Goal: Task Accomplishment & Management: Complete application form

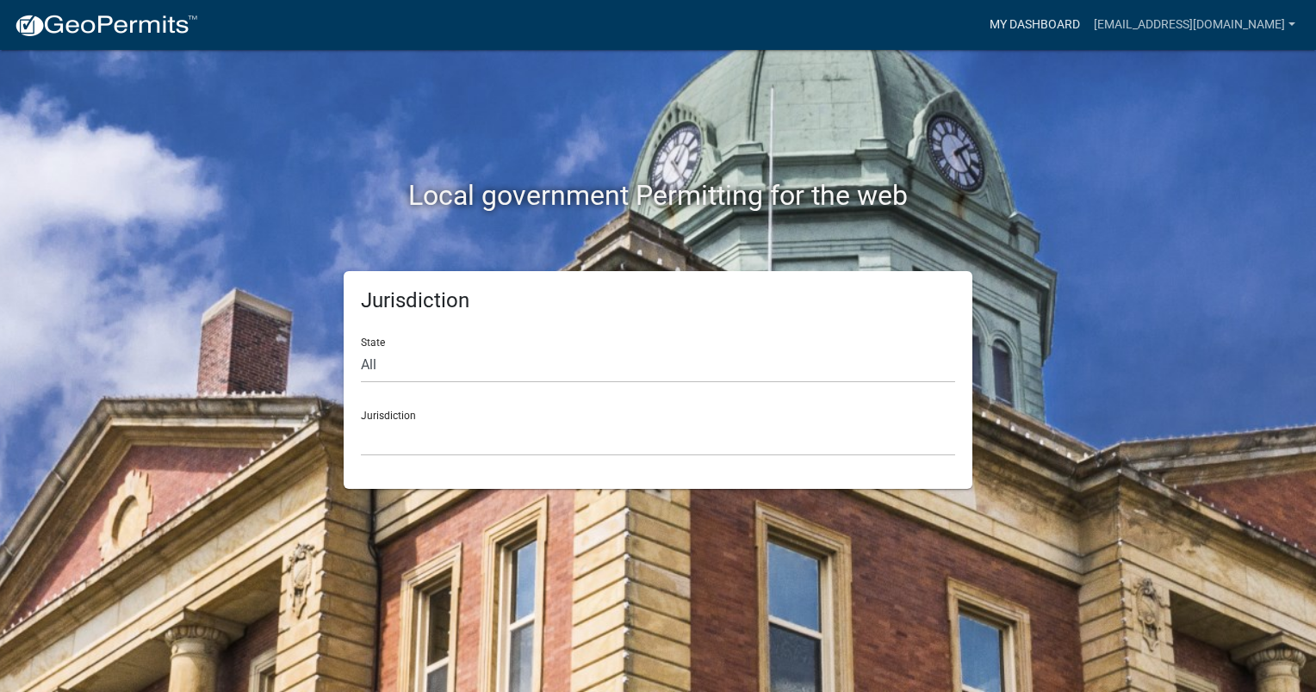
click at [1086, 33] on link "My Dashboard" at bounding box center [1034, 25] width 104 height 33
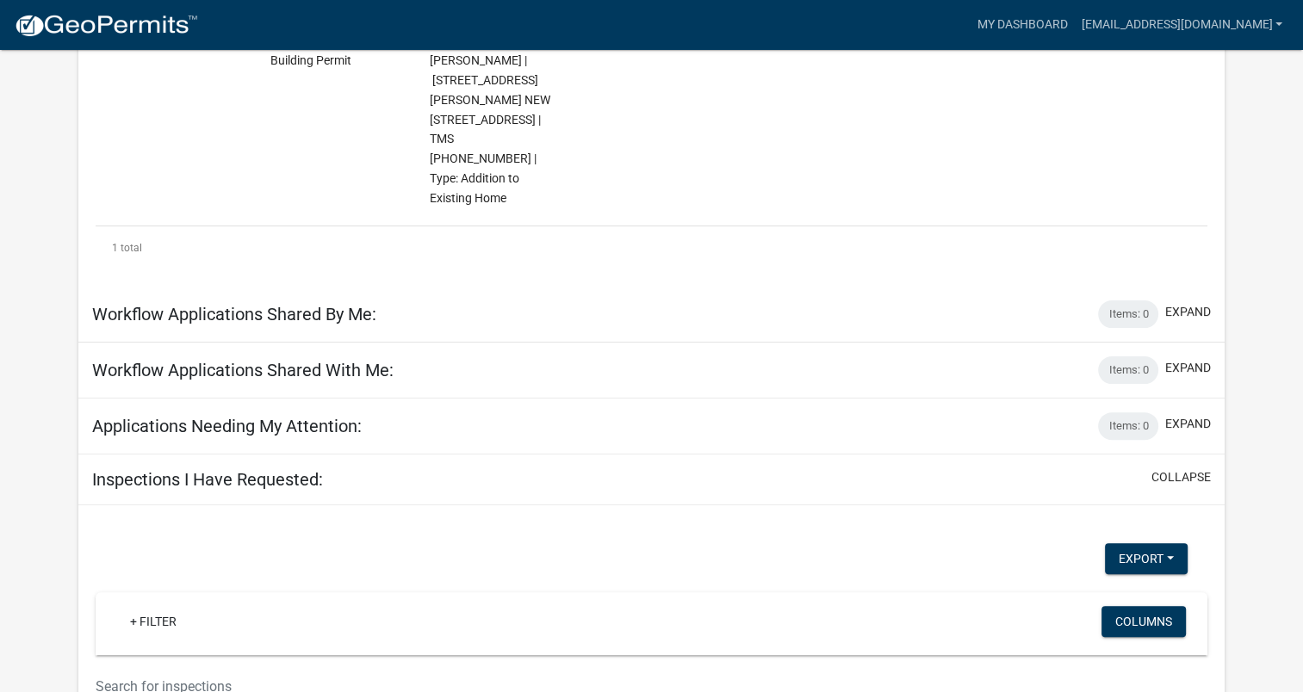
scroll to position [427, 0]
click at [1136, 301] on div "Items: 0" at bounding box center [1128, 315] width 60 height 28
click at [1195, 304] on button "expand" at bounding box center [1188, 313] width 46 height 18
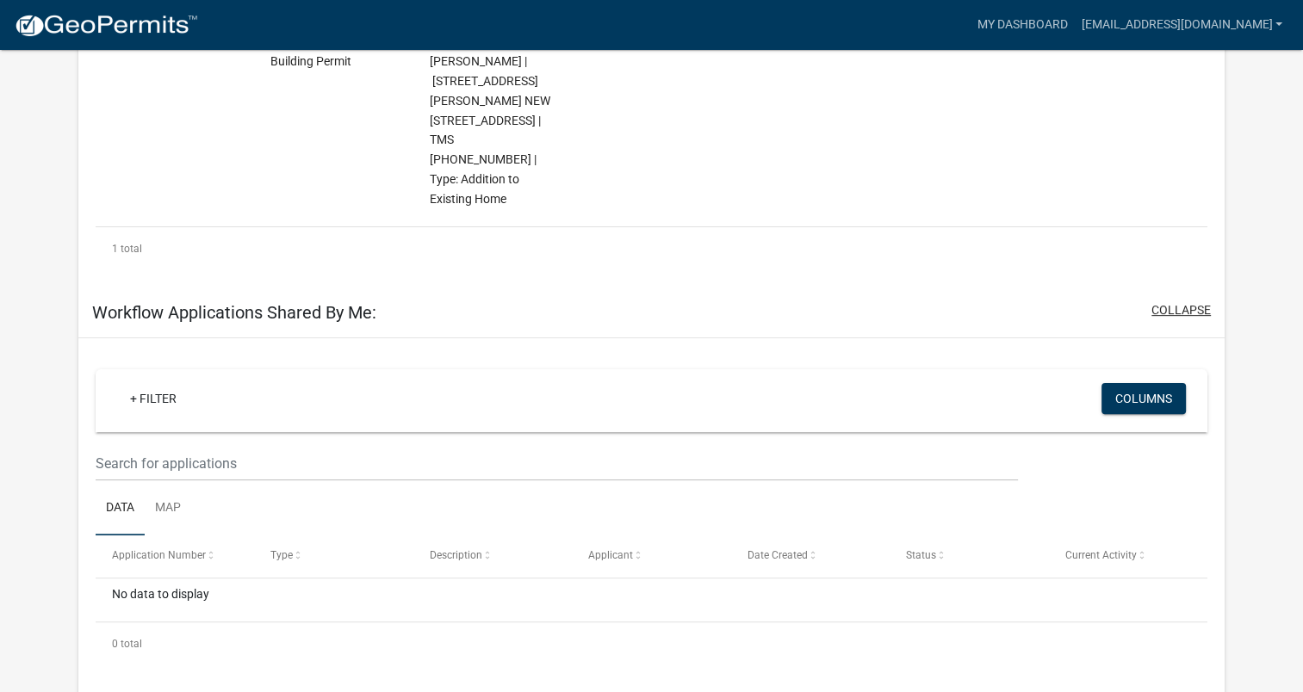
scroll to position [0, 0]
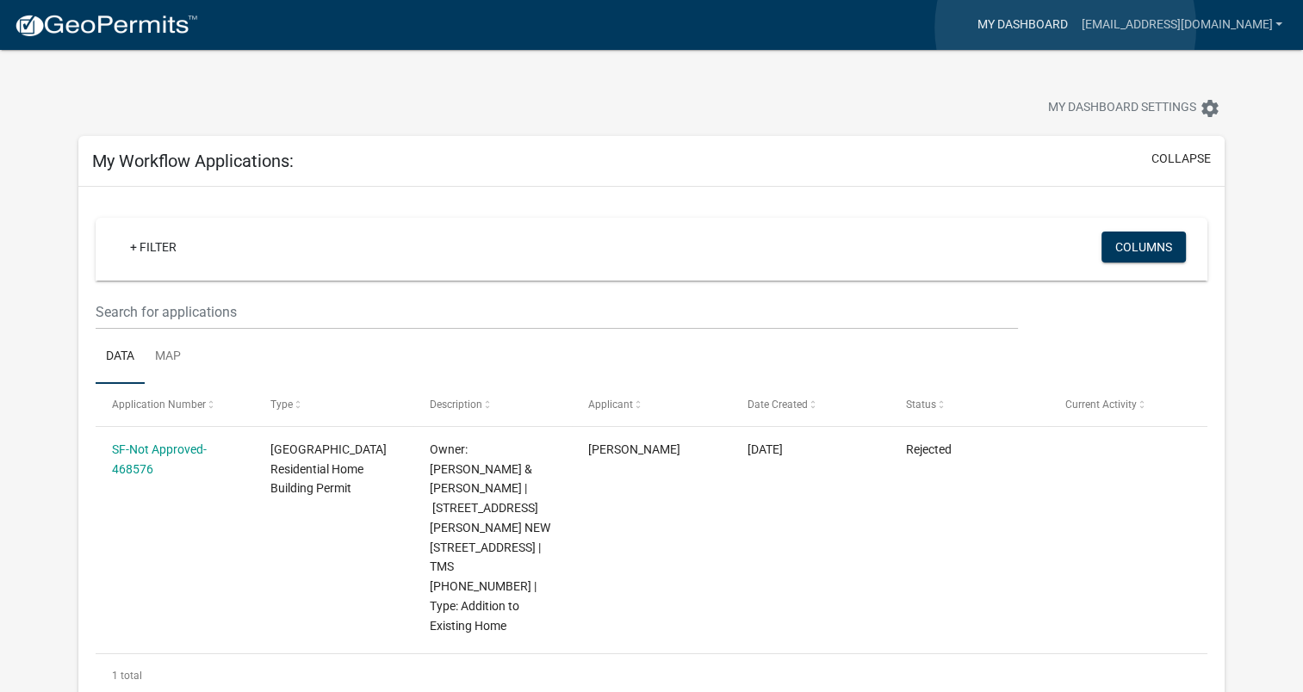
click at [1065, 28] on link "My Dashboard" at bounding box center [1021, 25] width 104 height 33
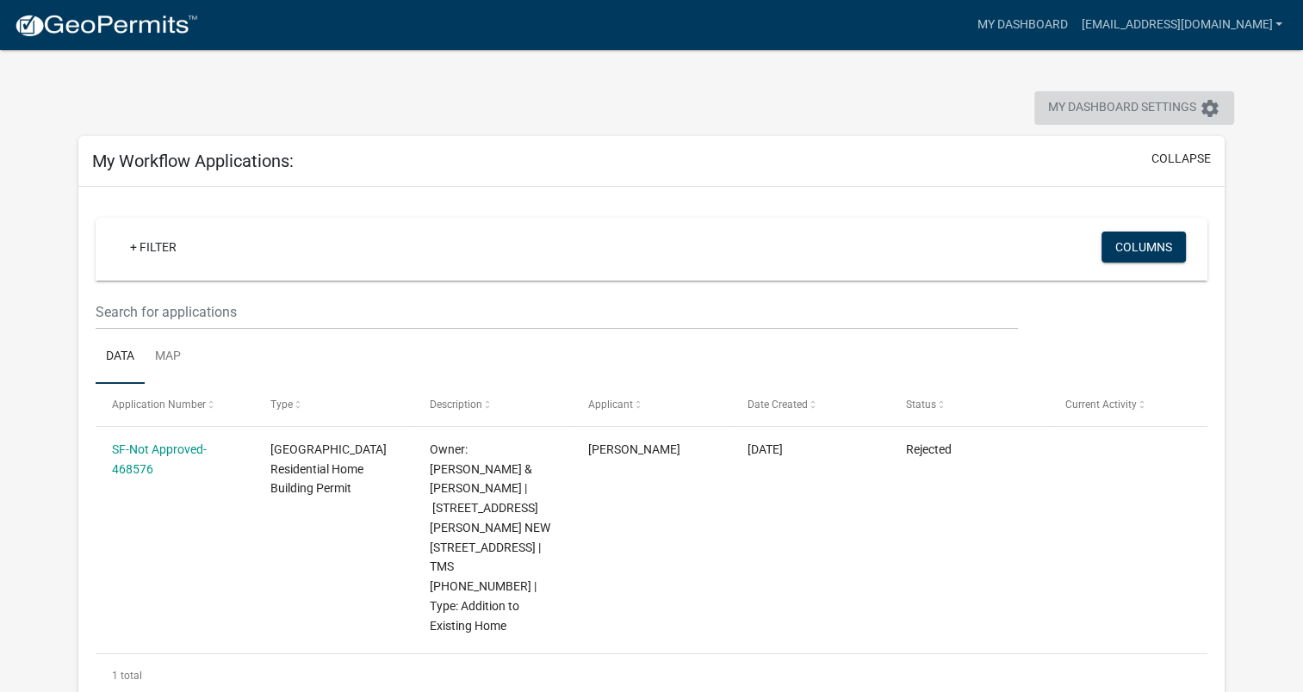
click at [1092, 107] on span "My Dashboard Settings" at bounding box center [1122, 108] width 148 height 21
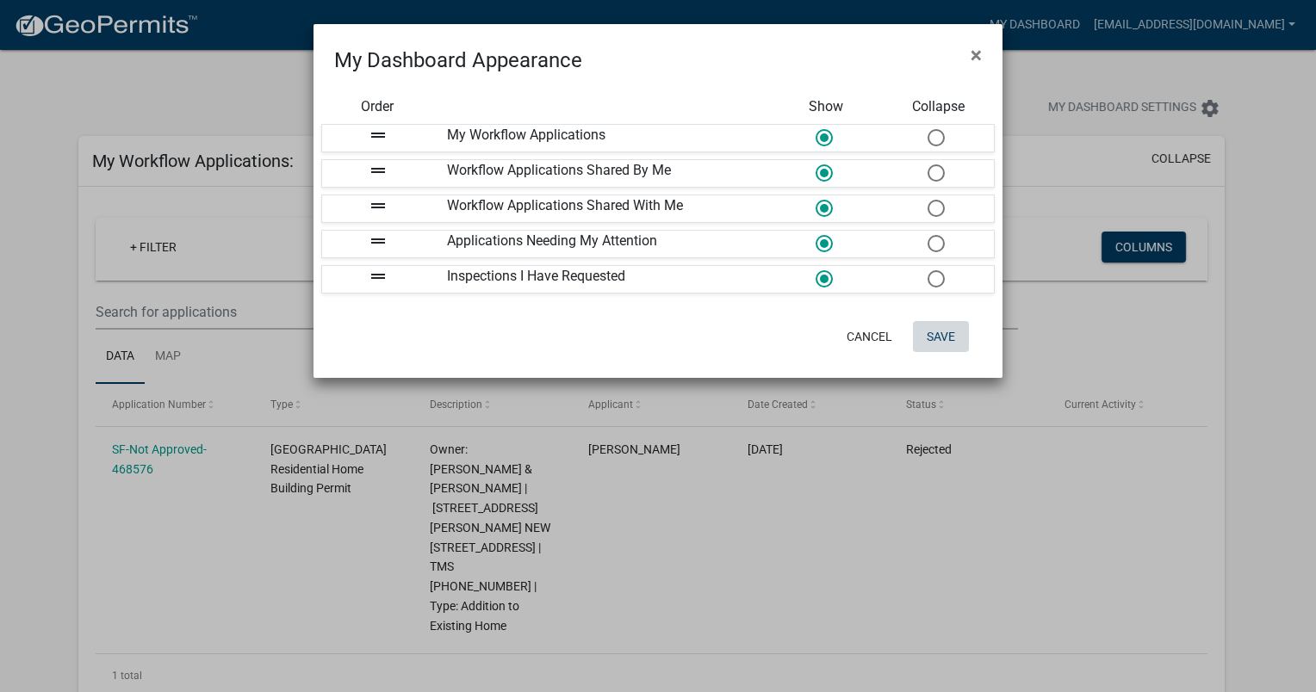
click at [956, 324] on button "Save" at bounding box center [941, 336] width 56 height 31
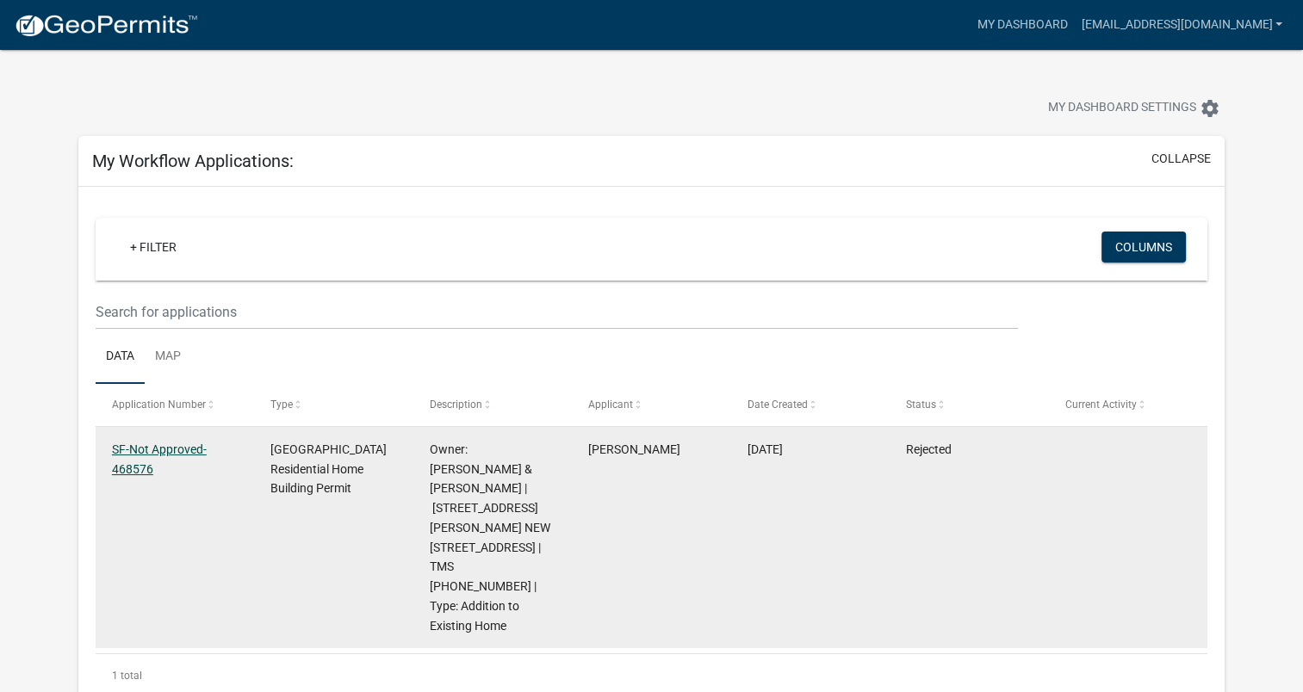
click at [170, 449] on link "SF-Not Approved-468576" at bounding box center [159, 460] width 95 height 34
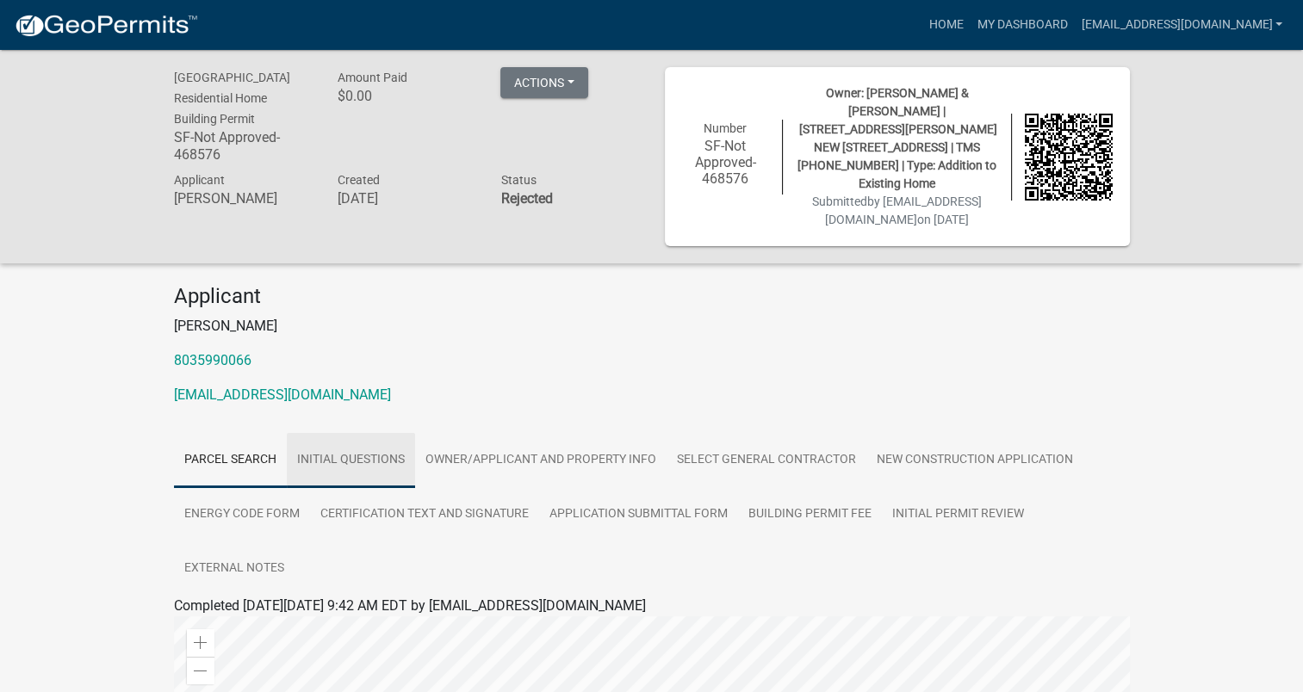
click at [315, 445] on link "Initial Questions" at bounding box center [351, 460] width 128 height 55
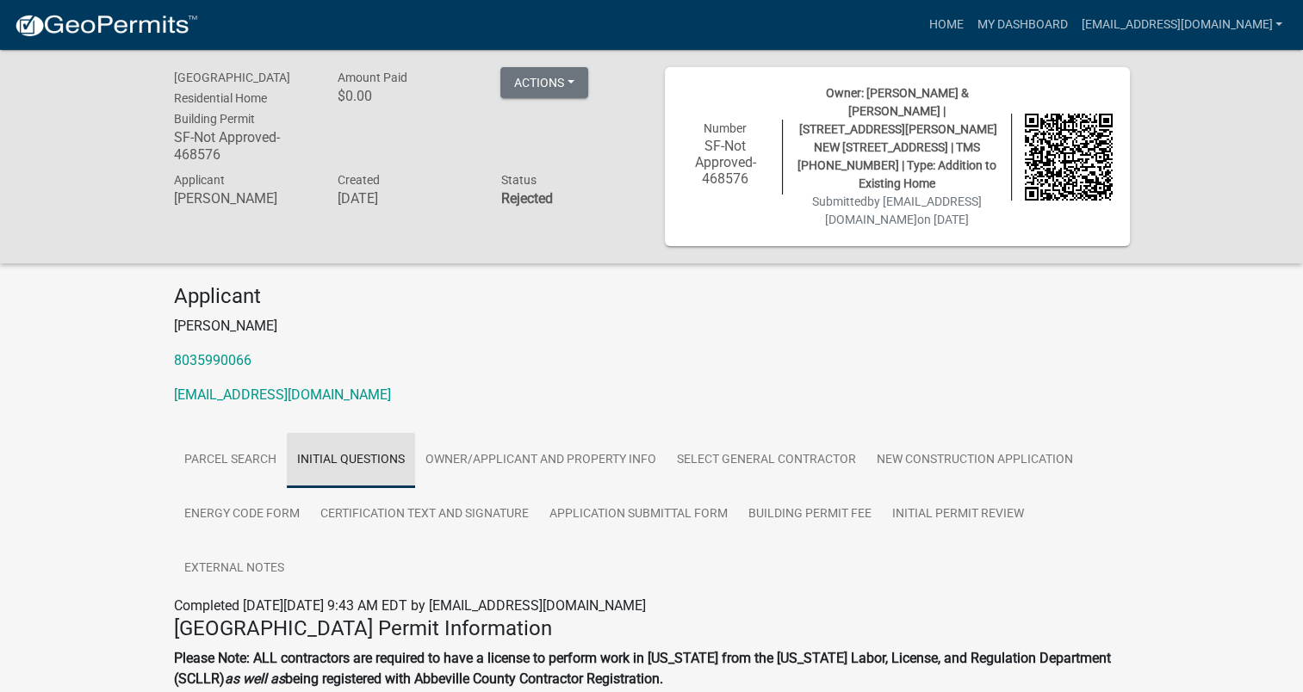
click at [315, 445] on link "Initial Questions" at bounding box center [351, 460] width 128 height 55
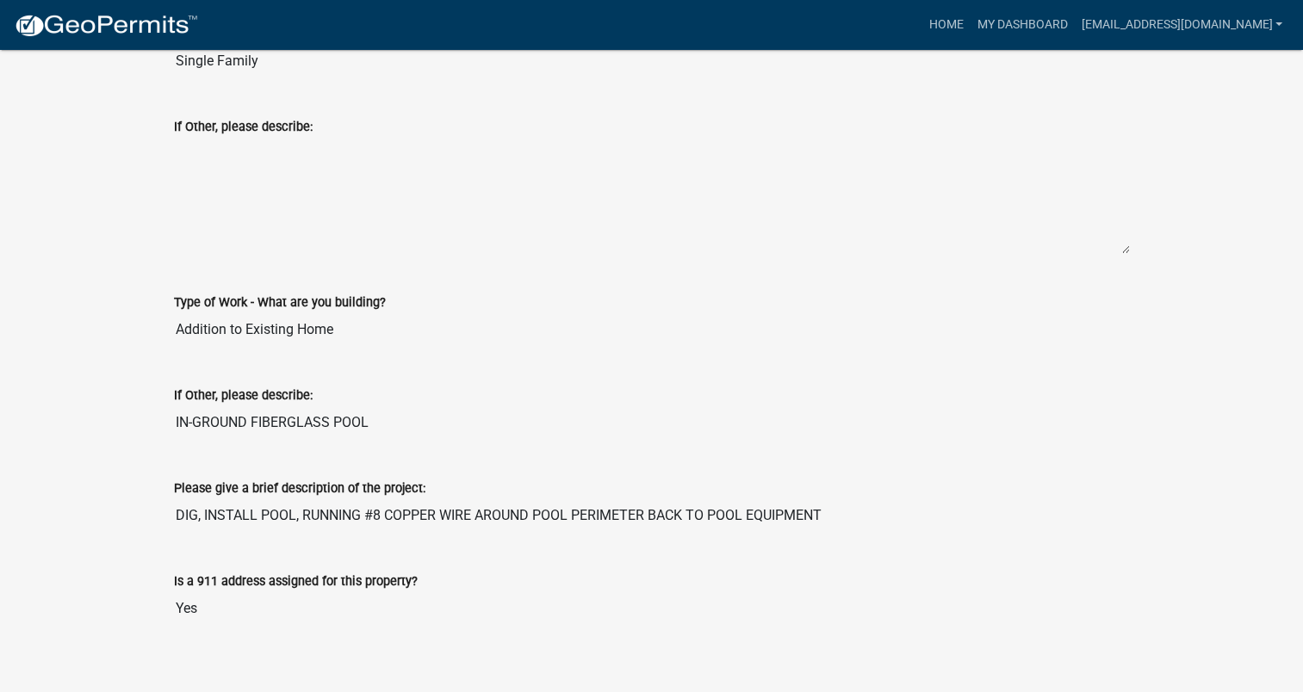
scroll to position [326, 0]
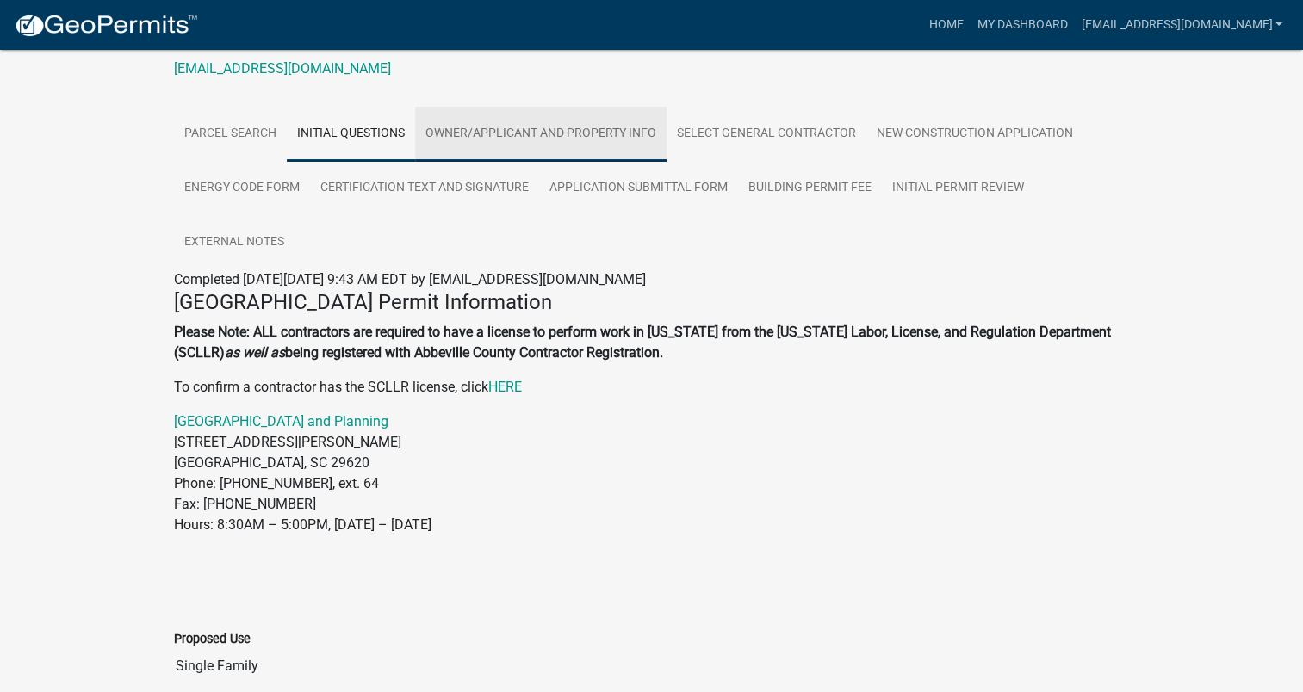
click at [513, 110] on link "Owner/Applicant and Property Info" at bounding box center [540, 134] width 251 height 55
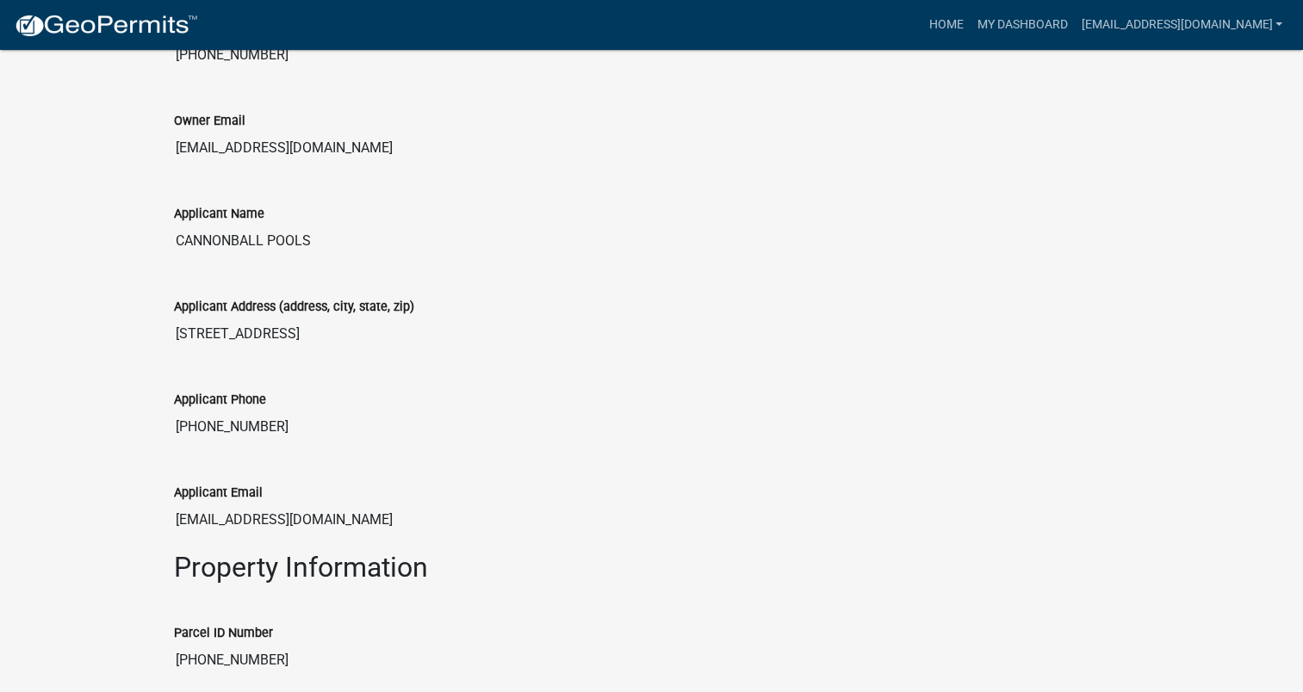
scroll to position [204, 0]
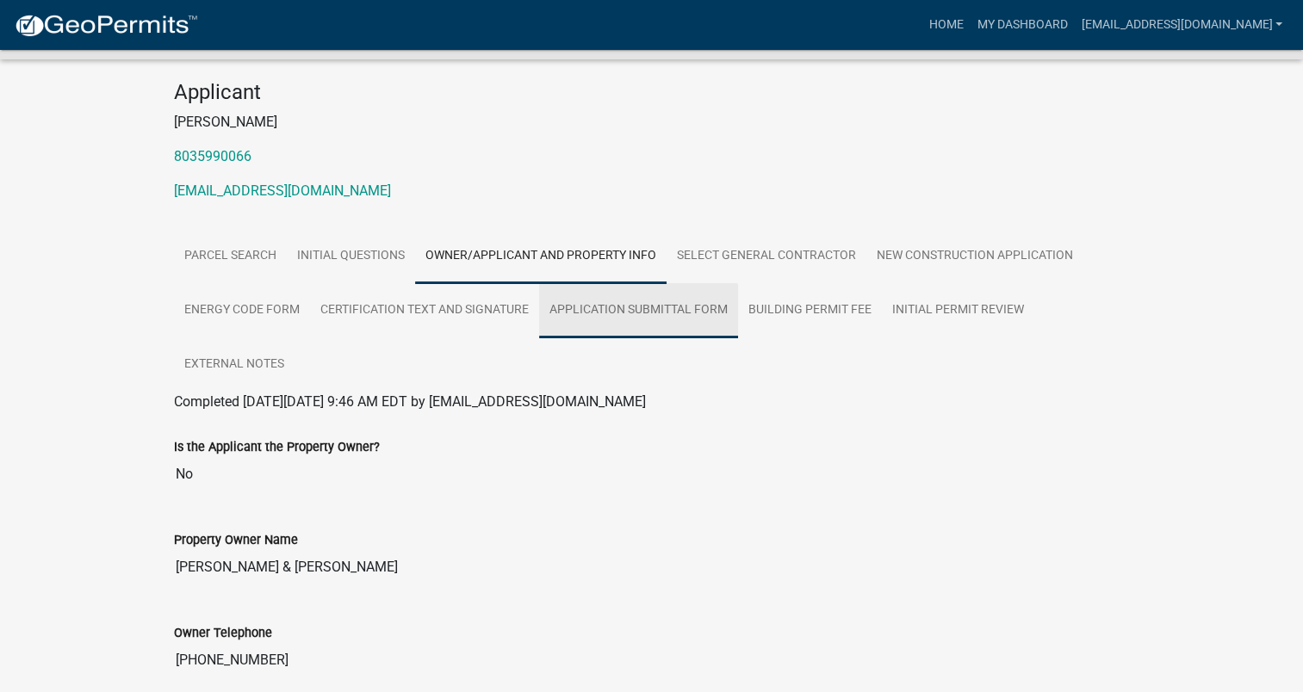
click at [602, 283] on link "Application Submittal Form" at bounding box center [638, 310] width 199 height 55
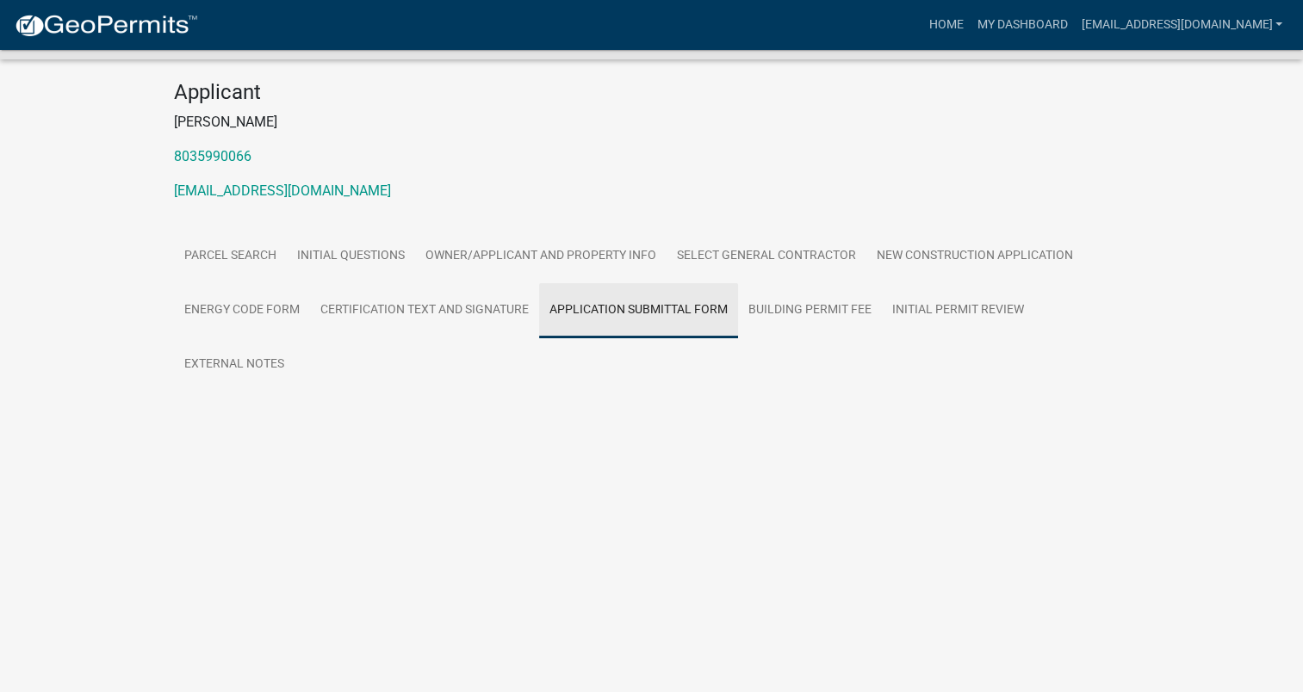
scroll to position [50, 0]
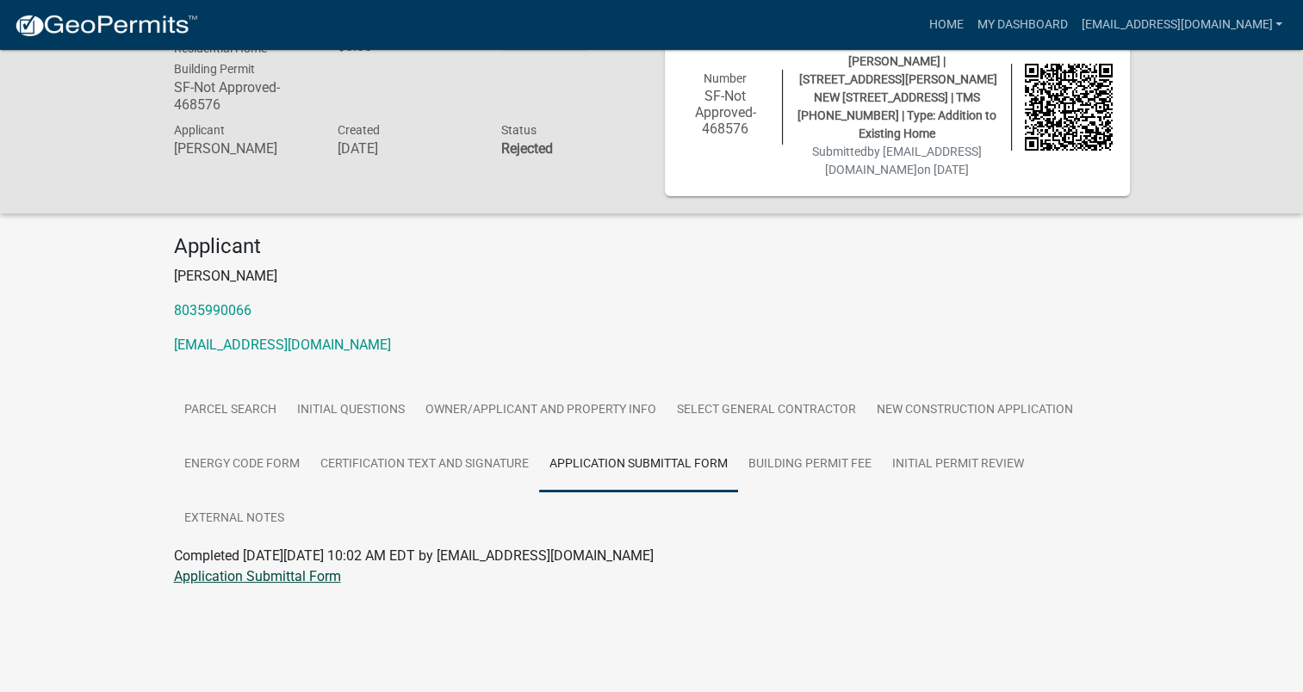
click at [286, 568] on link "Application Submittal Form" at bounding box center [257, 576] width 167 height 16
click at [653, 445] on link "Application Submittal Form" at bounding box center [638, 464] width 199 height 55
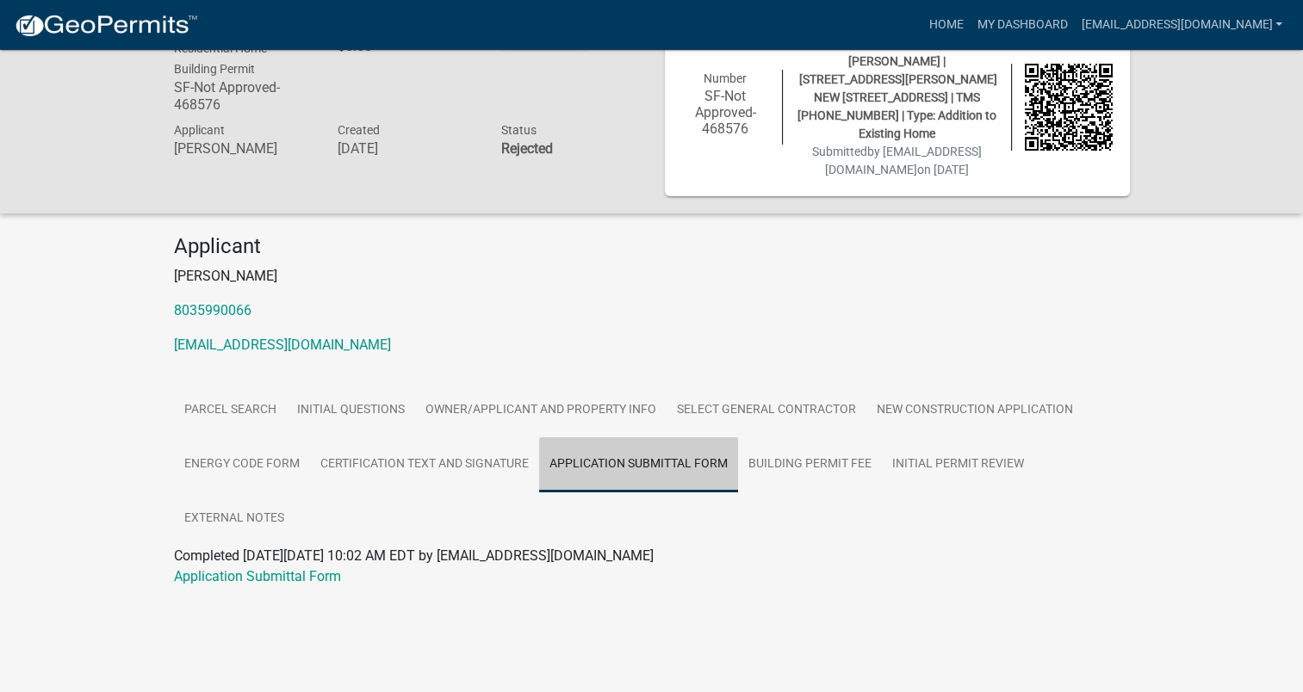
click at [653, 445] on link "Application Submittal Form" at bounding box center [638, 464] width 199 height 55
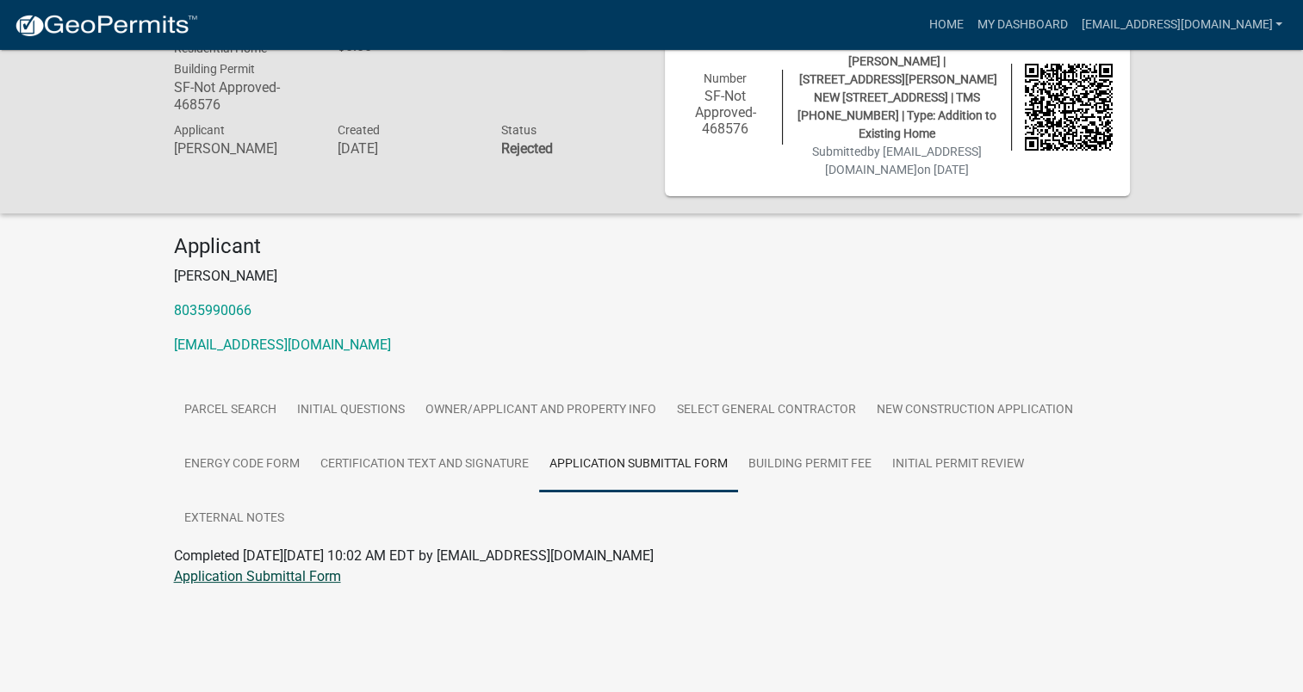
click at [214, 568] on link "Application Submittal Form" at bounding box center [257, 576] width 167 height 16
click at [817, 449] on link "Building Permit Fee" at bounding box center [810, 464] width 144 height 55
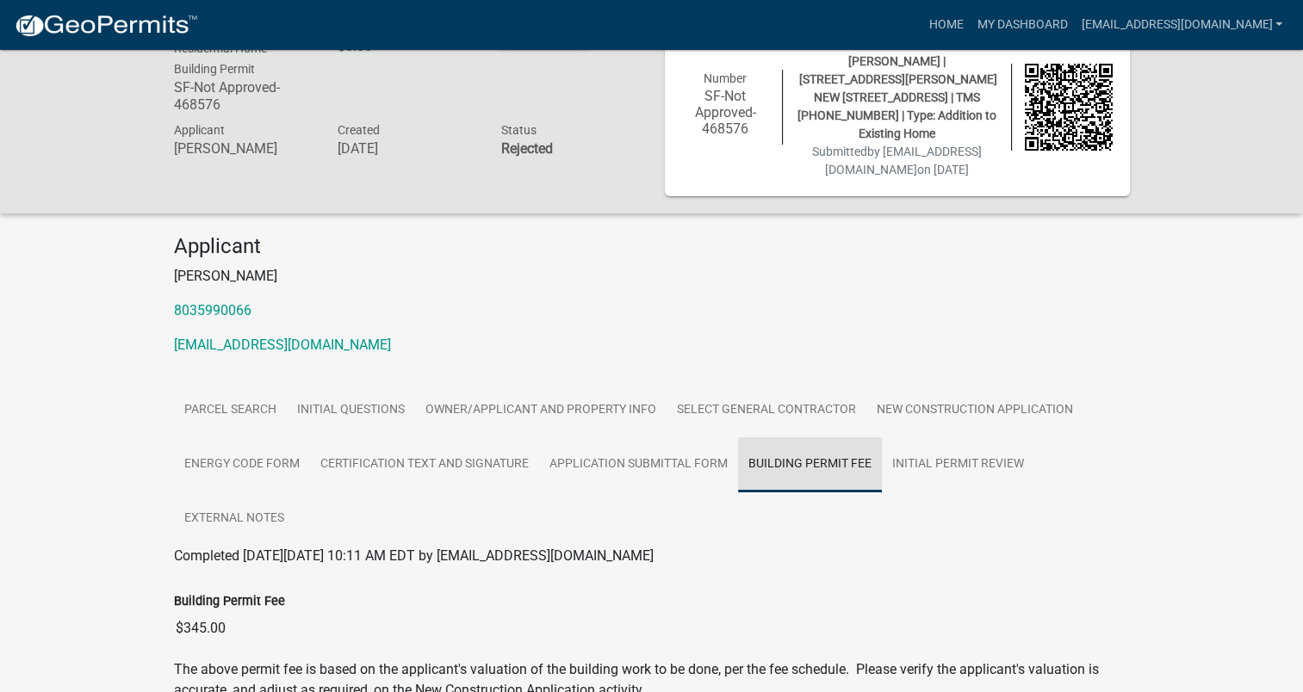
click at [817, 449] on link "Building Permit Fee" at bounding box center [810, 464] width 144 height 55
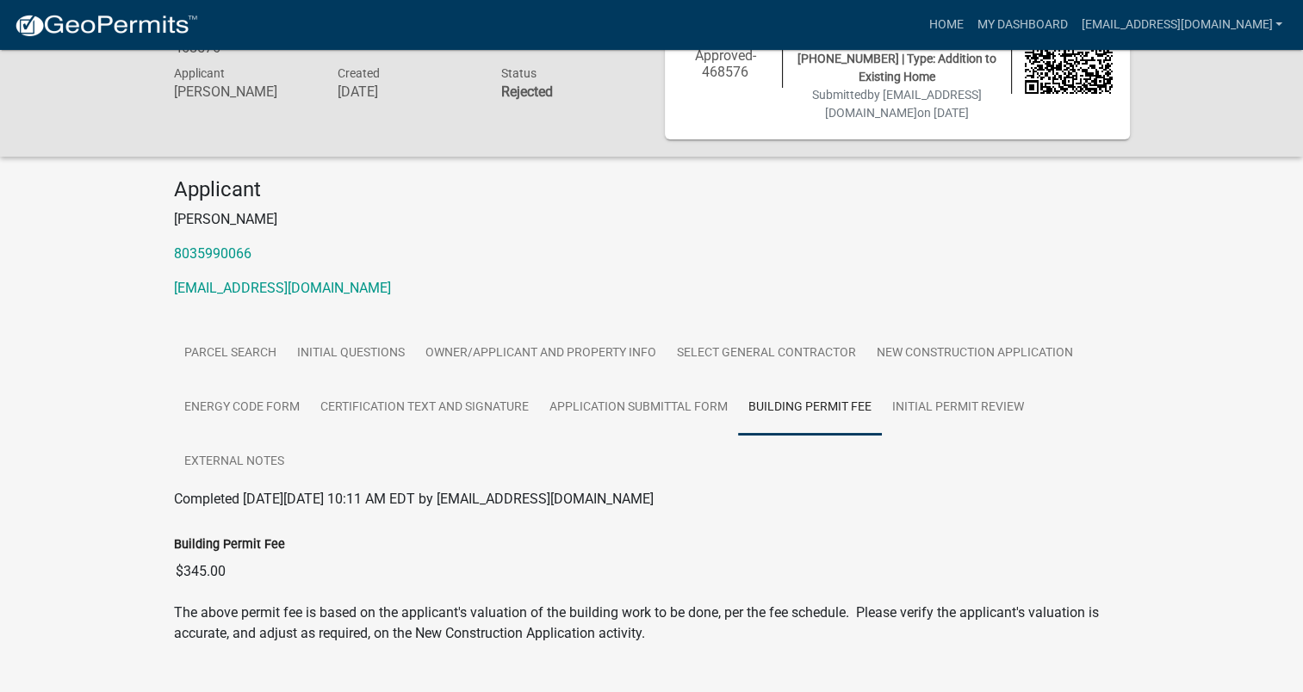
scroll to position [127, 0]
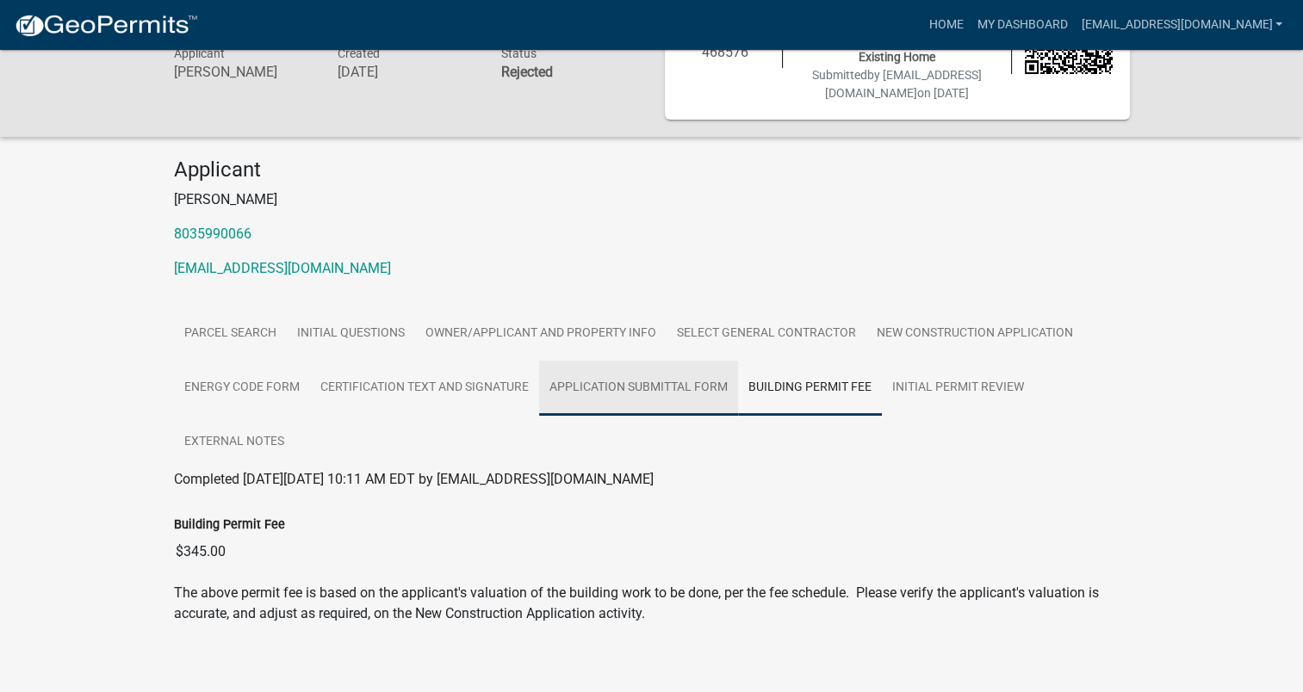
click at [678, 368] on link "Application Submittal Form" at bounding box center [638, 388] width 199 height 55
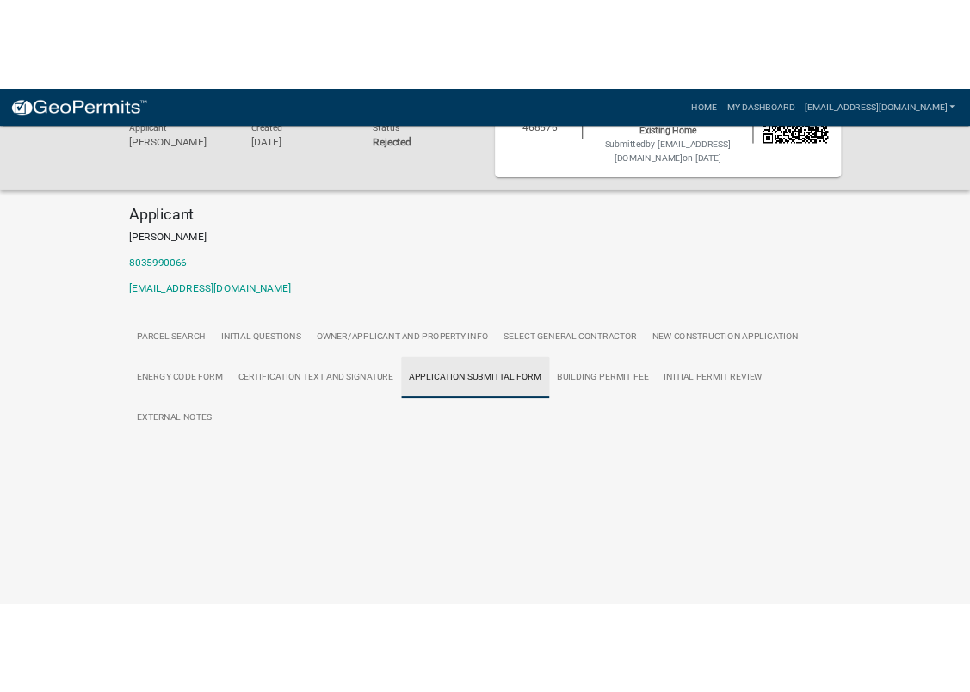
scroll to position [50, 0]
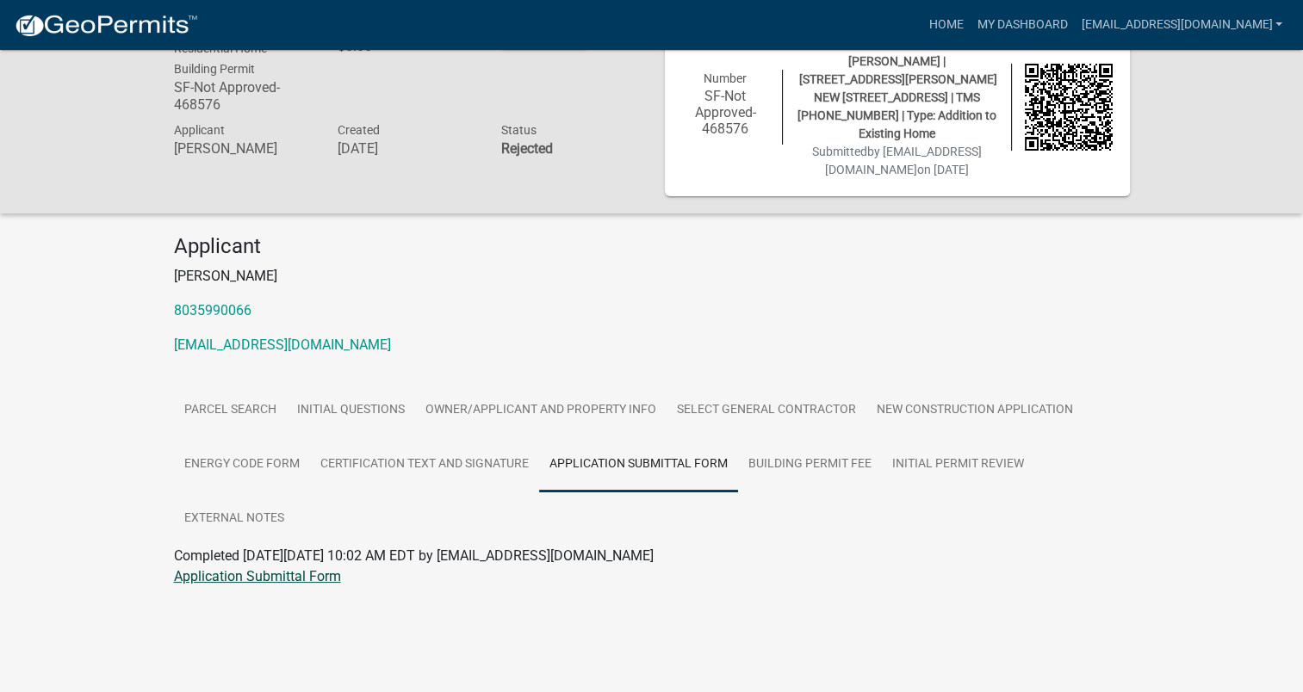
click at [287, 568] on link "Application Submittal Form" at bounding box center [257, 576] width 167 height 16
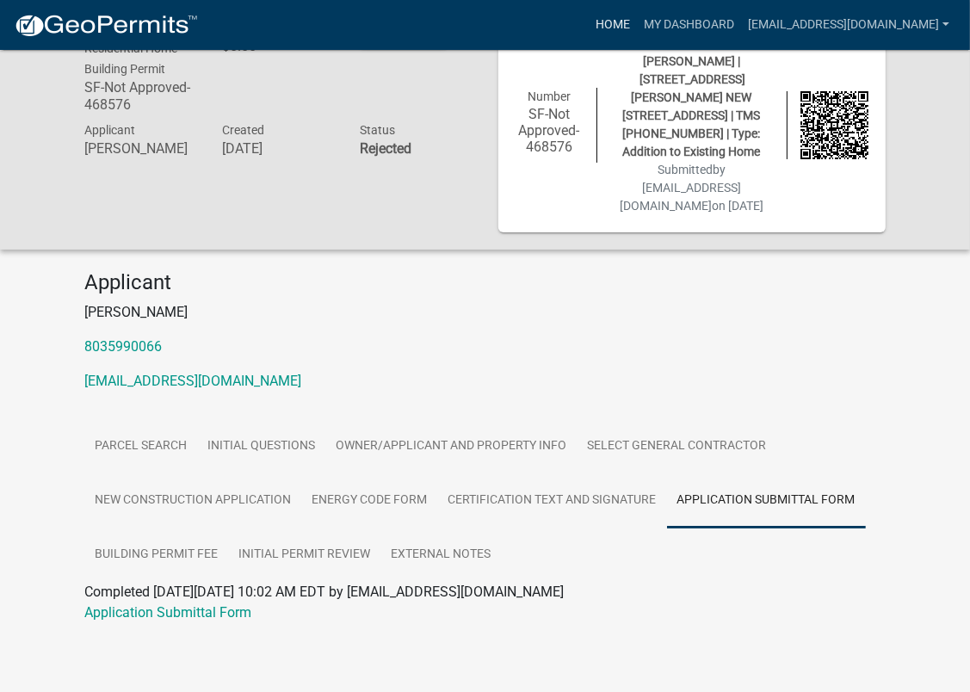
click at [637, 27] on link "Home" at bounding box center [613, 25] width 48 height 33
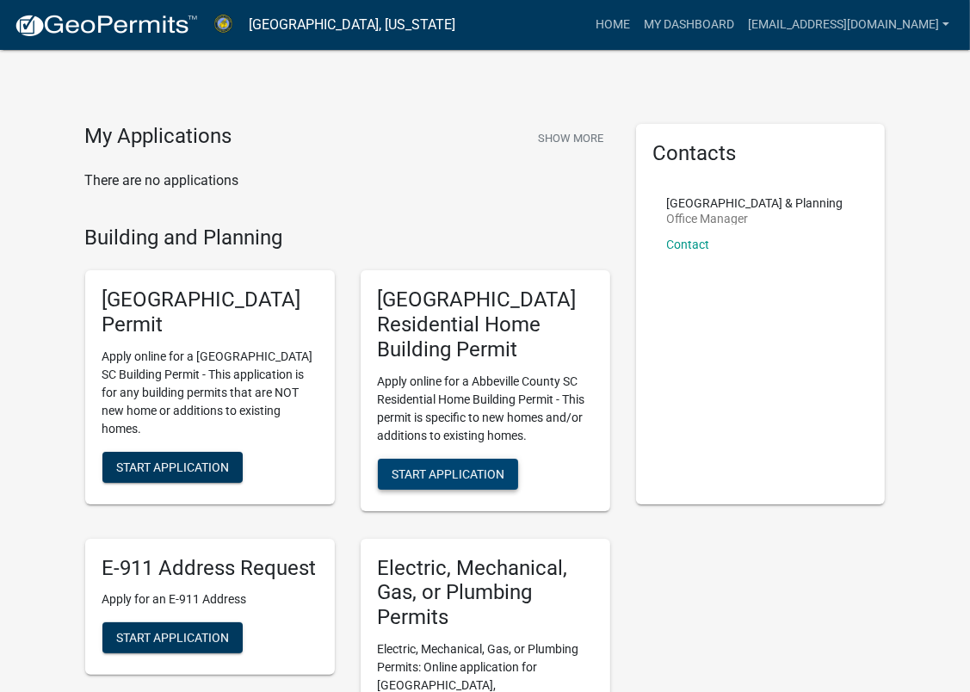
click at [449, 474] on span "Start Application" at bounding box center [448, 474] width 113 height 14
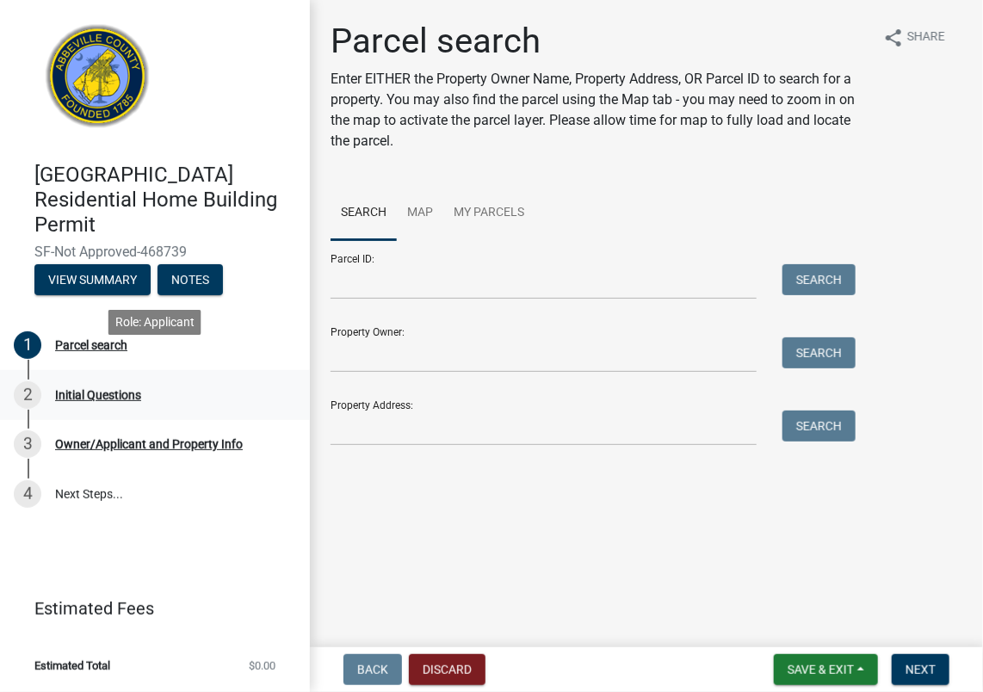
click at [105, 389] on div "Initial Questions" at bounding box center [98, 395] width 86 height 12
click at [102, 438] on div "Owner/Applicant and Property Info" at bounding box center [149, 444] width 188 height 12
click at [909, 669] on span "Next" at bounding box center [921, 670] width 30 height 14
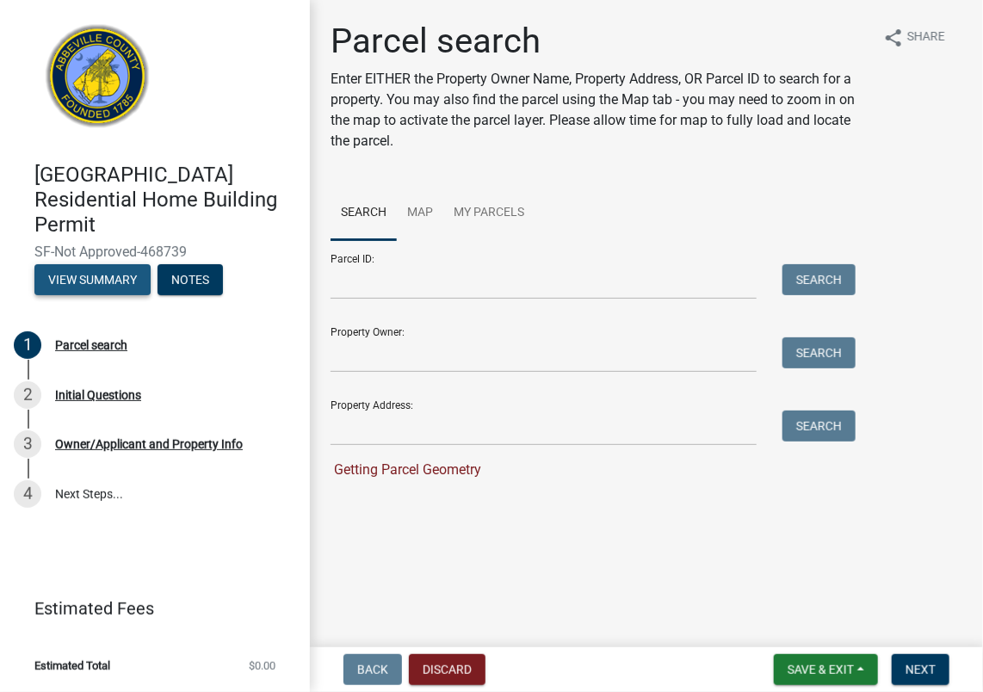
click at [132, 264] on button "View Summary" at bounding box center [92, 279] width 116 height 31
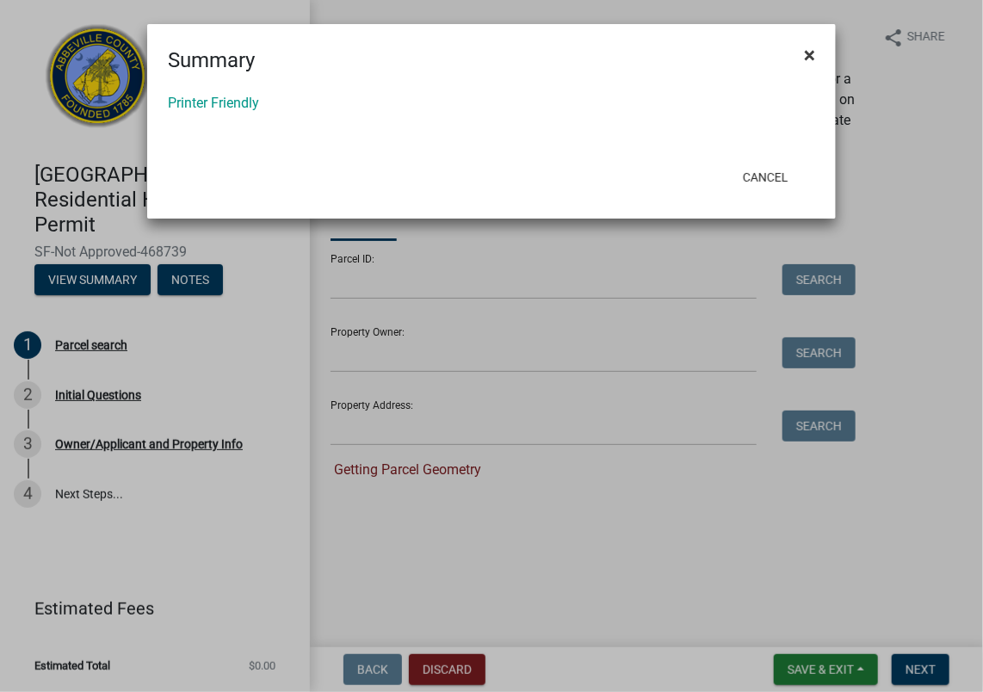
click at [807, 48] on span "×" at bounding box center [809, 55] width 11 height 24
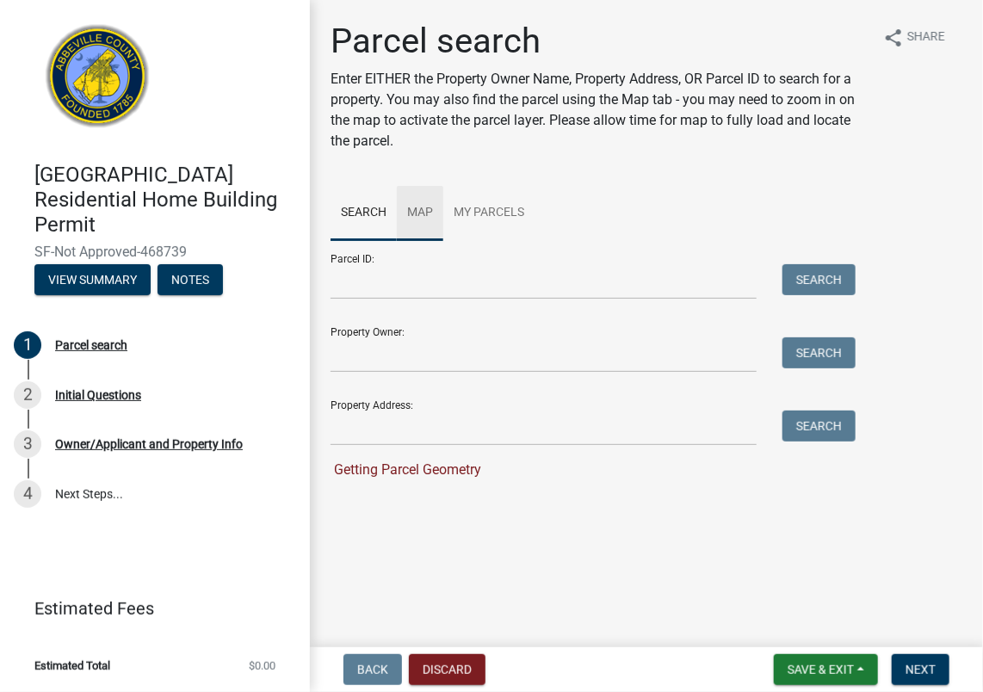
click at [427, 207] on link "Map" at bounding box center [420, 213] width 46 height 55
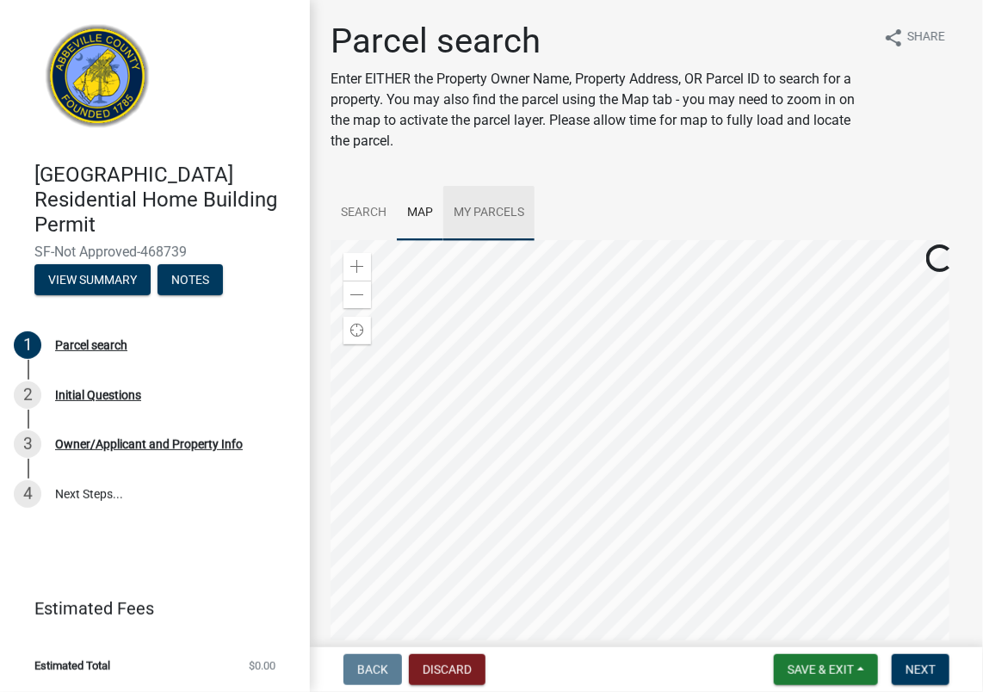
click at [486, 208] on link "My Parcels" at bounding box center [488, 213] width 91 height 55
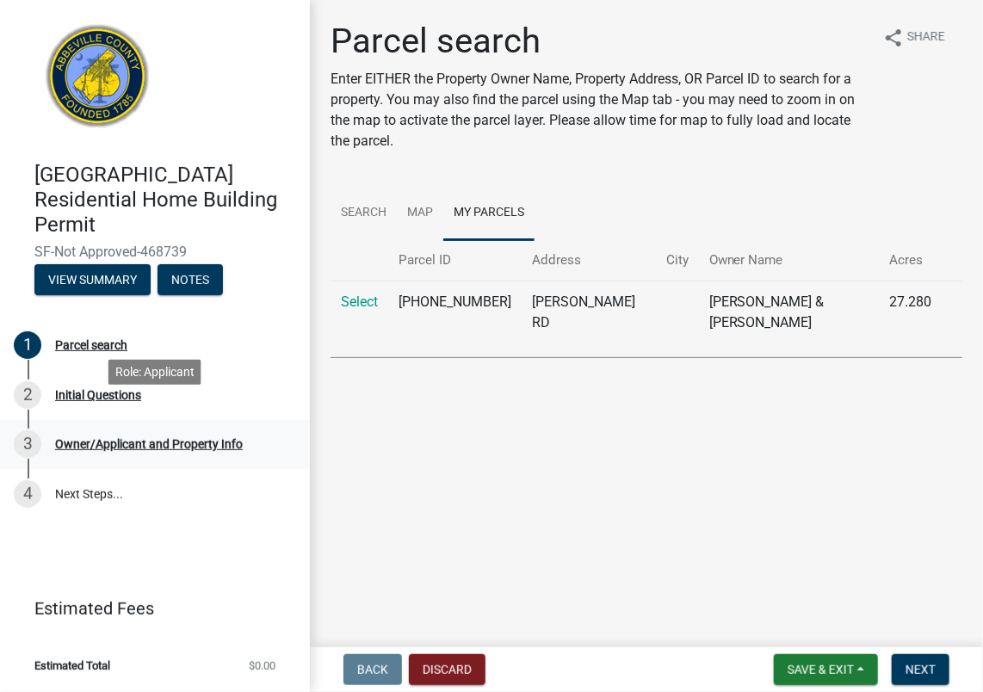
click at [80, 438] on div "Owner/Applicant and Property Info" at bounding box center [149, 444] width 188 height 12
click at [84, 469] on link "4 Next Steps..." at bounding box center [155, 494] width 310 height 50
click at [183, 264] on button "Notes" at bounding box center [190, 279] width 65 height 31
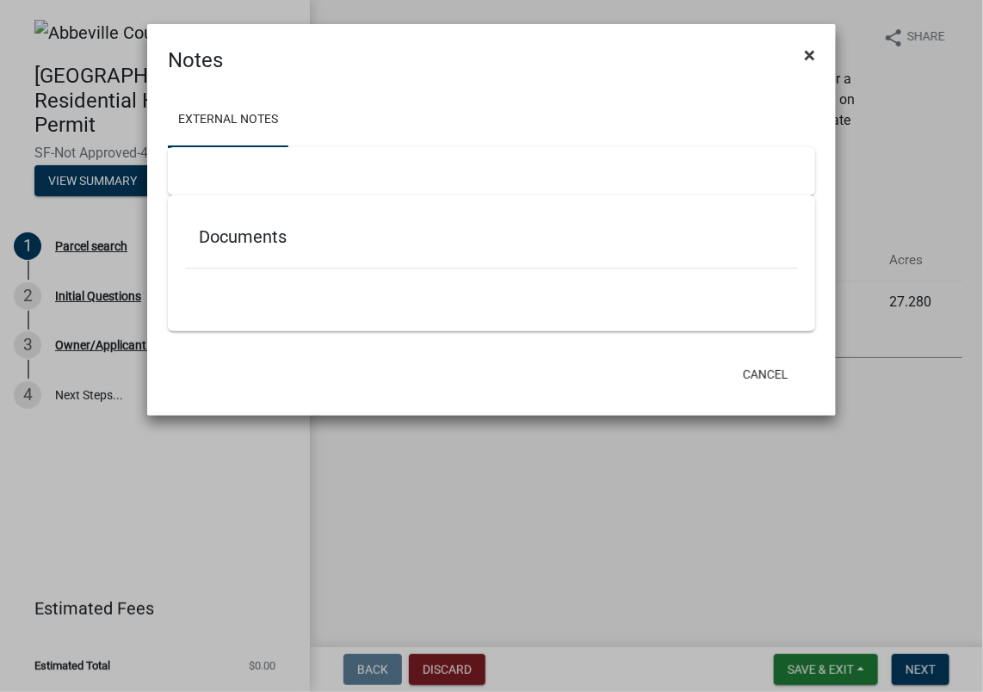
click at [809, 45] on span "×" at bounding box center [809, 55] width 11 height 24
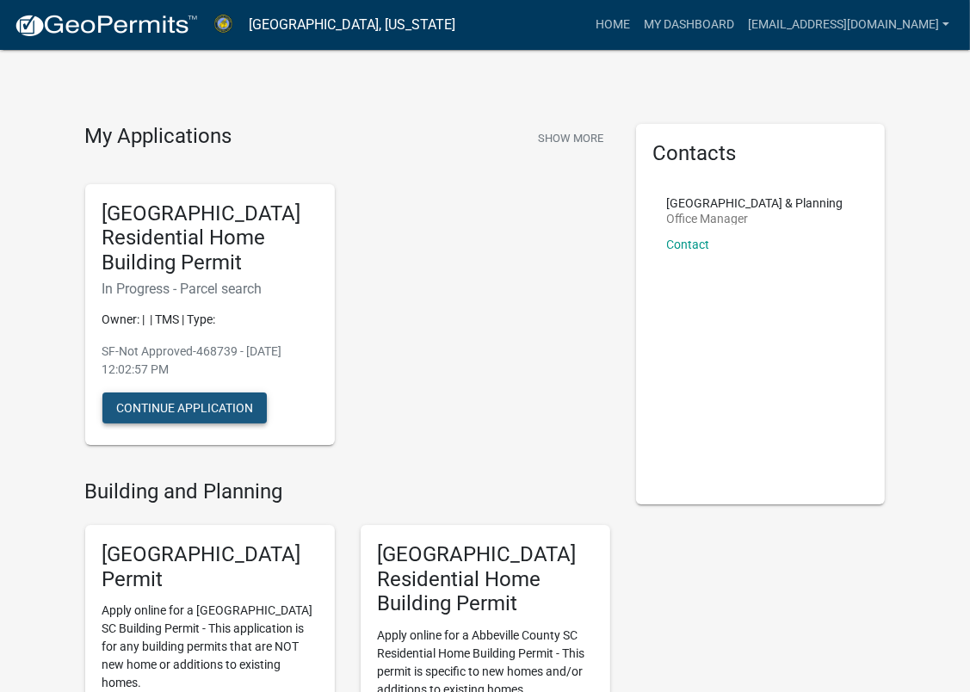
click at [176, 420] on button "Continue Application" at bounding box center [184, 408] width 164 height 31
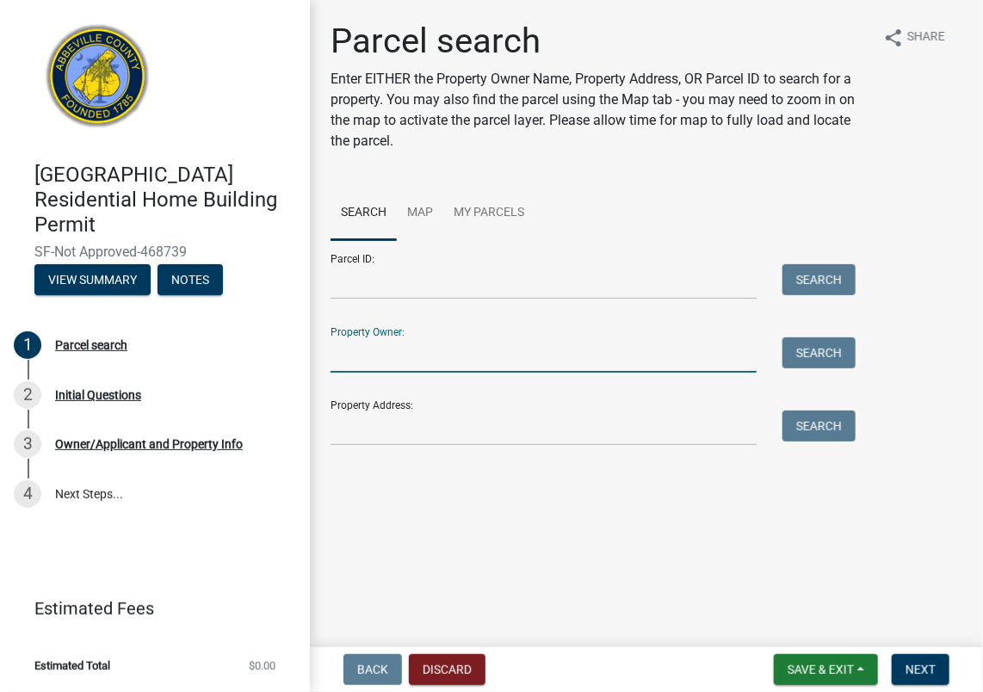
click at [382, 365] on input "Property Owner:" at bounding box center [544, 354] width 426 height 35
type input "[PERSON_NAME]"
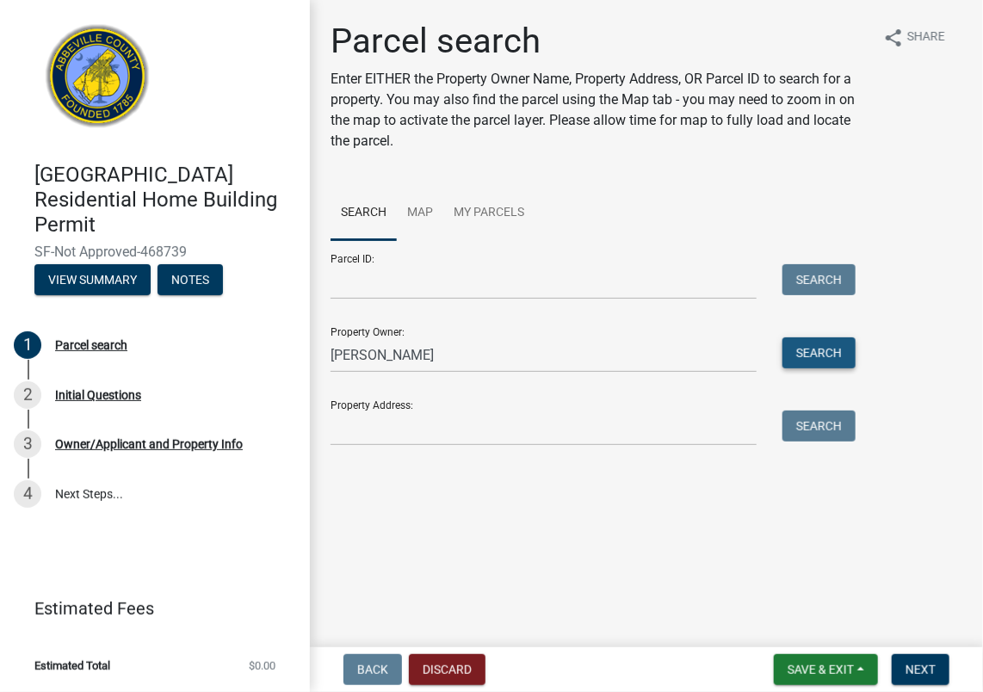
click at [831, 350] on button "Search" at bounding box center [819, 352] width 73 height 31
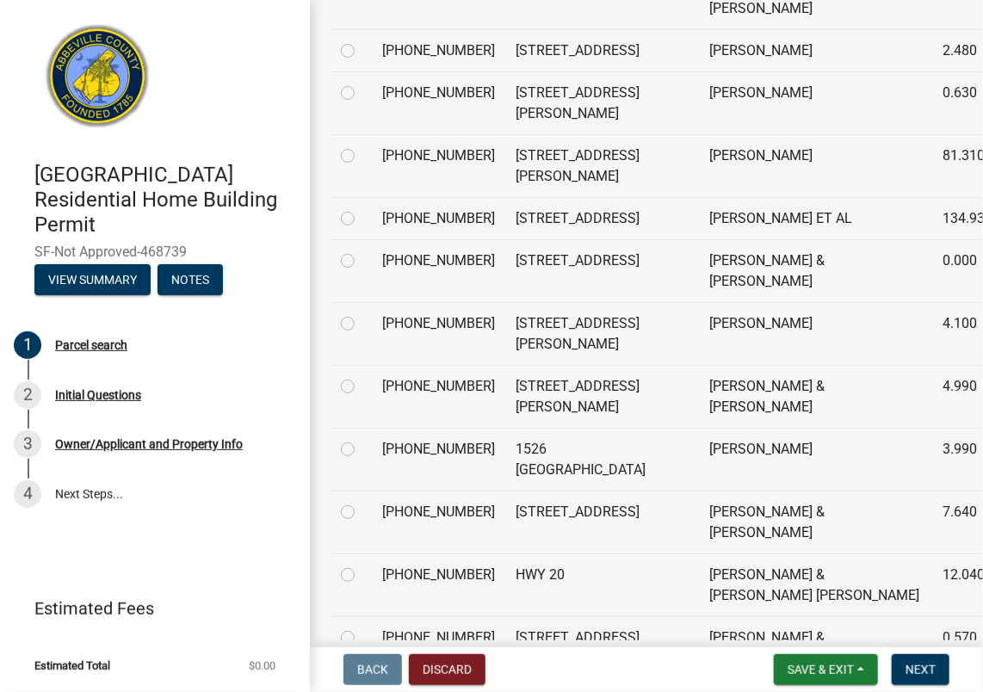
scroll to position [3478, 0]
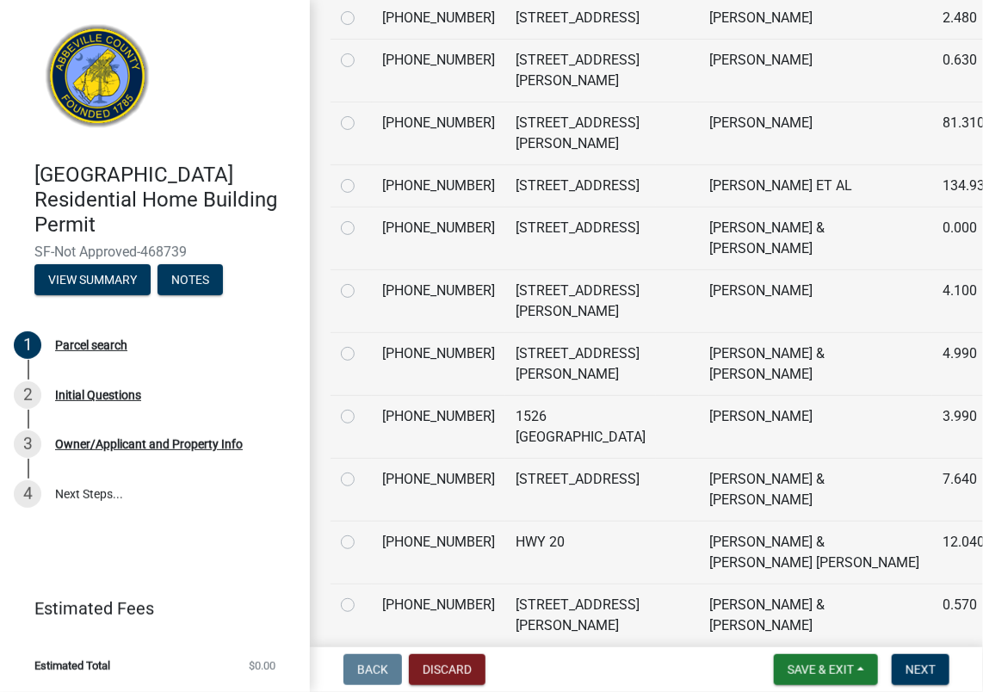
click at [362, 344] on label at bounding box center [362, 344] width 0 height 0
click at [362, 348] on input "radio" at bounding box center [367, 349] width 11 height 11
radio input "true"
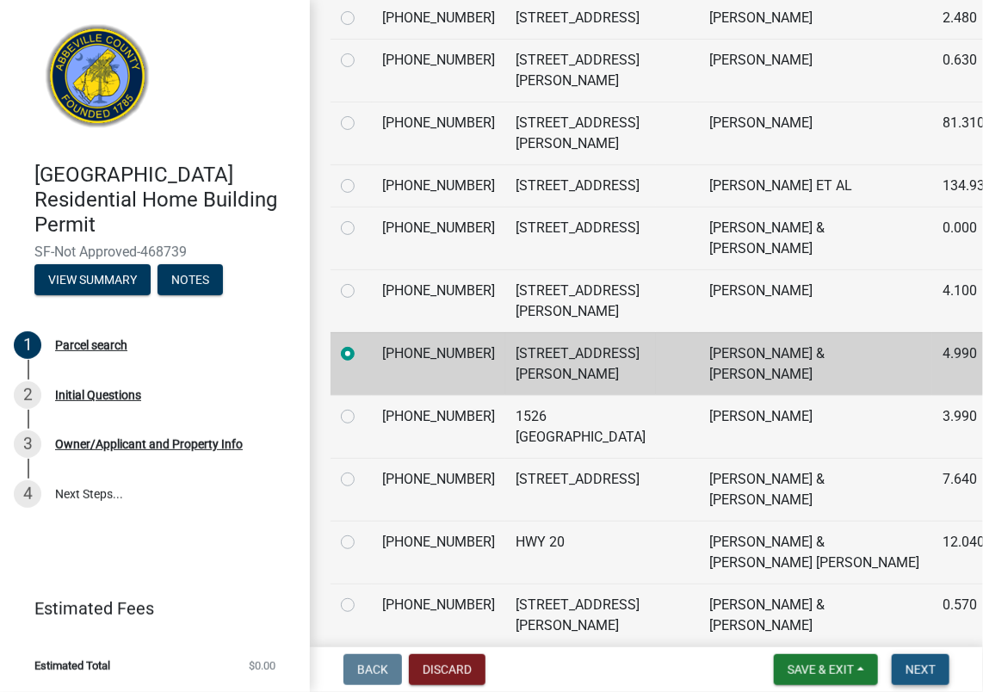
click at [919, 666] on span "Next" at bounding box center [921, 670] width 30 height 14
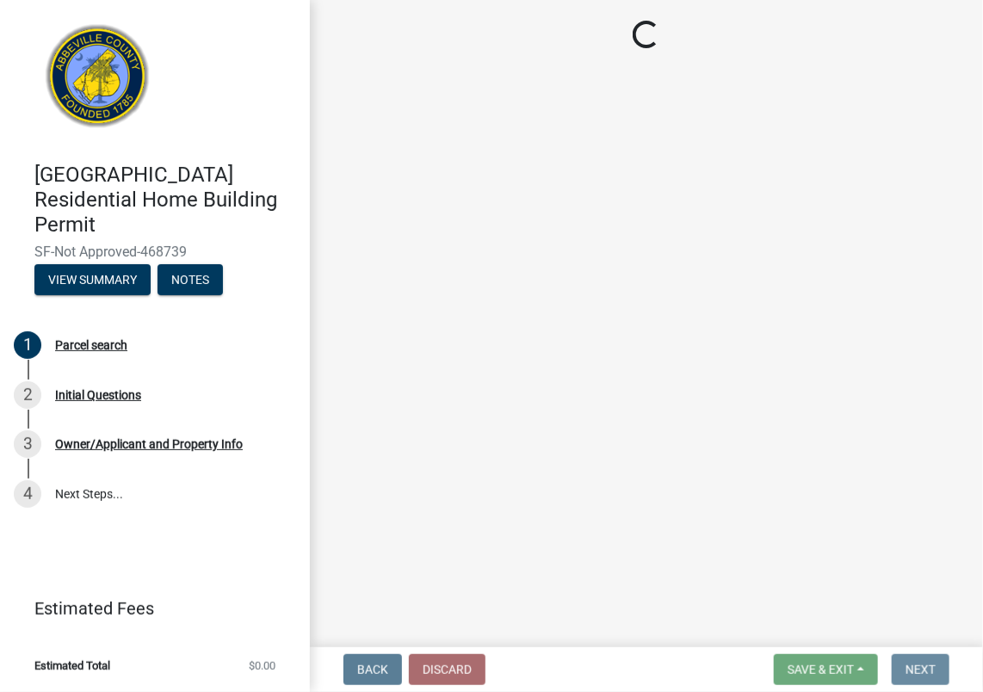
scroll to position [0, 0]
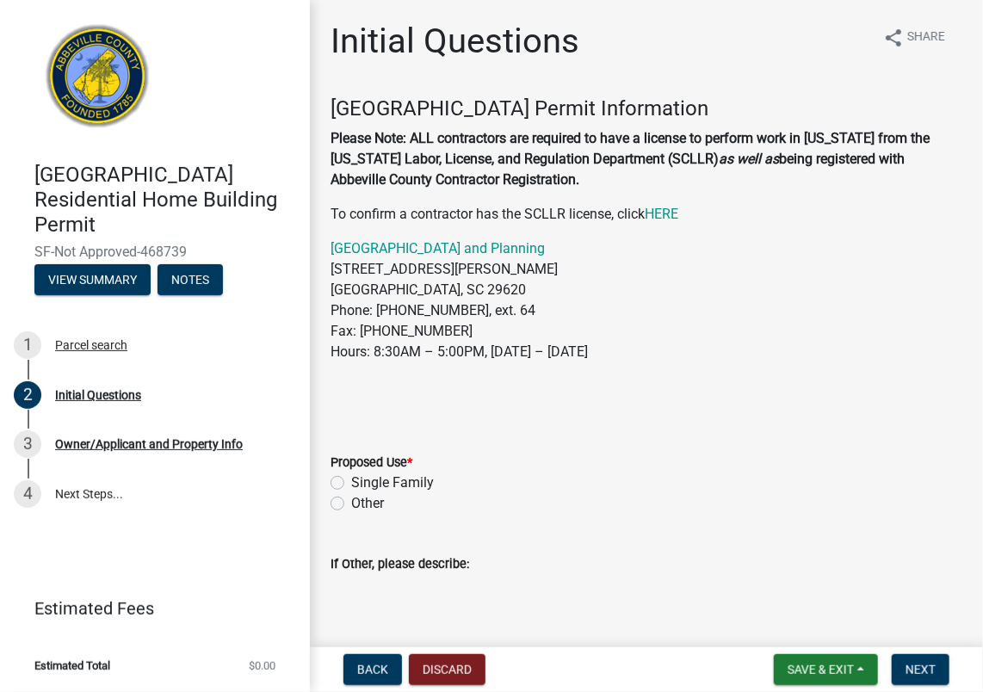
click at [351, 479] on label "Single Family" at bounding box center [392, 483] width 83 height 21
click at [351, 479] on input "Single Family" at bounding box center [356, 478] width 11 height 11
radio input "true"
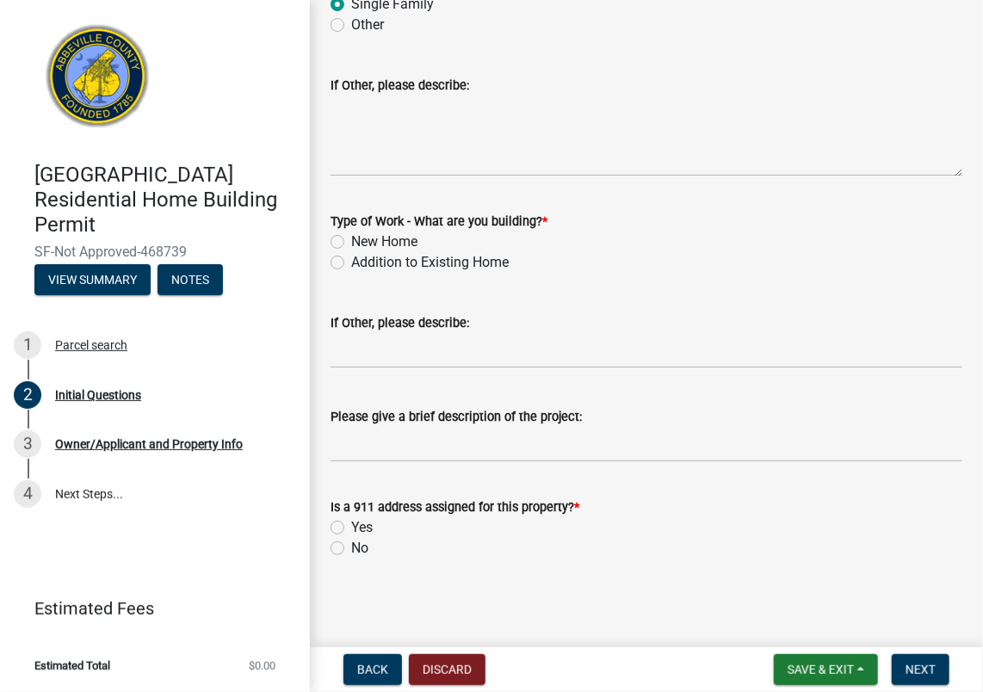
click at [351, 262] on label "Addition to Existing Home" at bounding box center [430, 262] width 158 height 21
click at [351, 262] on input "Addition to Existing Home" at bounding box center [356, 257] width 11 height 11
radio input "true"
click at [439, 447] on input "Please give a brief description of the project:" at bounding box center [647, 444] width 632 height 35
type input "DIG, INSTALL POOL, RUNNING #8 COPPER WIRE AROUND POOL PERIMETER BACK TO POOL EQ…"
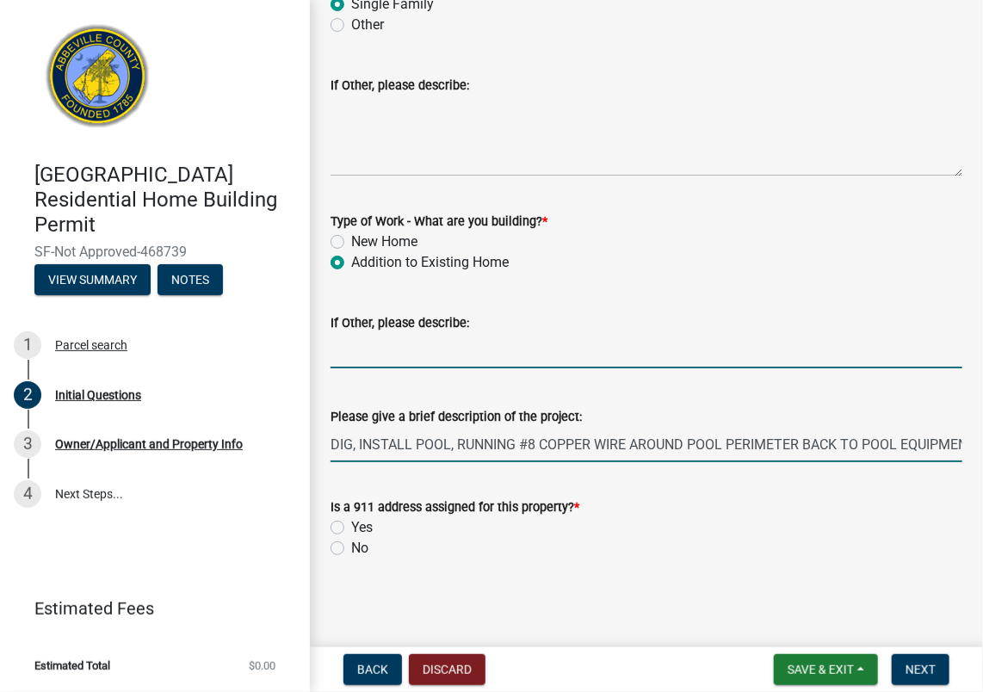
type input "IN-GROUND FIBERGLASS POOL"
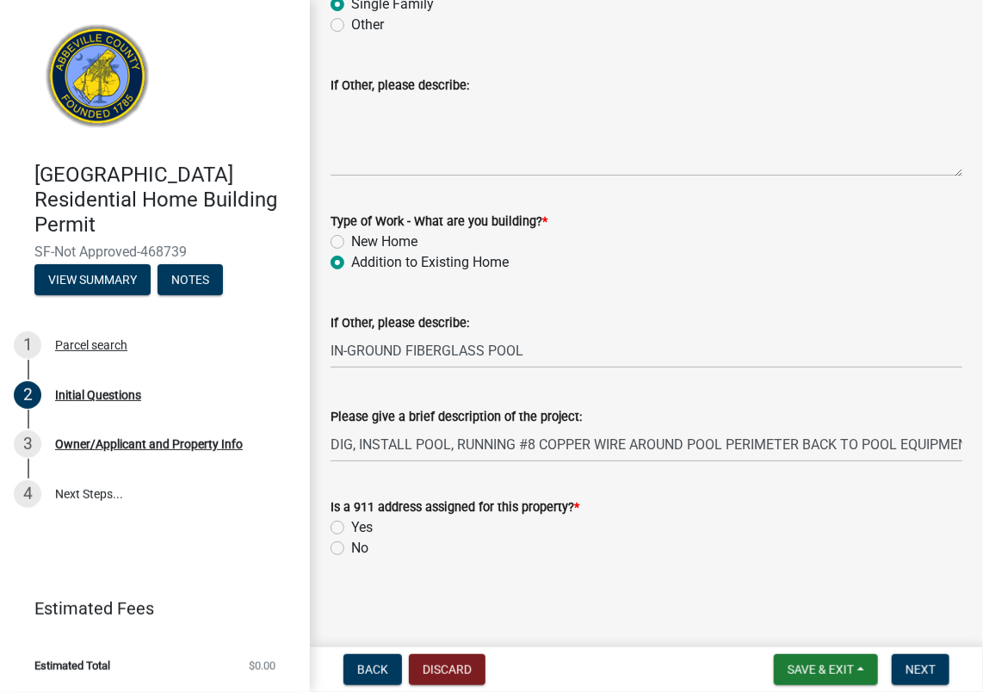
click at [351, 526] on label "Yes" at bounding box center [362, 527] width 22 height 21
click at [351, 526] on input "Yes" at bounding box center [356, 522] width 11 height 11
radio input "true"
click at [907, 666] on span "Next" at bounding box center [921, 670] width 30 height 14
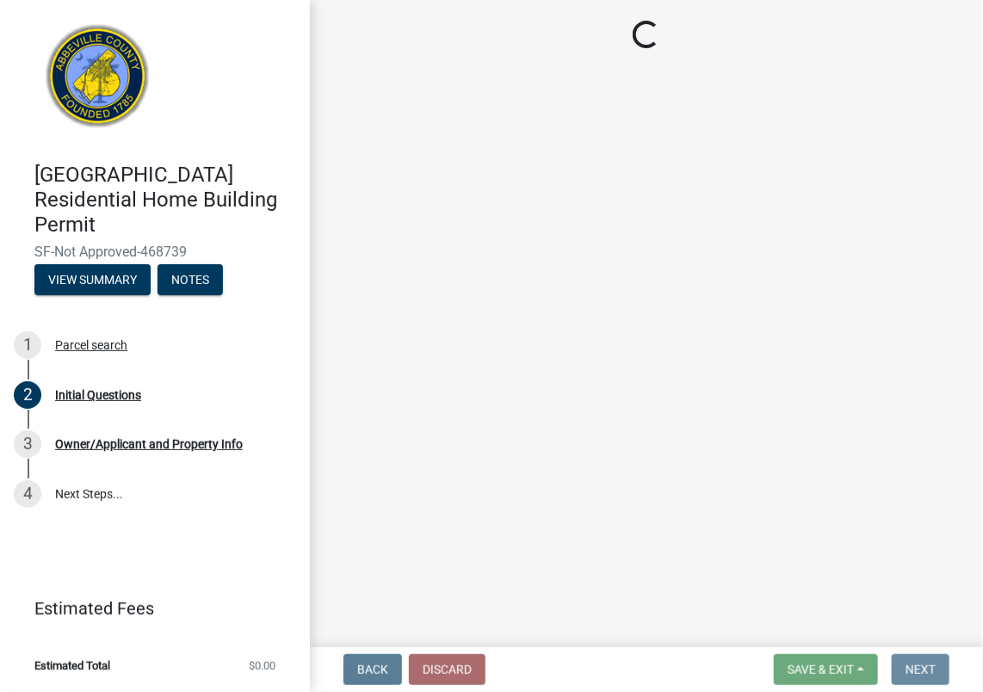
scroll to position [0, 0]
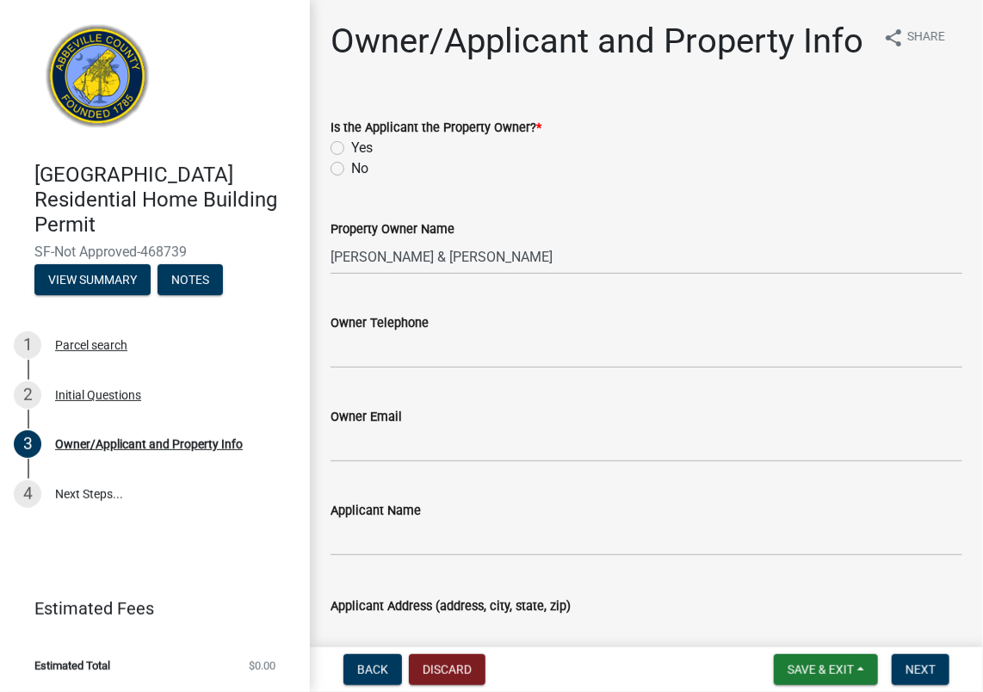
click at [351, 179] on label "No" at bounding box center [359, 168] width 17 height 21
click at [351, 170] on input "No" at bounding box center [356, 163] width 11 height 11
radio input "true"
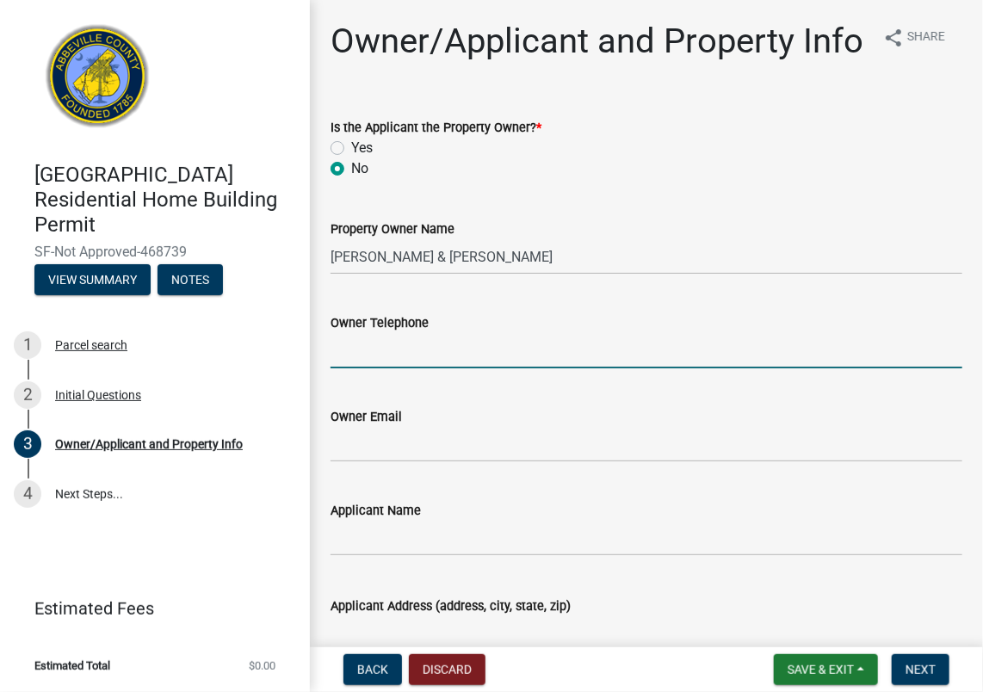
click at [405, 368] on input "Owner Telephone" at bounding box center [647, 350] width 632 height 35
type input "[PHONE_NUMBER]"
type input "[EMAIL_ADDRESS][DOMAIN_NAME]"
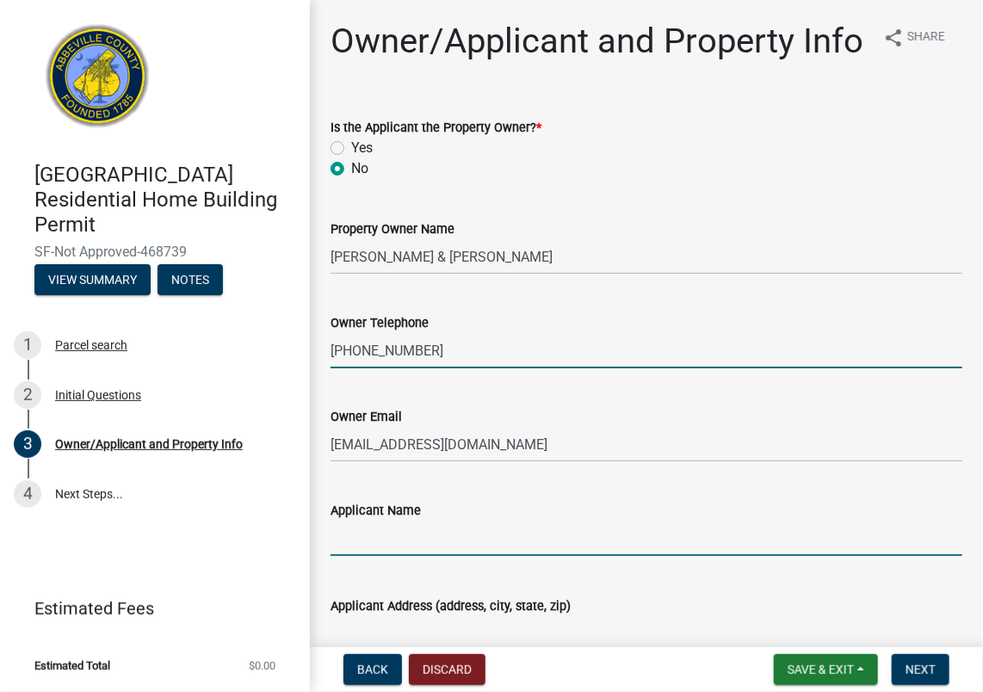
type input "CANNONBALL POOLS"
type input "[STREET_ADDRESS]"
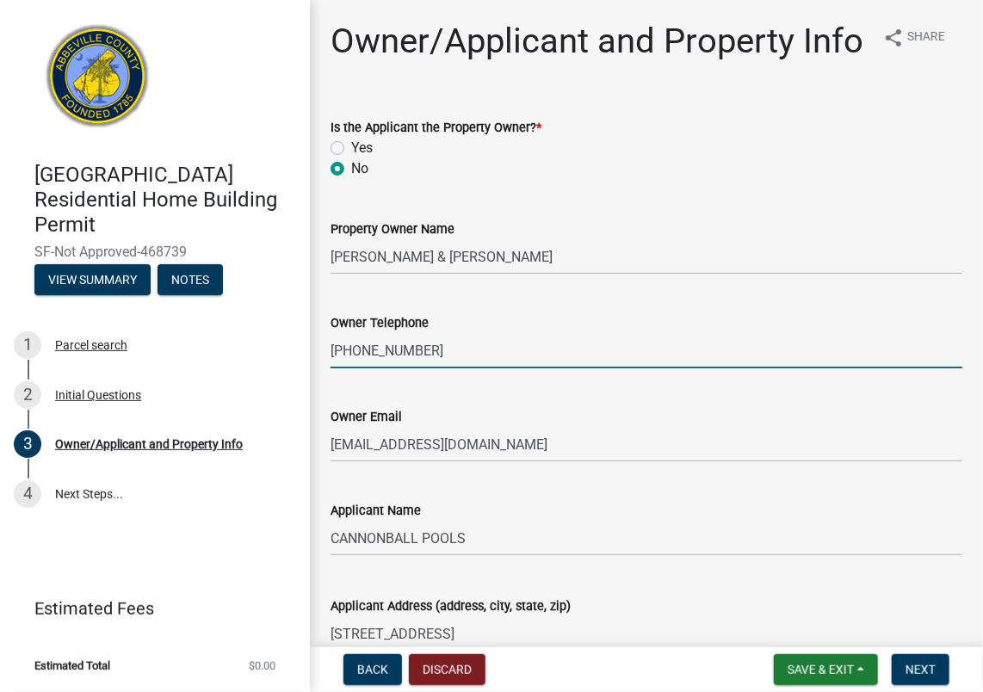
type input "DUKE"
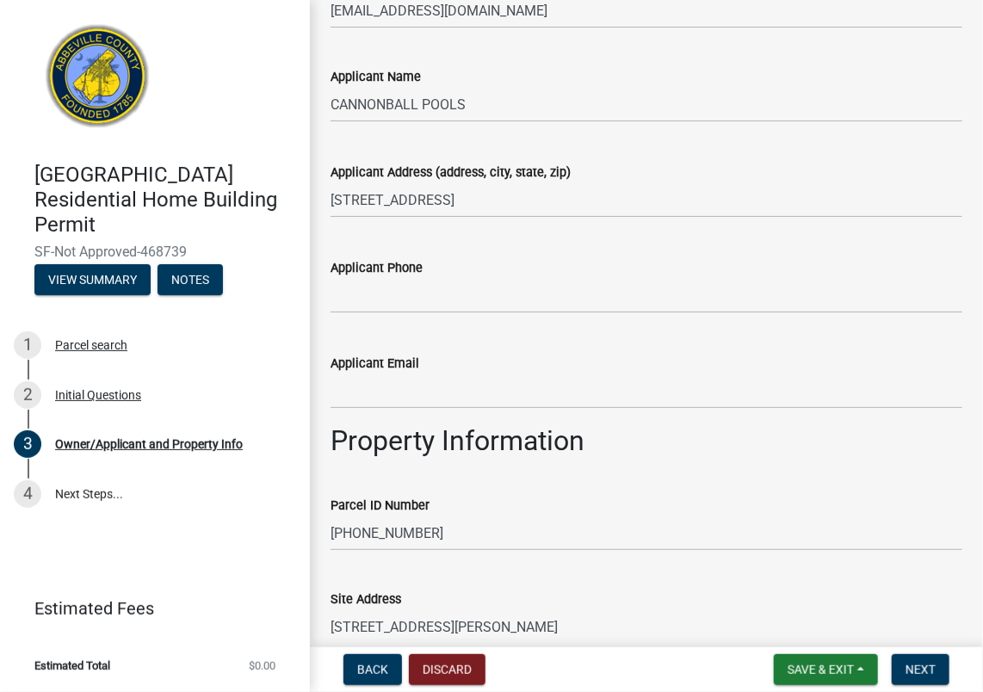
scroll to position [448, 0]
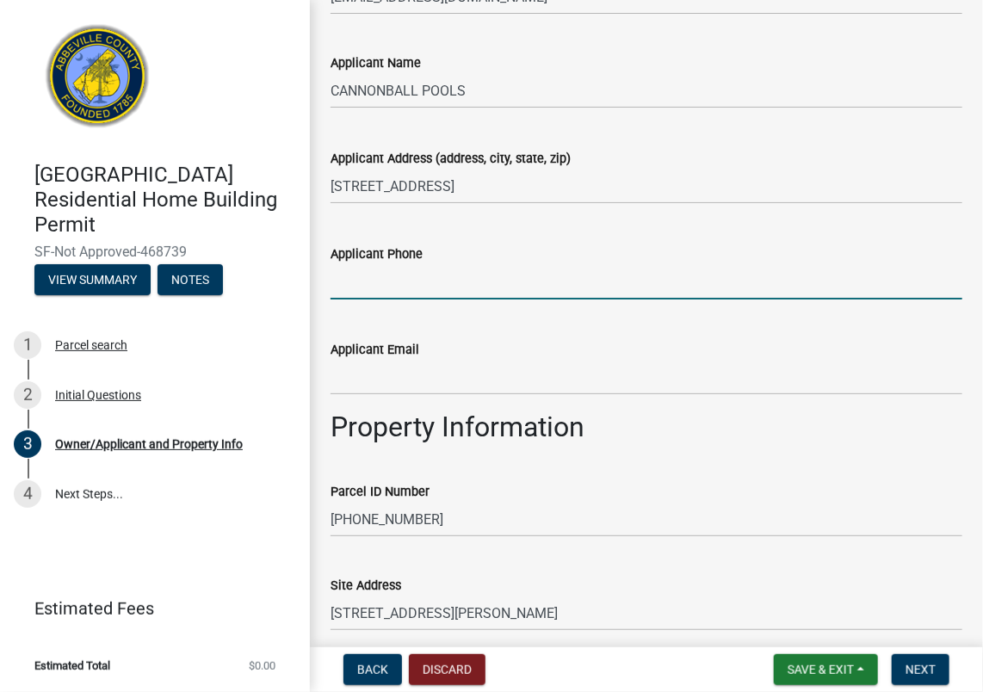
click at [379, 300] on input "Applicant Phone" at bounding box center [647, 281] width 632 height 35
type input "[PHONE_NUMBER]"
type input "[EMAIL_ADDRESS][DOMAIN_NAME]"
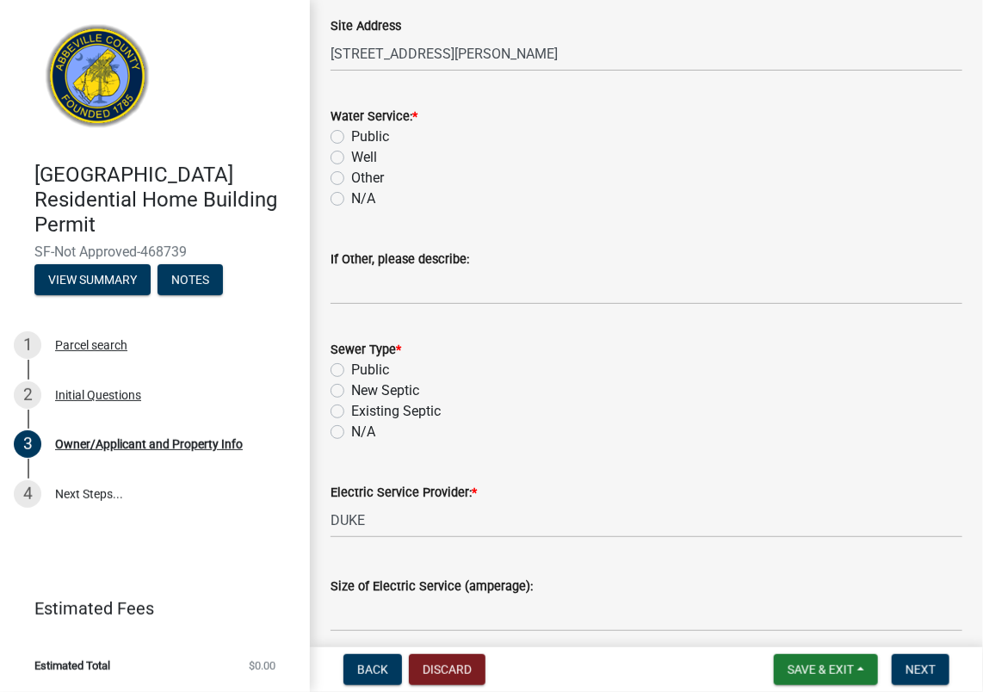
click at [351, 147] on label "Public" at bounding box center [370, 137] width 38 height 21
click at [351, 138] on input "Public" at bounding box center [356, 132] width 11 height 11
radio input "true"
click at [351, 381] on label "Public" at bounding box center [370, 370] width 38 height 21
click at [351, 371] on input "Public" at bounding box center [356, 365] width 11 height 11
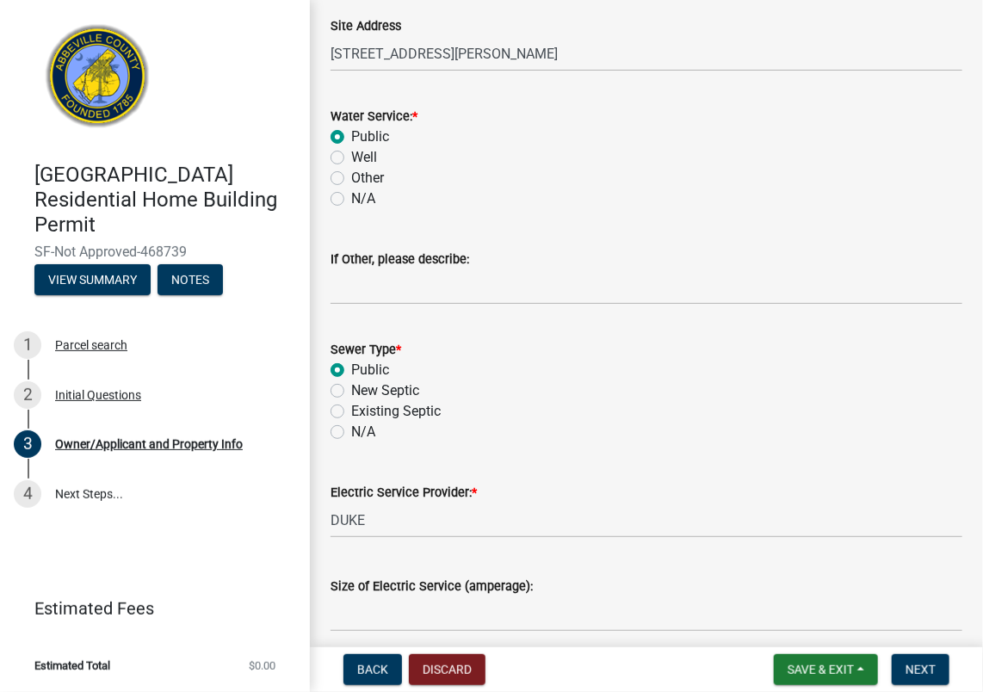
radio input "true"
click at [382, 538] on input "DUKE" at bounding box center [647, 520] width 632 height 35
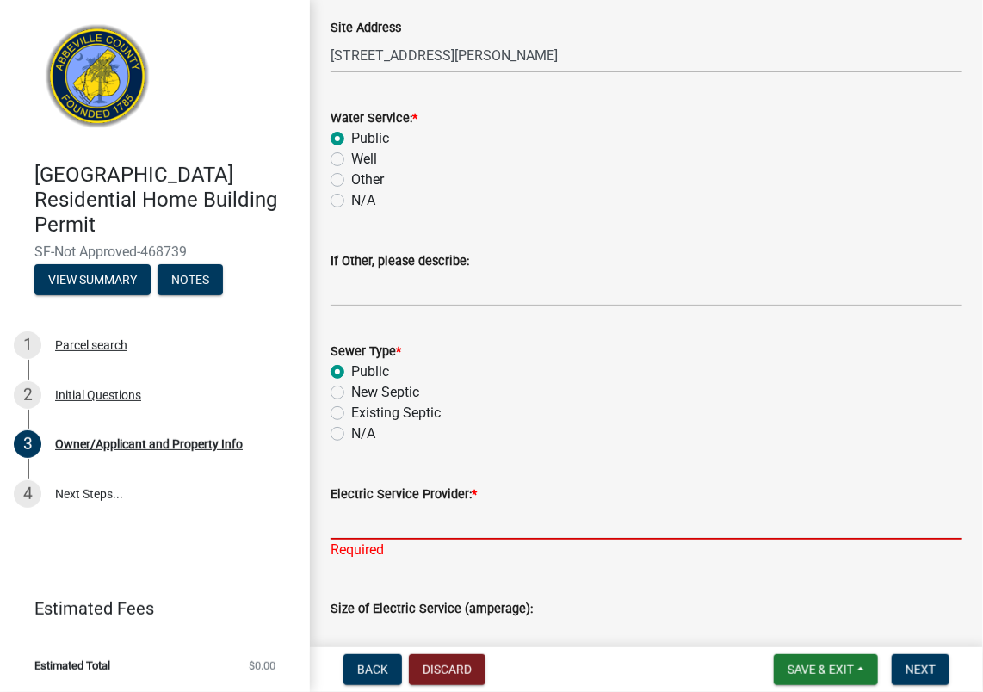
type input "f"
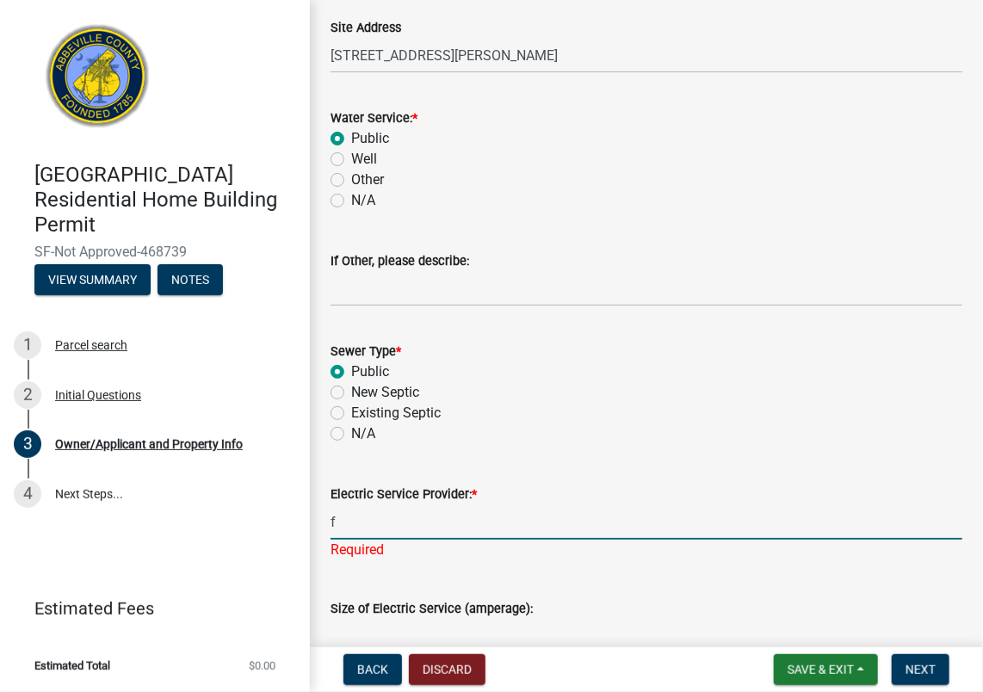
scroll to position [1007, 0]
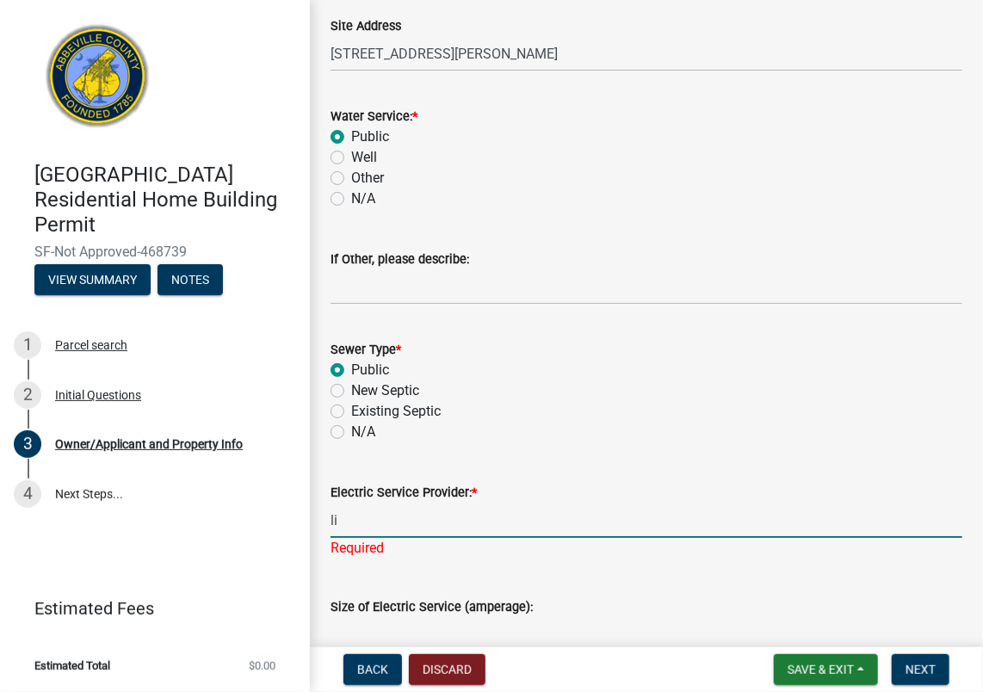
type input "l"
type input "LITTLE RIVER"
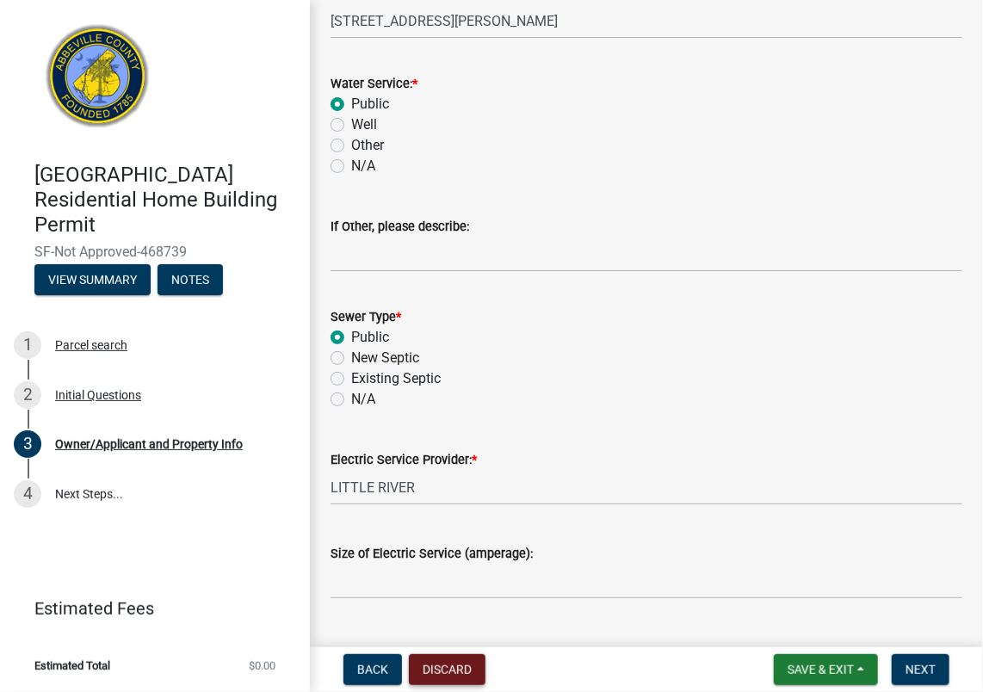
scroll to position [1121, 0]
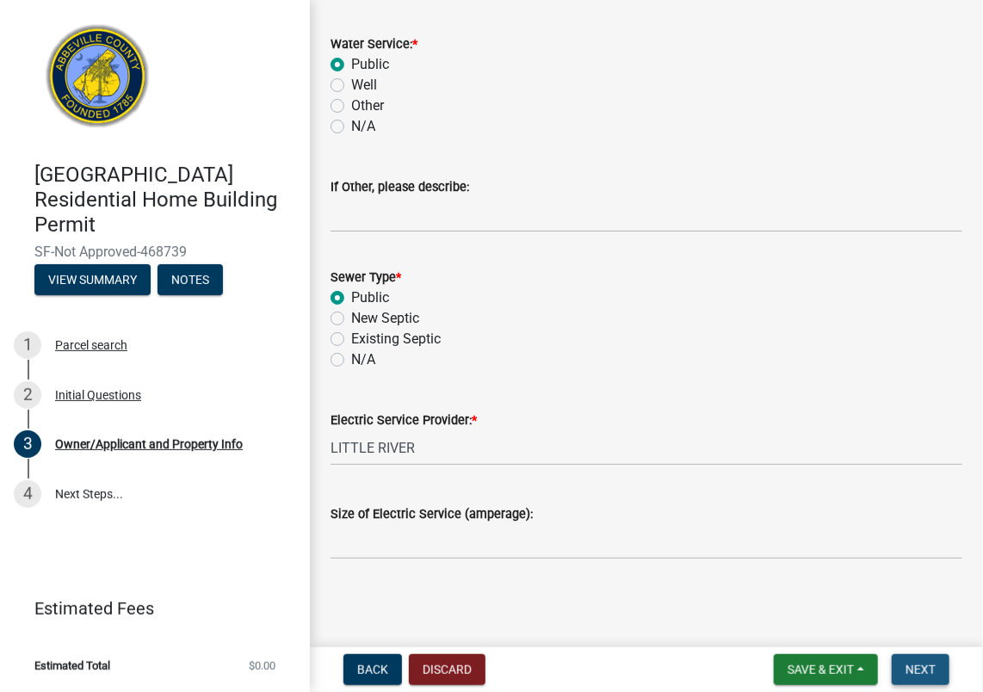
click at [928, 672] on span "Next" at bounding box center [921, 670] width 30 height 14
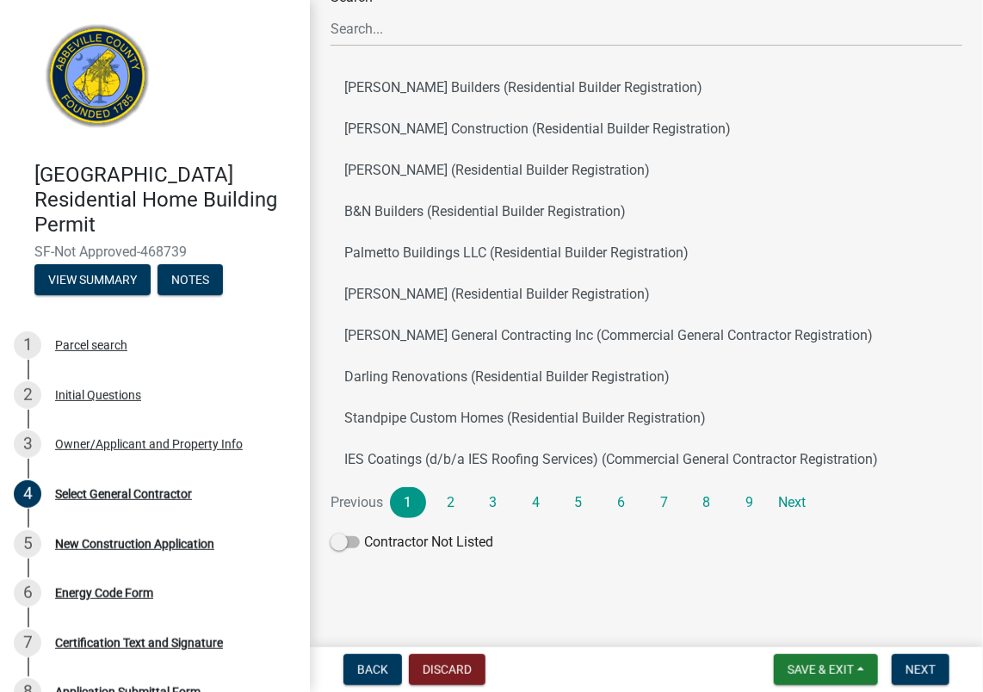
scroll to position [0, 0]
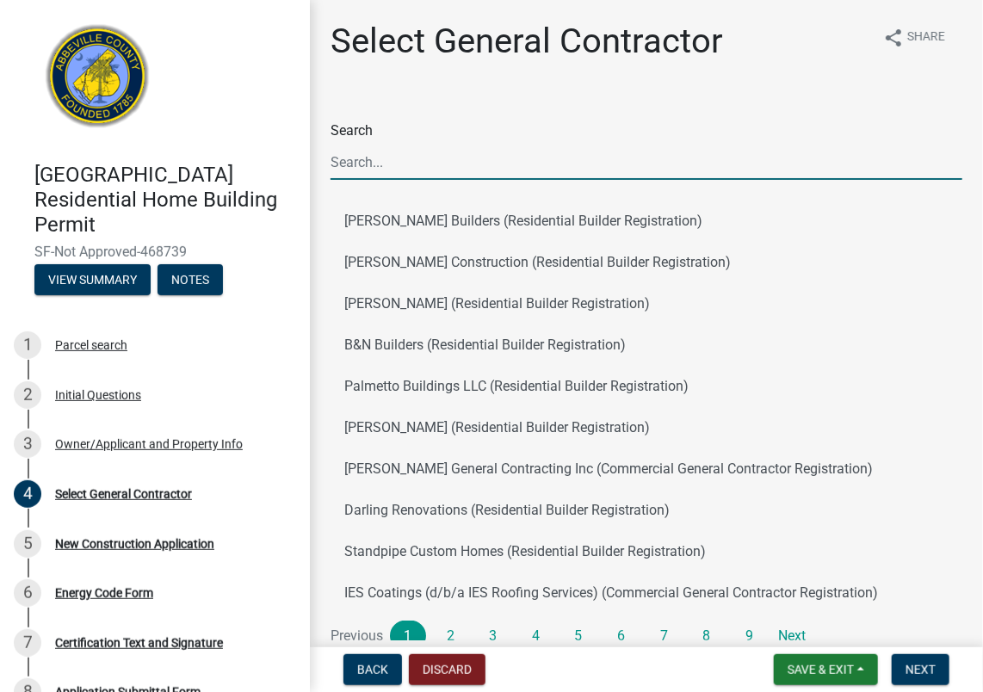
click at [345, 166] on input "Search" at bounding box center [647, 162] width 632 height 35
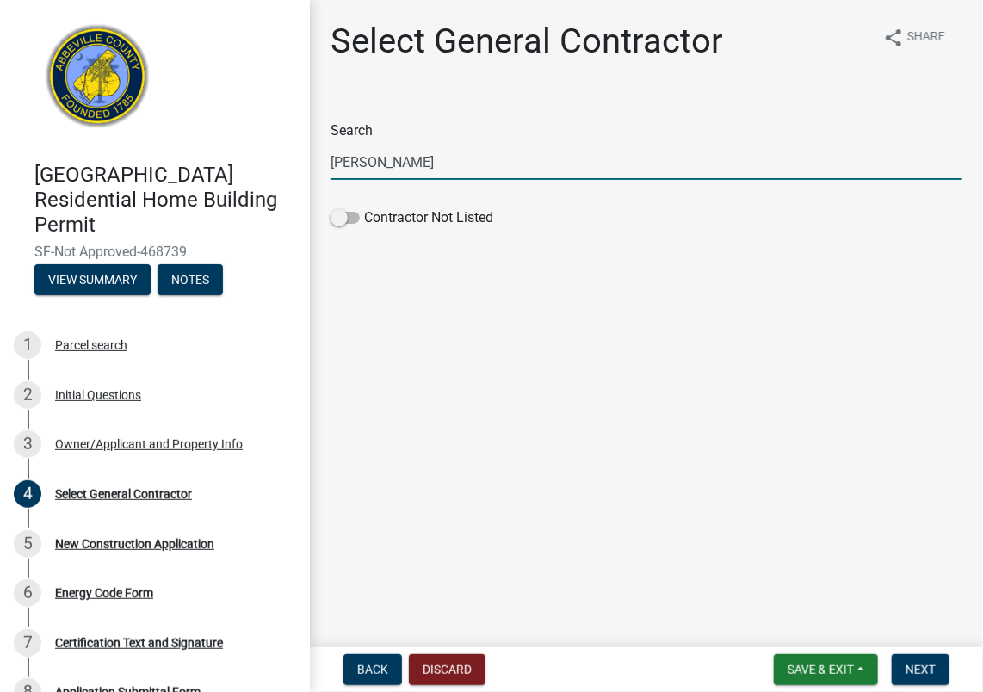
type input "cannonball pools"
click at [341, 220] on span at bounding box center [345, 218] width 29 height 12
click at [364, 207] on input "Contractor Not Listed" at bounding box center [364, 207] width 0 height 0
click at [926, 671] on span "Next" at bounding box center [921, 670] width 30 height 14
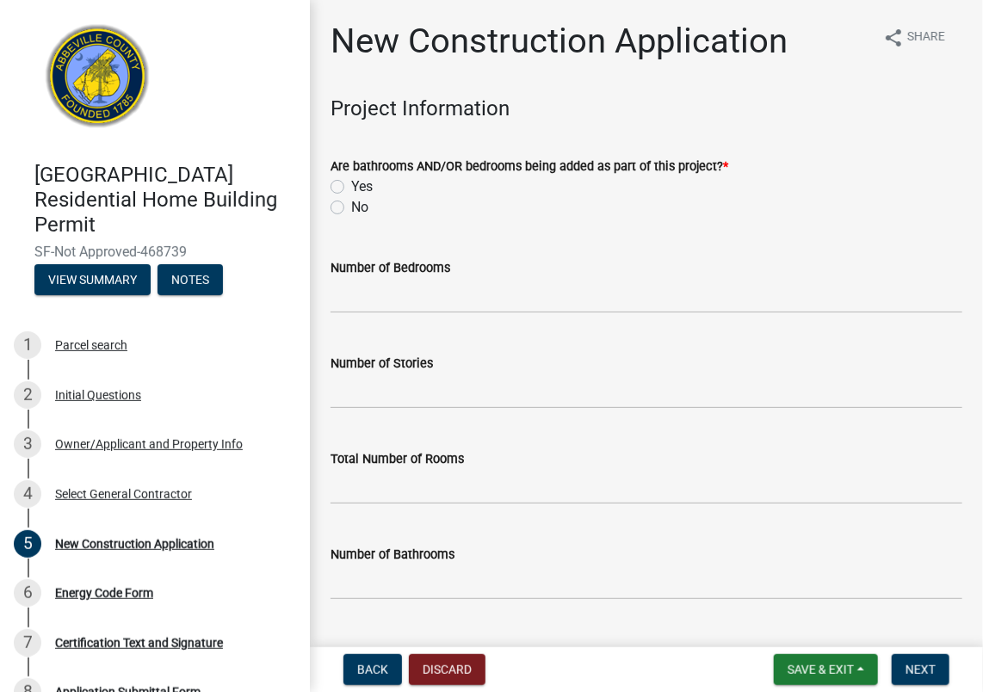
click at [351, 209] on label "No" at bounding box center [359, 207] width 17 height 21
click at [351, 208] on input "No" at bounding box center [356, 202] width 11 height 11
radio input "true"
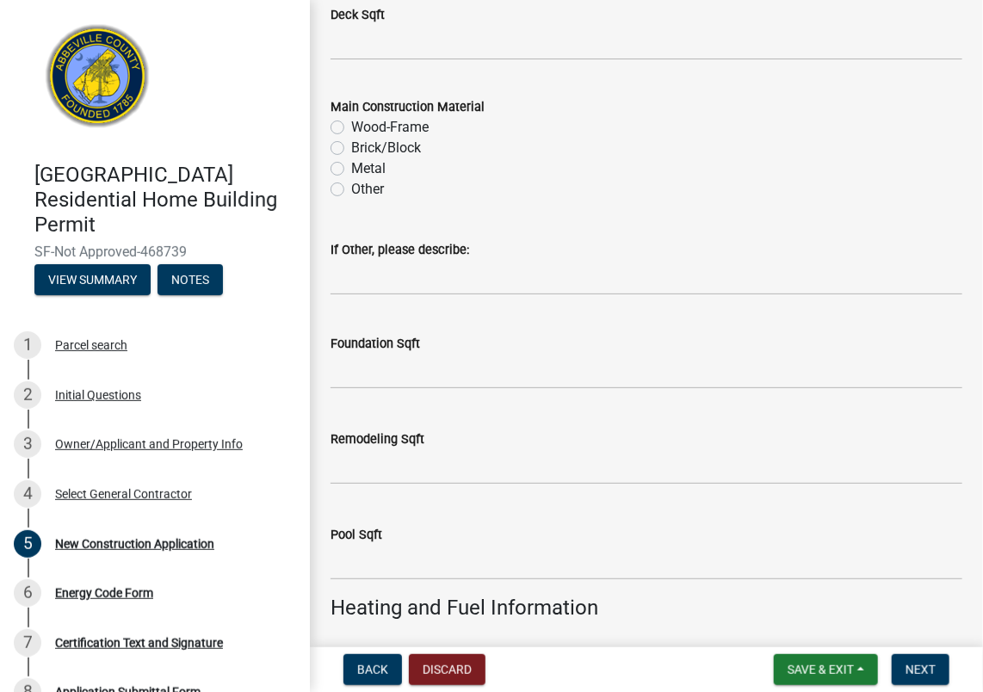
scroll to position [2046, 0]
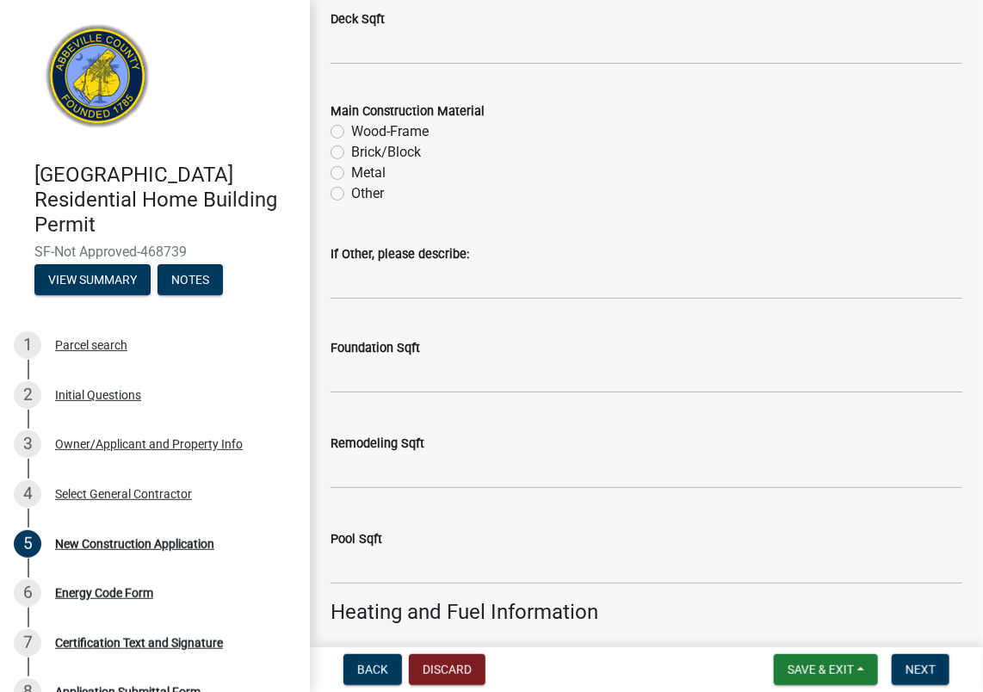
click at [351, 193] on label "Other" at bounding box center [367, 193] width 33 height 21
click at [351, 193] on input "Other" at bounding box center [356, 188] width 11 height 11
radio input "true"
click at [386, 289] on input "If Other, please describe:" at bounding box center [647, 281] width 632 height 35
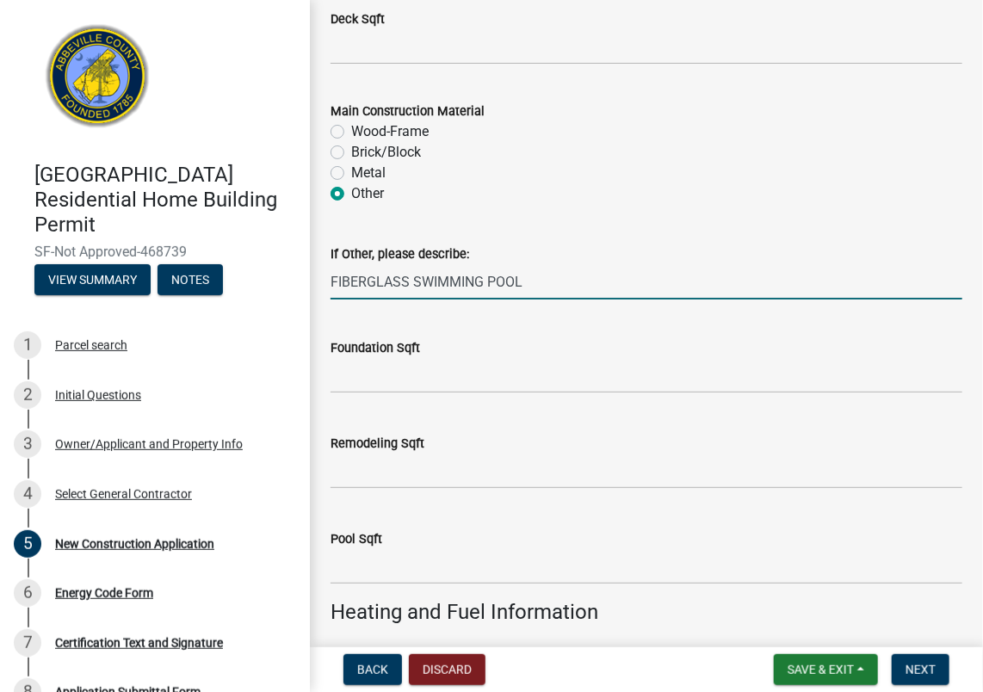
type input "FIBERGLASS SWIMMING POOL"
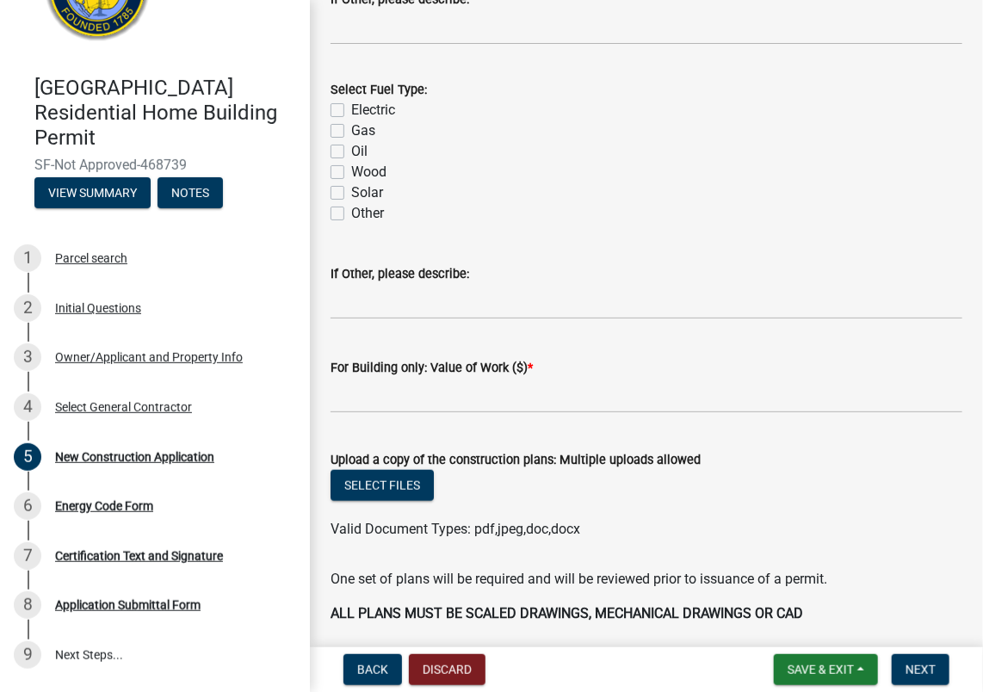
scroll to position [93, 0]
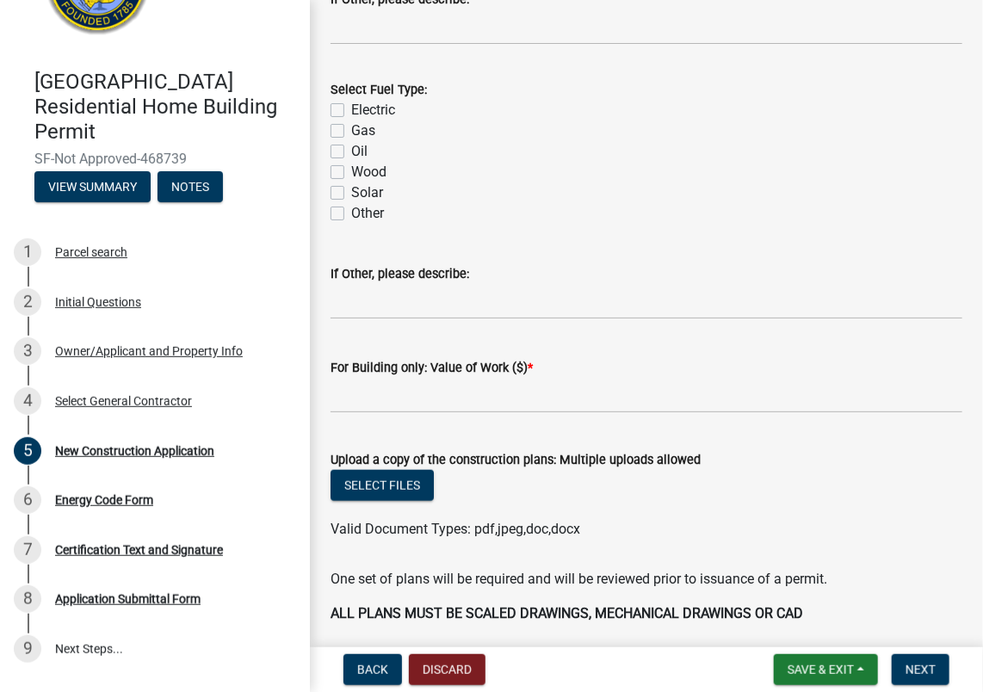
type input "407"
click at [406, 387] on input "text" at bounding box center [647, 395] width 632 height 35
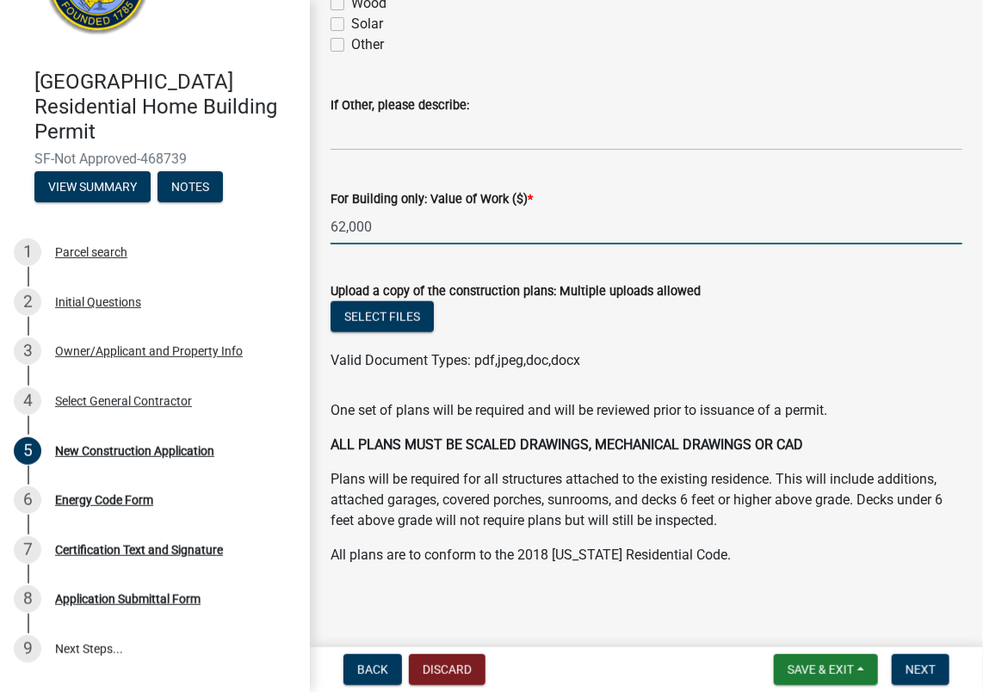
scroll to position [3033, 0]
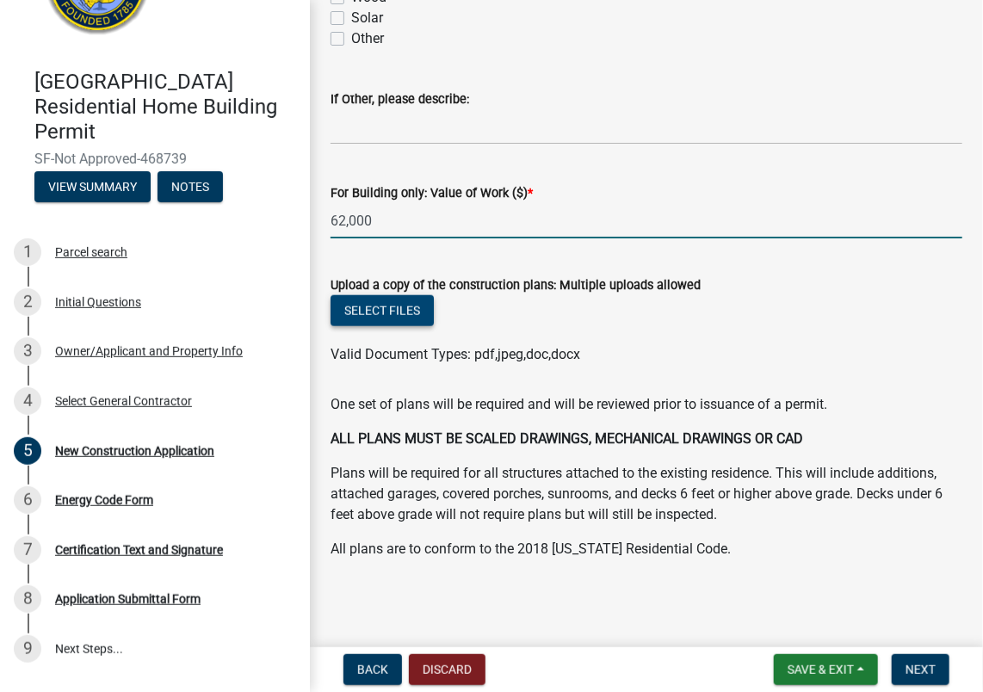
type input "62000"
click at [375, 313] on button "Select files" at bounding box center [382, 310] width 103 height 31
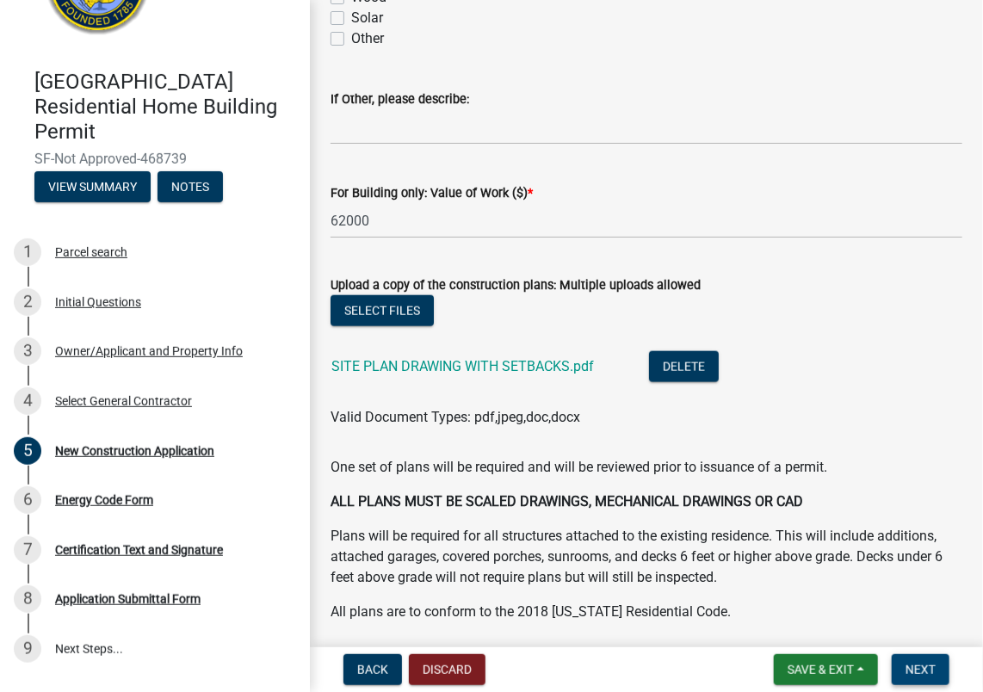
click at [921, 663] on span "Next" at bounding box center [921, 670] width 30 height 14
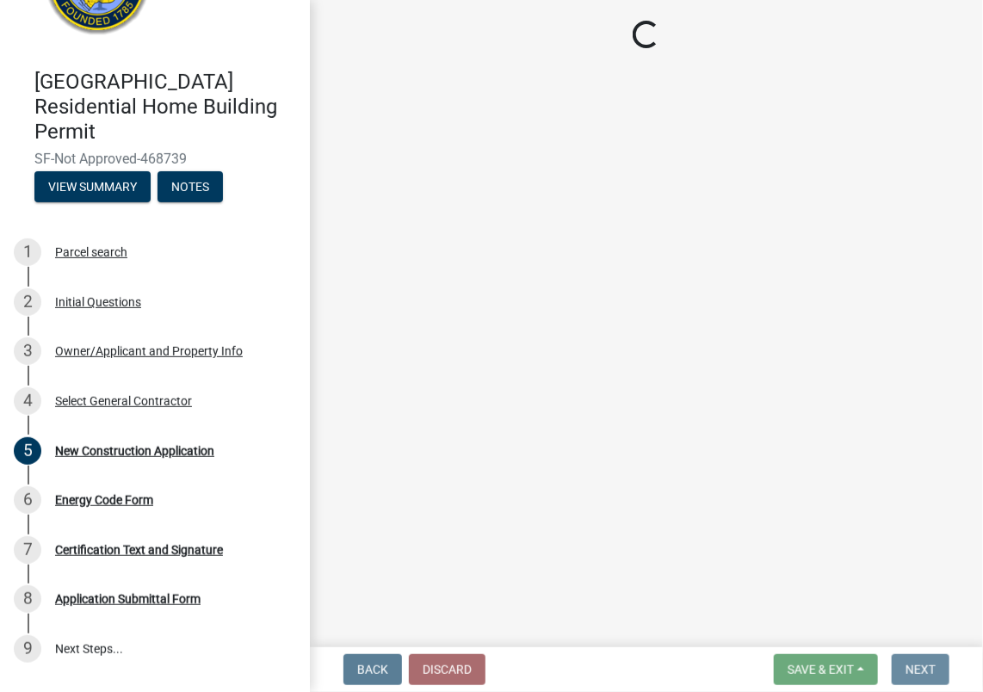
scroll to position [0, 0]
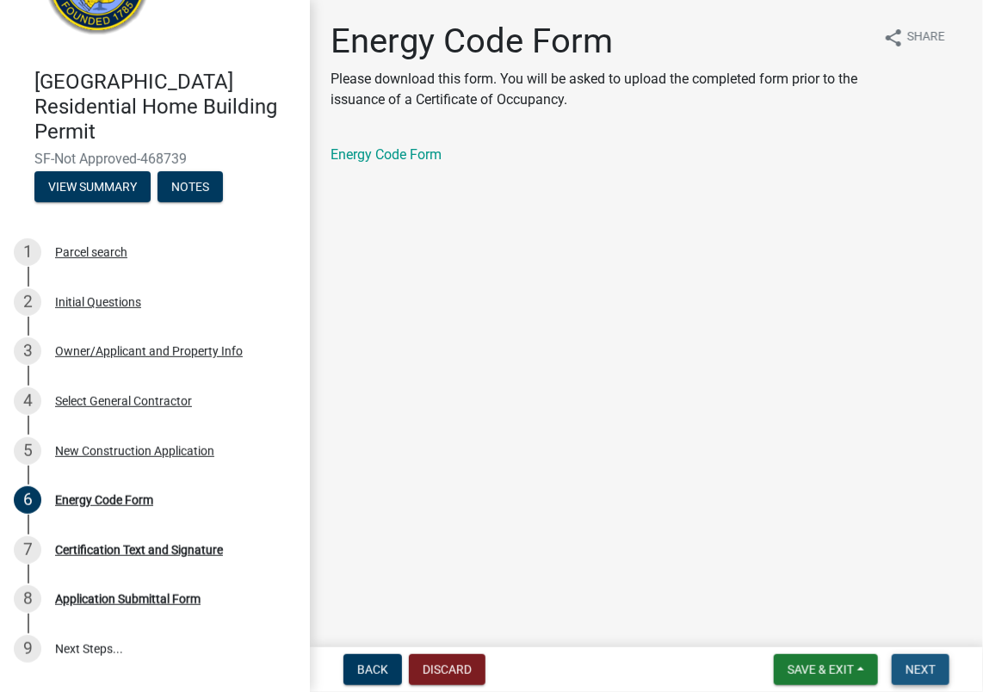
click at [922, 672] on span "Next" at bounding box center [921, 670] width 30 height 14
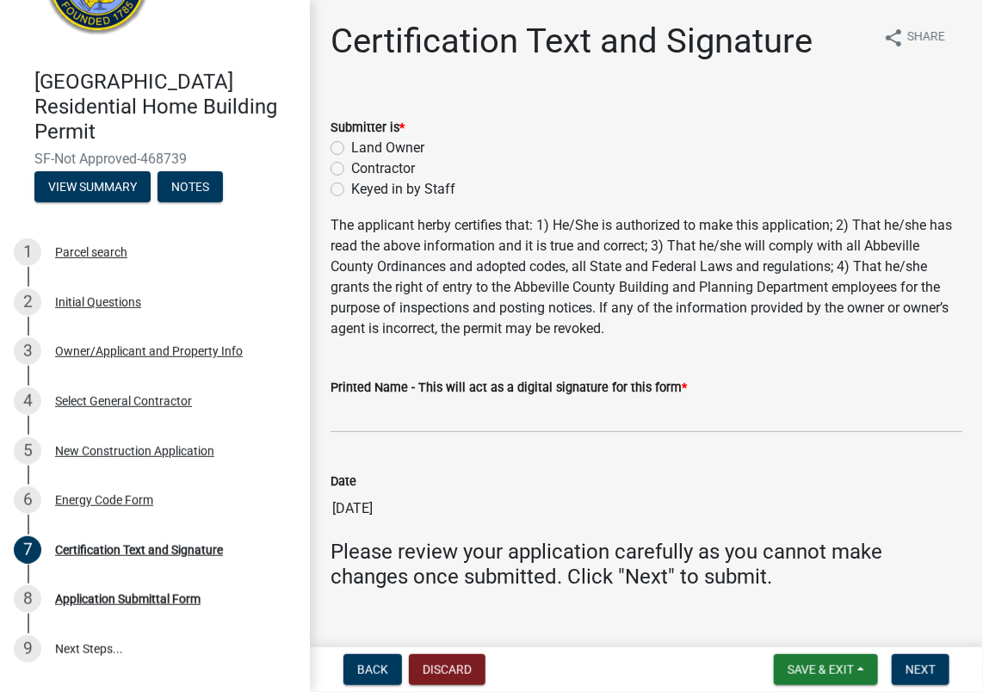
click at [351, 165] on label "Contractor" at bounding box center [383, 168] width 64 height 21
click at [351, 165] on input "Contractor" at bounding box center [356, 163] width 11 height 11
radio input "true"
click at [379, 424] on input "Printed Name - This will act as a digital signature for this form *" at bounding box center [647, 415] width 632 height 35
type input "[PERSON_NAME]"
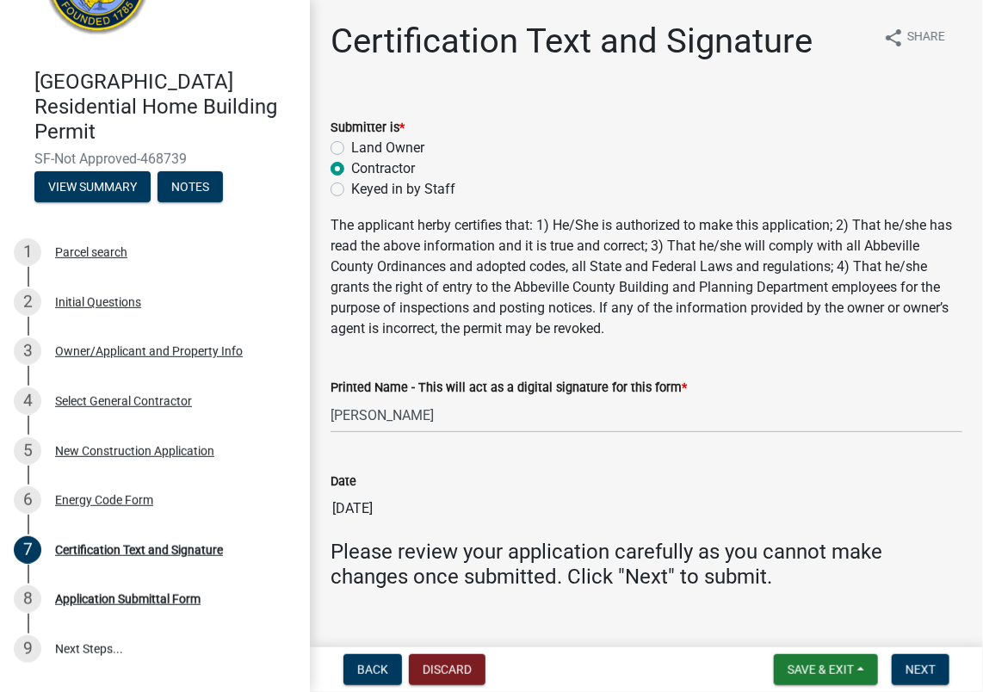
click at [969, 627] on main "Certification Text and Signature share Share Submitter is * Land Owner Contract…" at bounding box center [646, 320] width 673 height 641
click at [930, 668] on span "Next" at bounding box center [921, 670] width 30 height 14
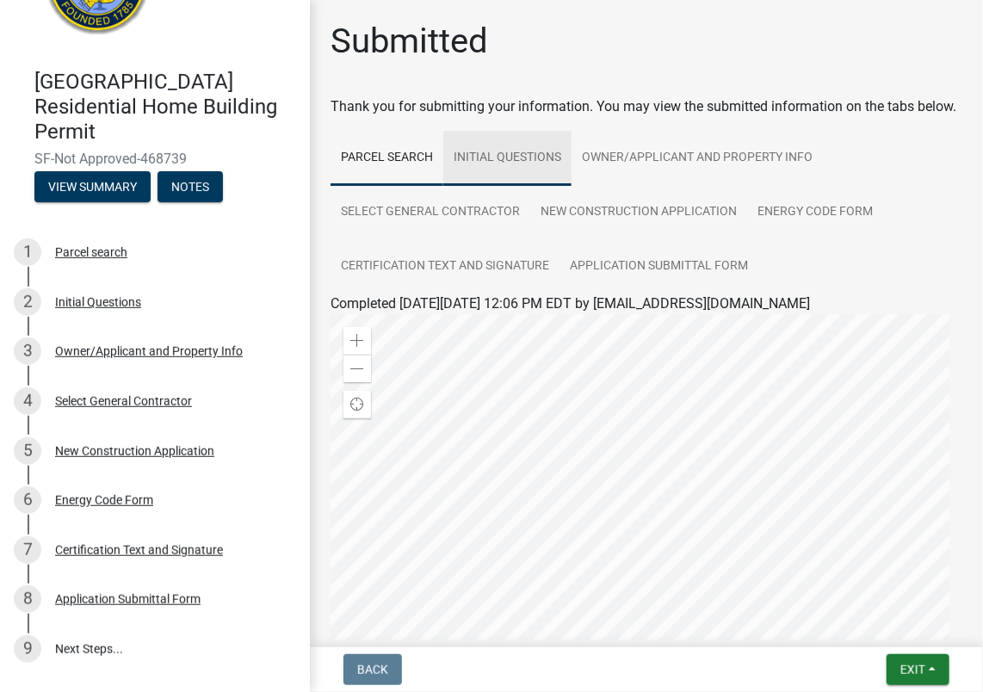
click at [531, 171] on link "Initial Questions" at bounding box center [507, 158] width 128 height 55
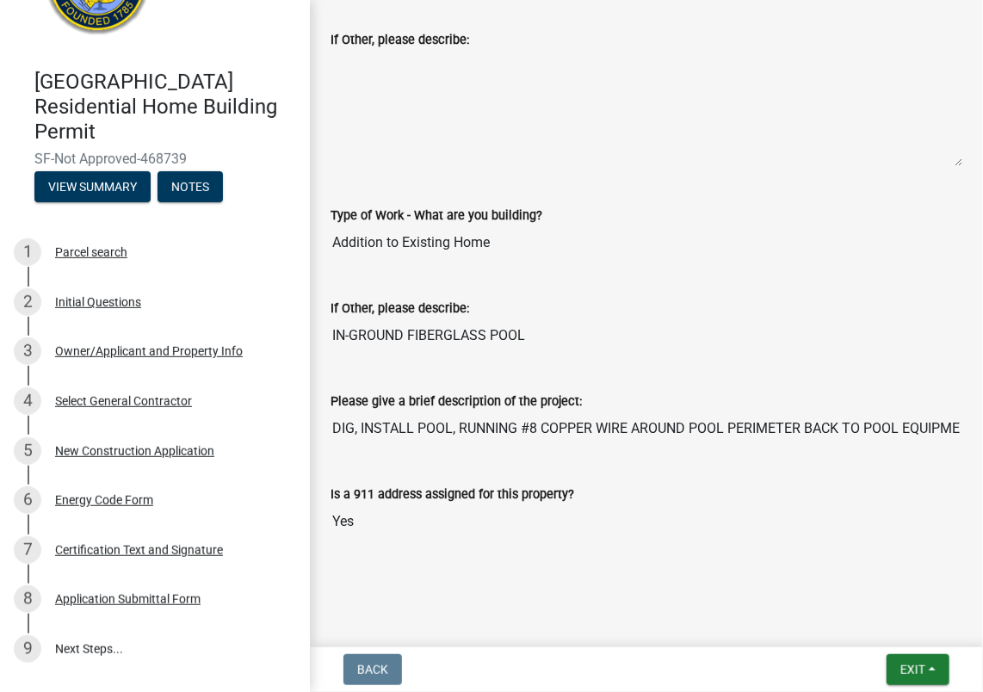
scroll to position [196, 0]
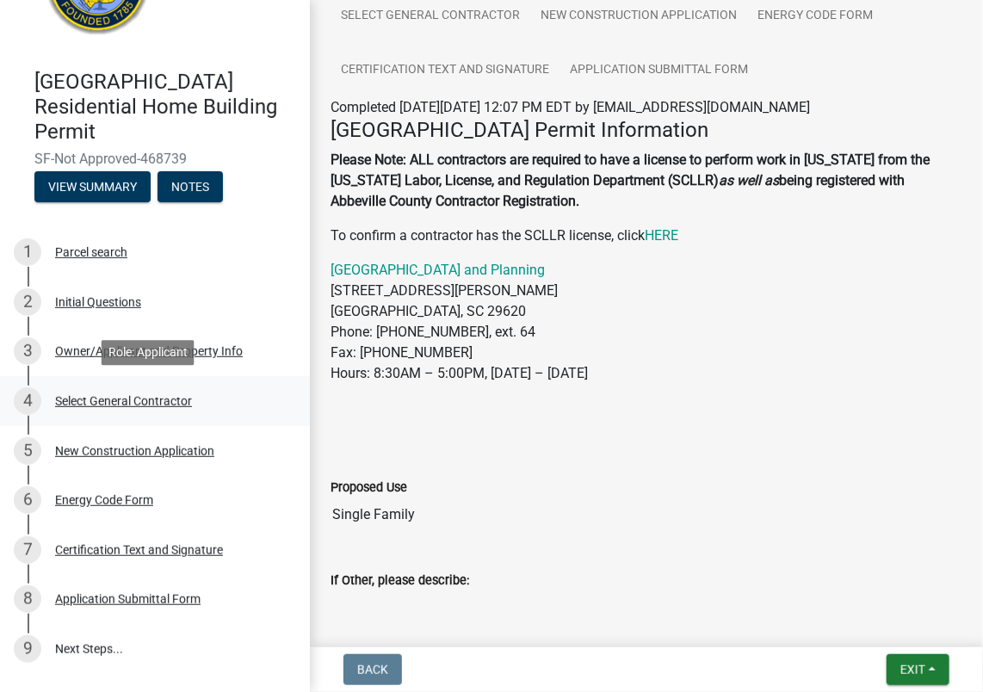
click at [168, 399] on div "Select General Contractor" at bounding box center [123, 401] width 137 height 12
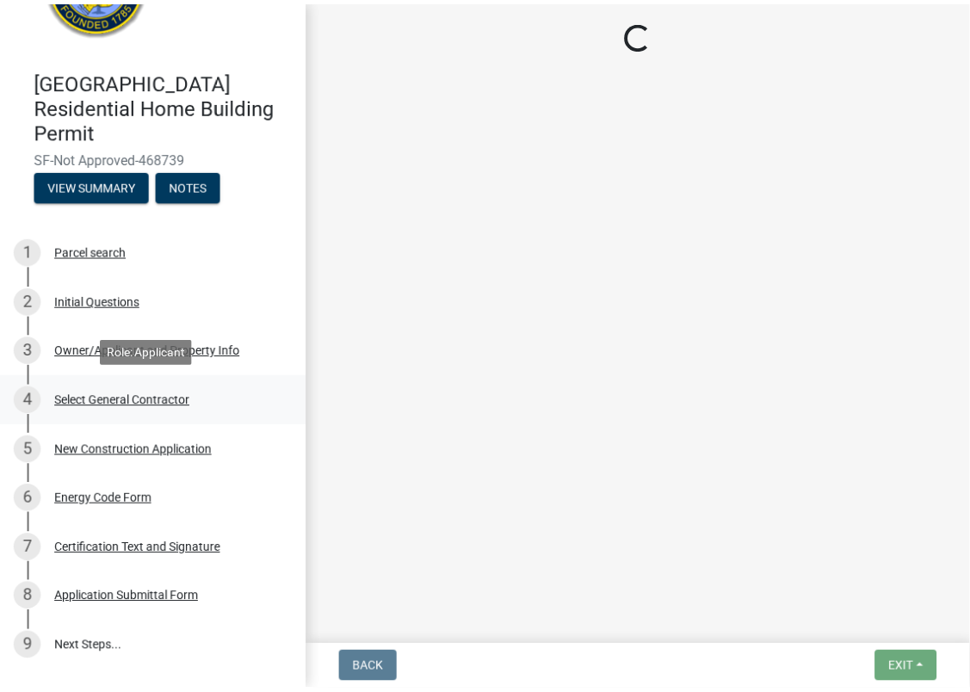
scroll to position [0, 0]
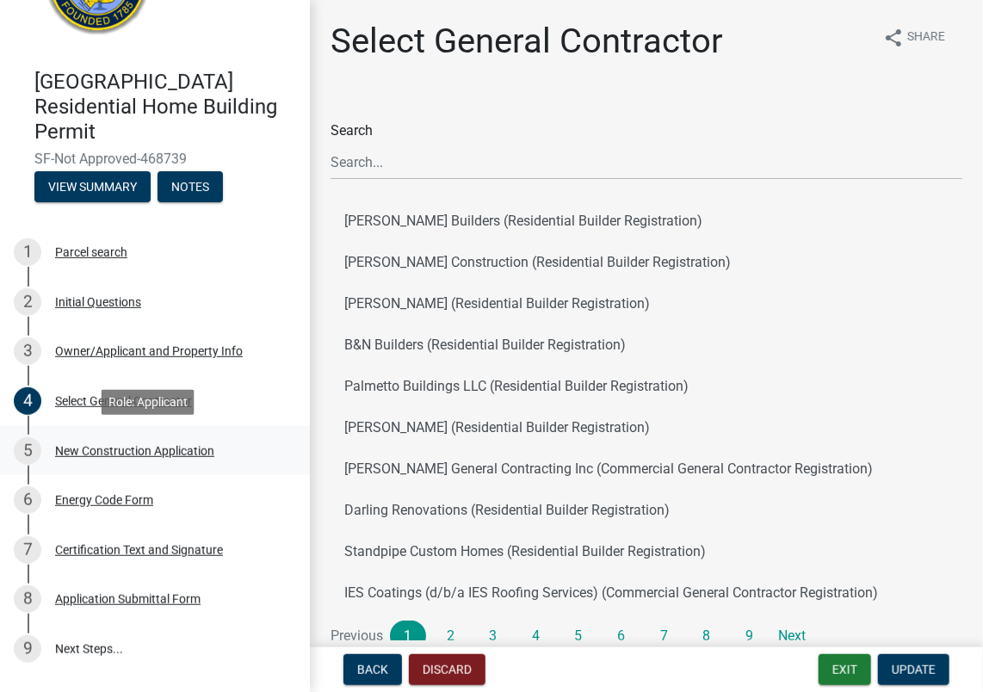
click at [148, 454] on div "New Construction Application" at bounding box center [134, 451] width 159 height 12
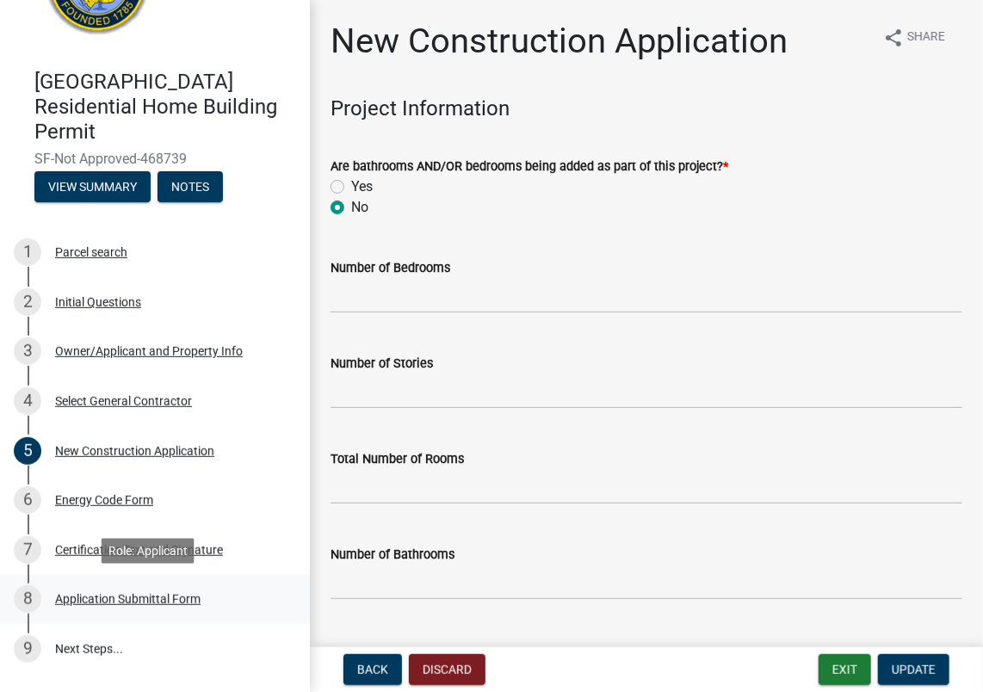
click at [108, 603] on div "Application Submittal Form" at bounding box center [127, 599] width 145 height 12
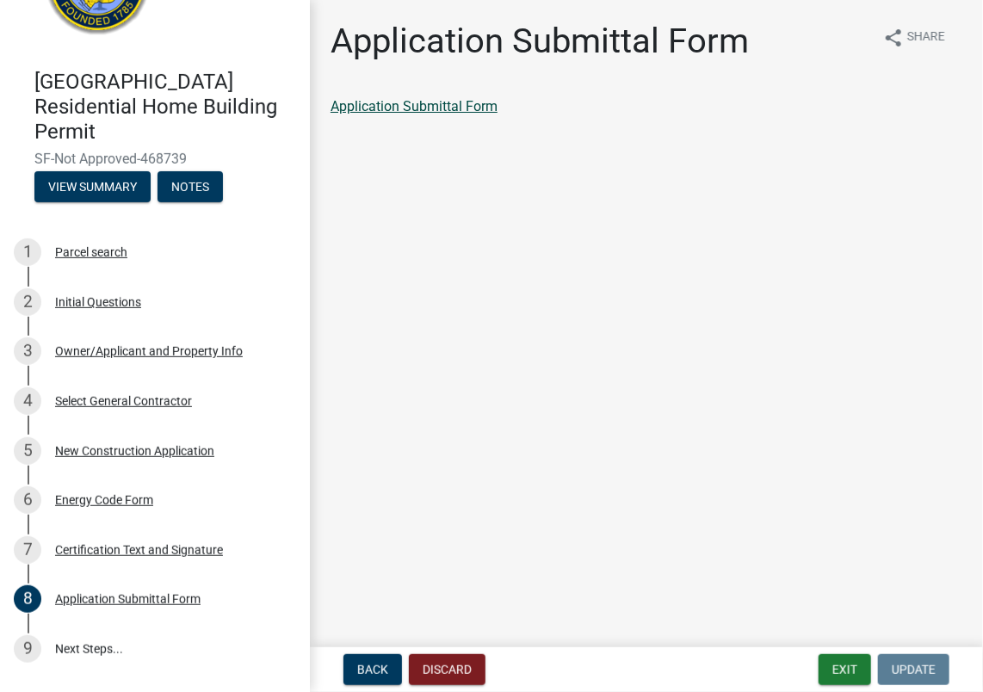
click at [393, 110] on link "Application Submittal Form" at bounding box center [414, 106] width 167 height 16
click at [90, 397] on div "Select General Contractor" at bounding box center [123, 401] width 137 height 12
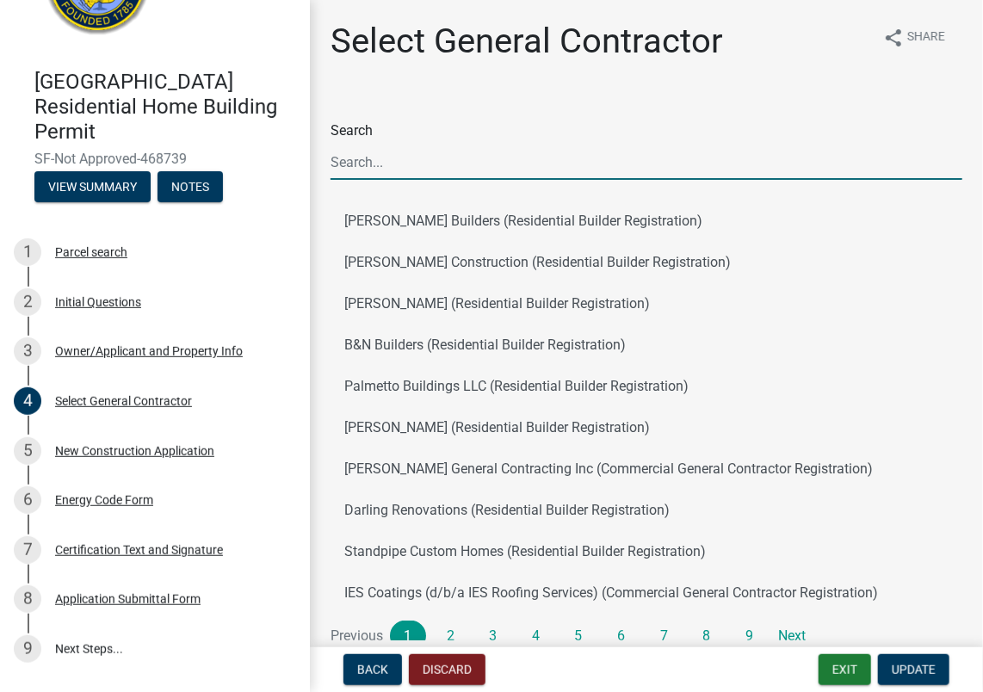
click at [358, 160] on input "Search" at bounding box center [647, 162] width 632 height 35
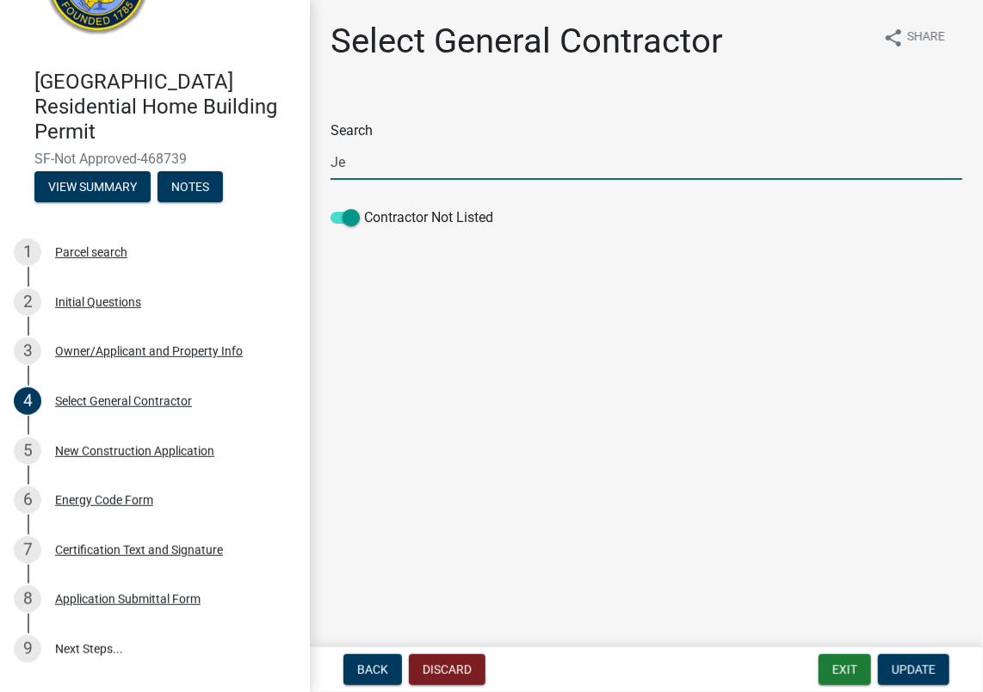
type input "J"
type input "T"
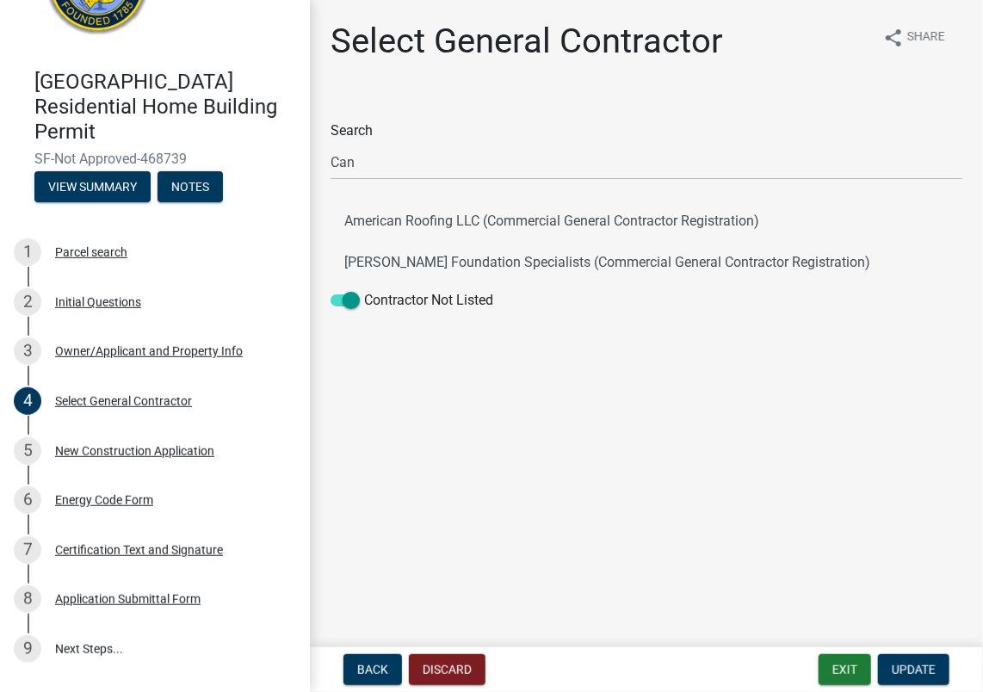
click at [765, 425] on main "Select General Contractor share Share Search Can American Roofing LLC (Commerci…" at bounding box center [646, 320] width 673 height 641
click at [430, 161] on input "Can" at bounding box center [647, 162] width 632 height 35
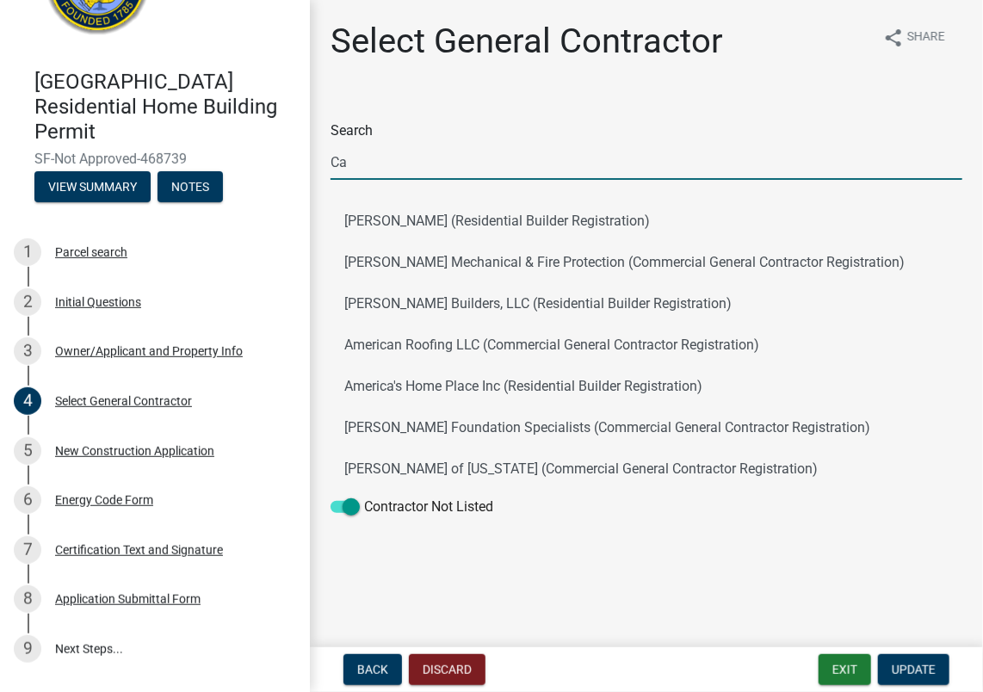
type input "C"
type input "c"
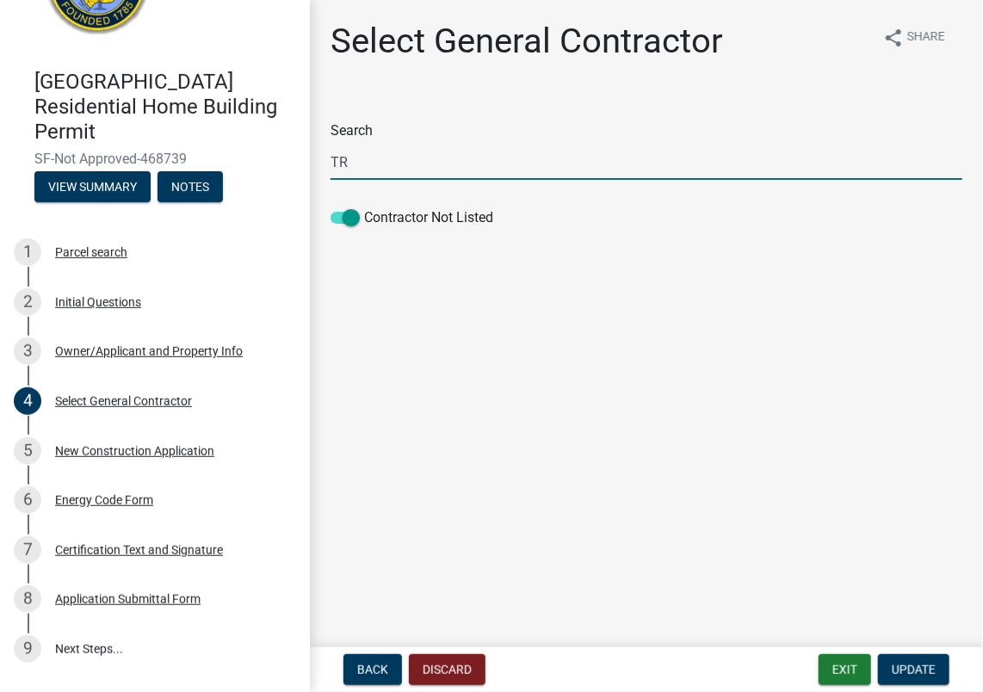
type input "T"
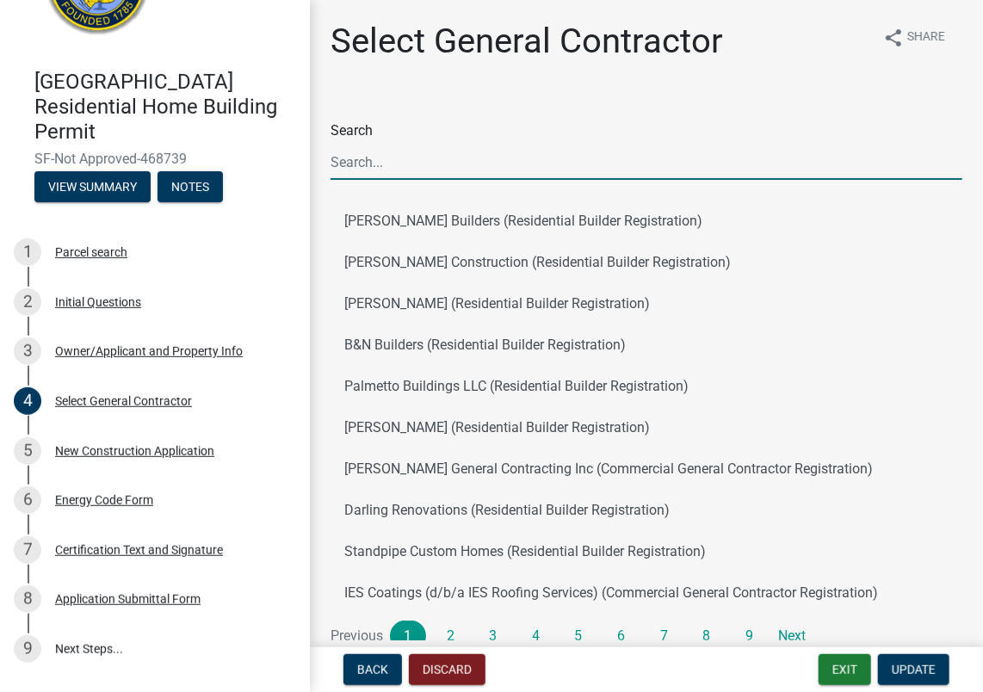
type input "c"
click at [427, 165] on input "Search" at bounding box center [647, 162] width 632 height 35
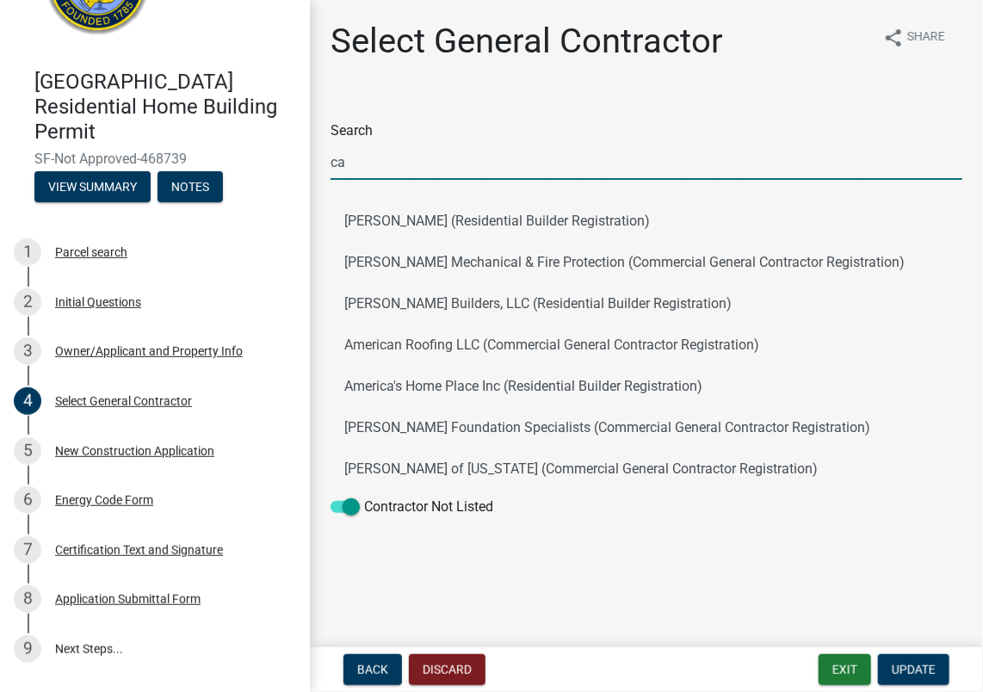
type input "cannonball pools"
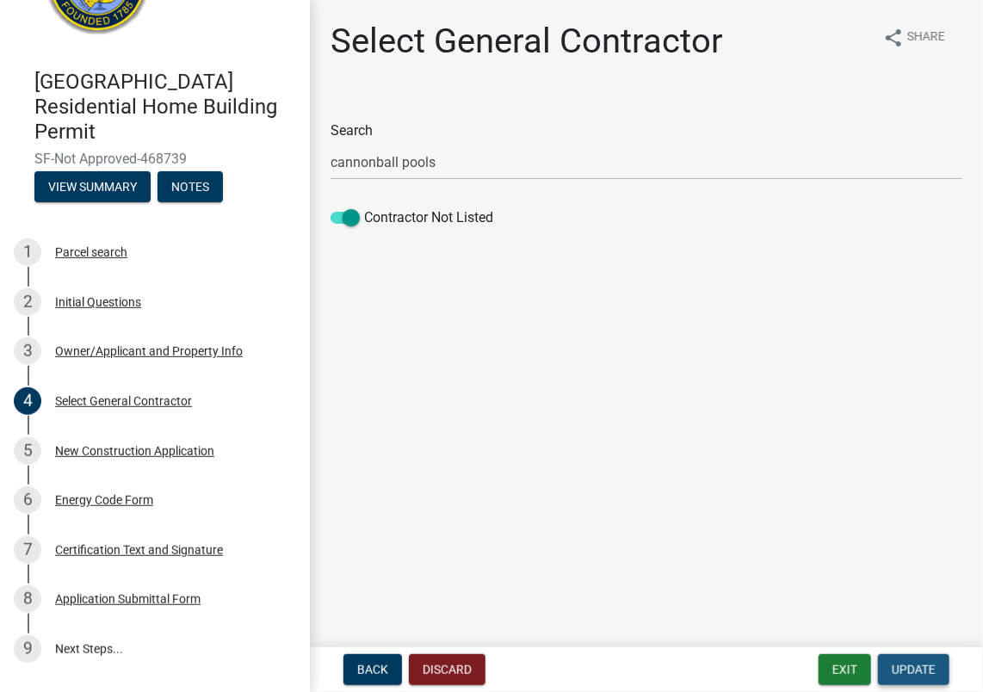
click at [899, 663] on span "Update" at bounding box center [914, 670] width 44 height 14
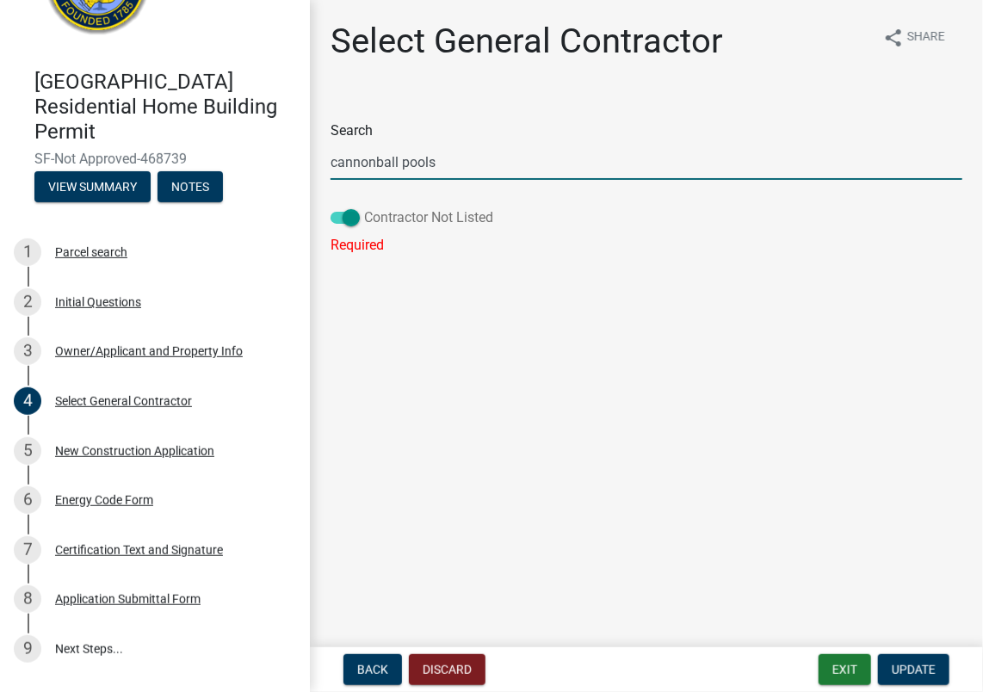
click at [351, 212] on span at bounding box center [345, 218] width 29 height 12
click at [364, 207] on input "Contractor Not Listed" at bounding box center [364, 207] width 0 height 0
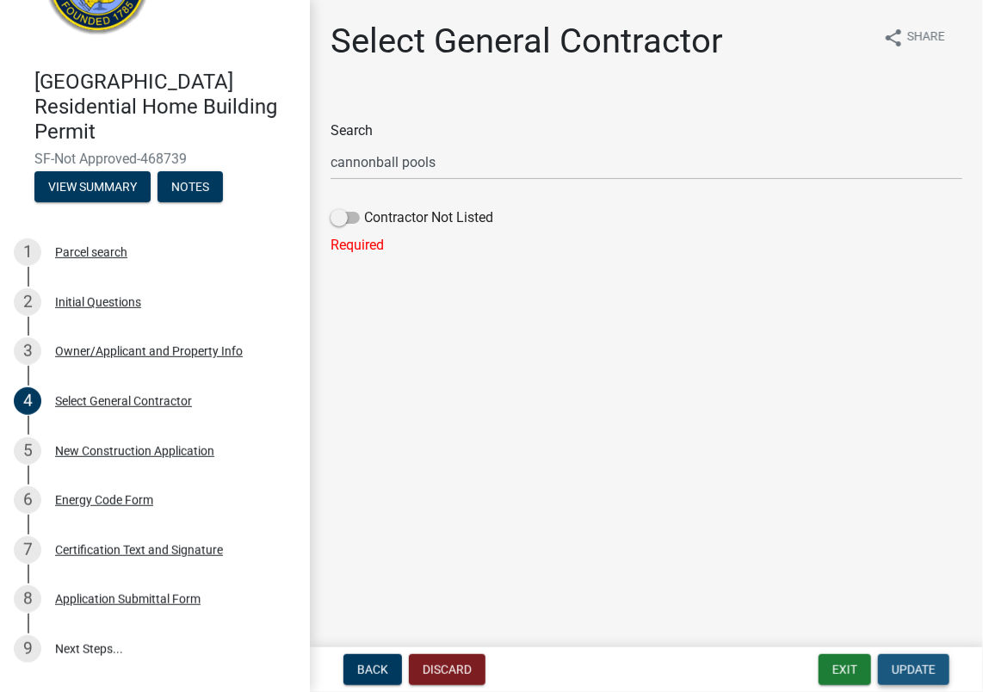
click at [885, 665] on button "Update" at bounding box center [913, 669] width 71 height 31
click at [902, 672] on span "Update" at bounding box center [914, 670] width 44 height 14
click at [337, 224] on span at bounding box center [345, 218] width 29 height 12
click at [364, 207] on input "Contractor Not Listed" at bounding box center [364, 207] width 0 height 0
click at [840, 663] on button "Exit" at bounding box center [845, 669] width 53 height 31
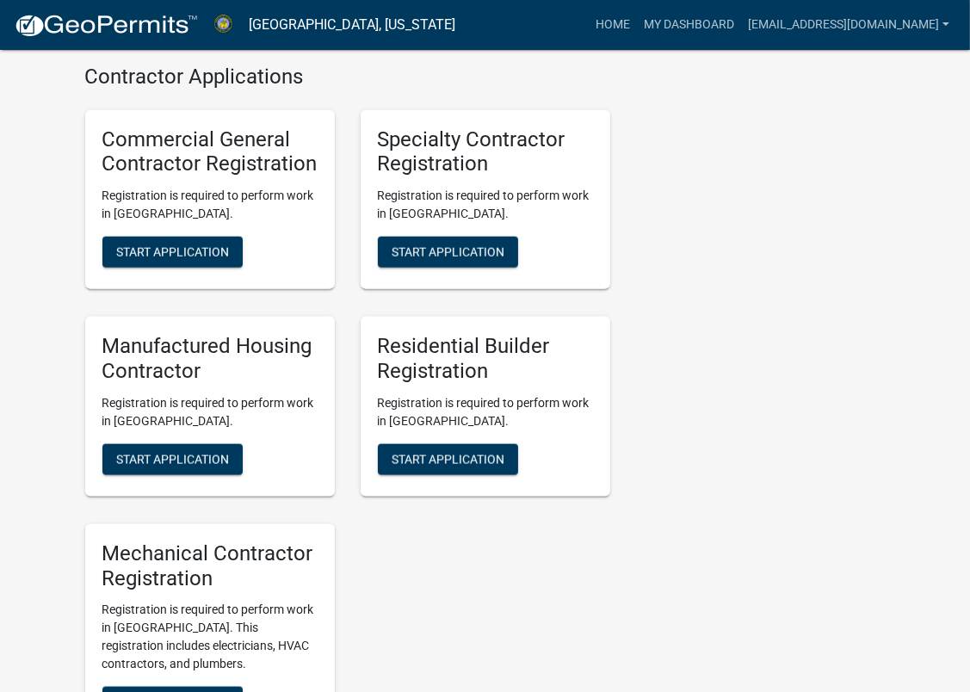
scroll to position [1496, 0]
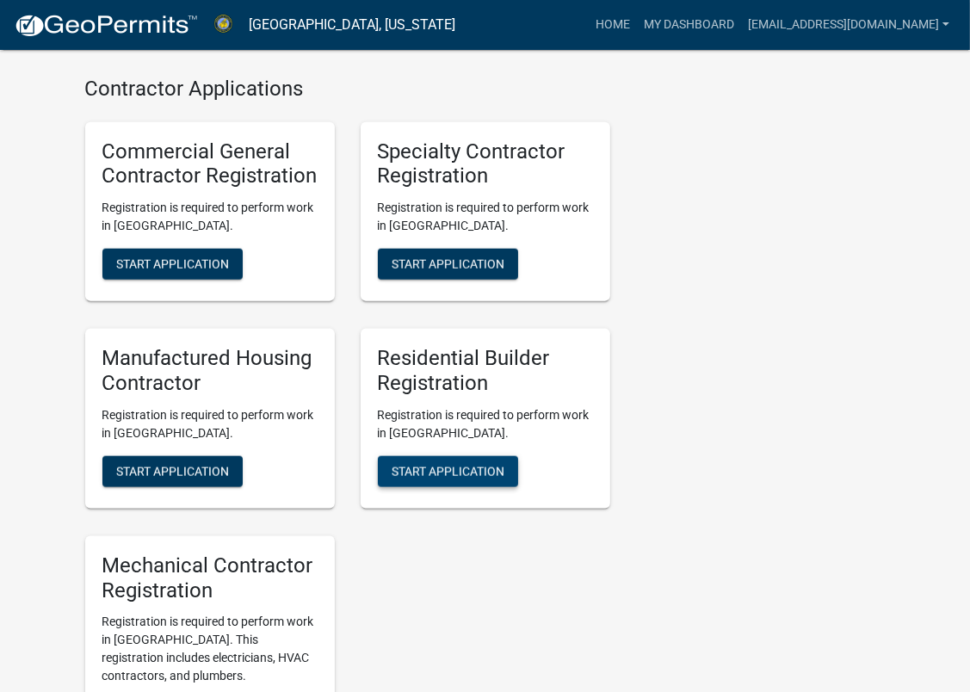
click at [455, 464] on span "Start Application" at bounding box center [448, 471] width 113 height 14
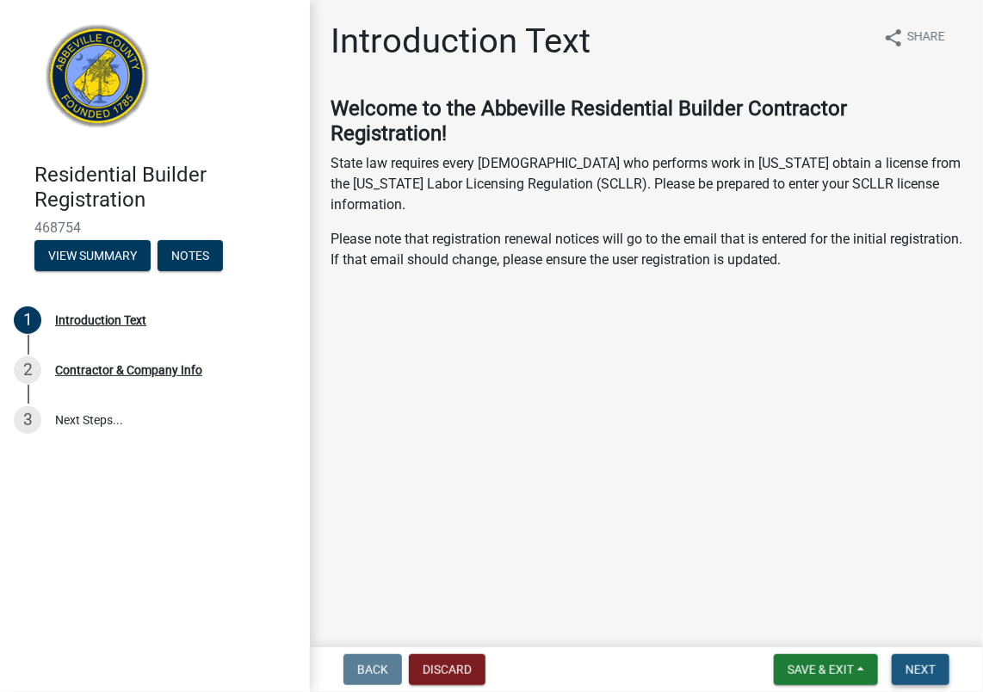
click at [918, 658] on button "Next" at bounding box center [921, 669] width 58 height 31
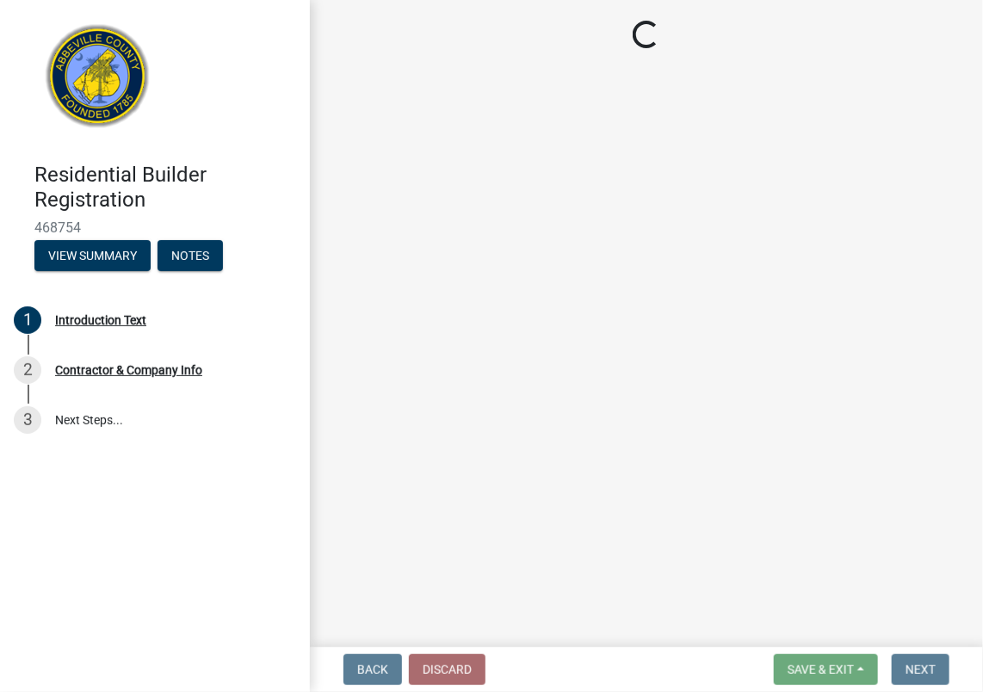
select select "SC"
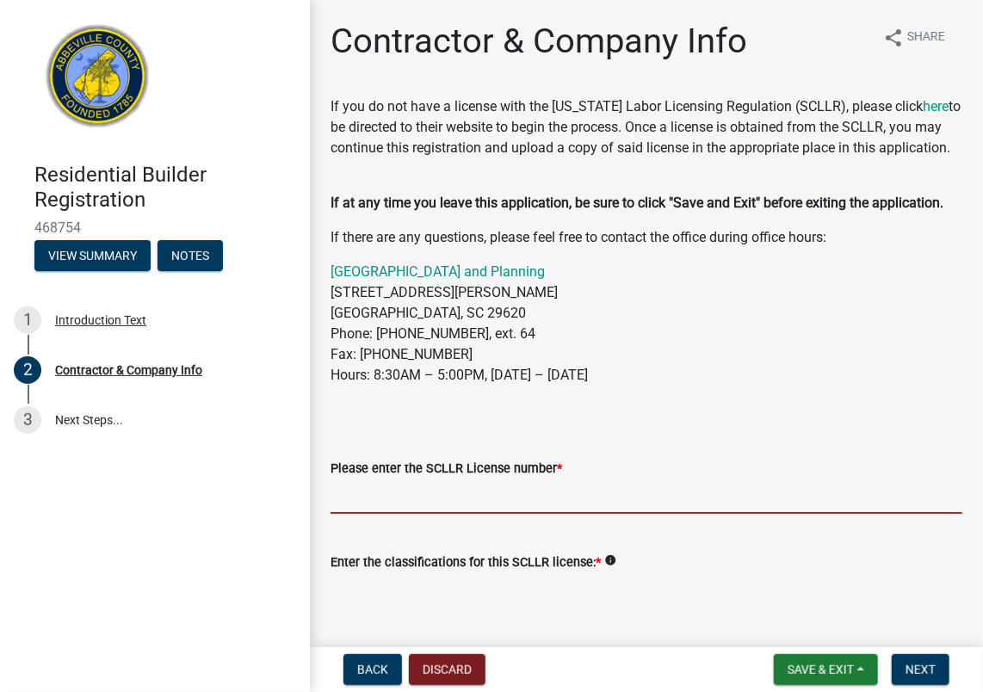
click at [356, 514] on input "Please enter the SCLLR License number *" at bounding box center [647, 496] width 632 height 35
type input "125575"
type textarea "s"
type textarea "SP-2 Swimming Pools"
select select "8"
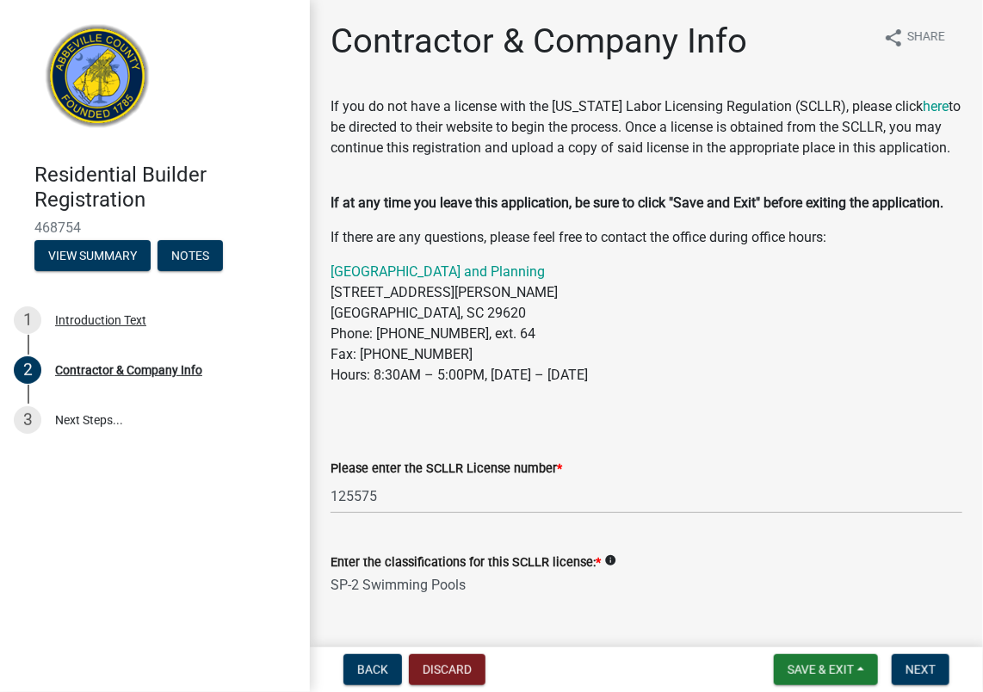
scroll to position [430, 0]
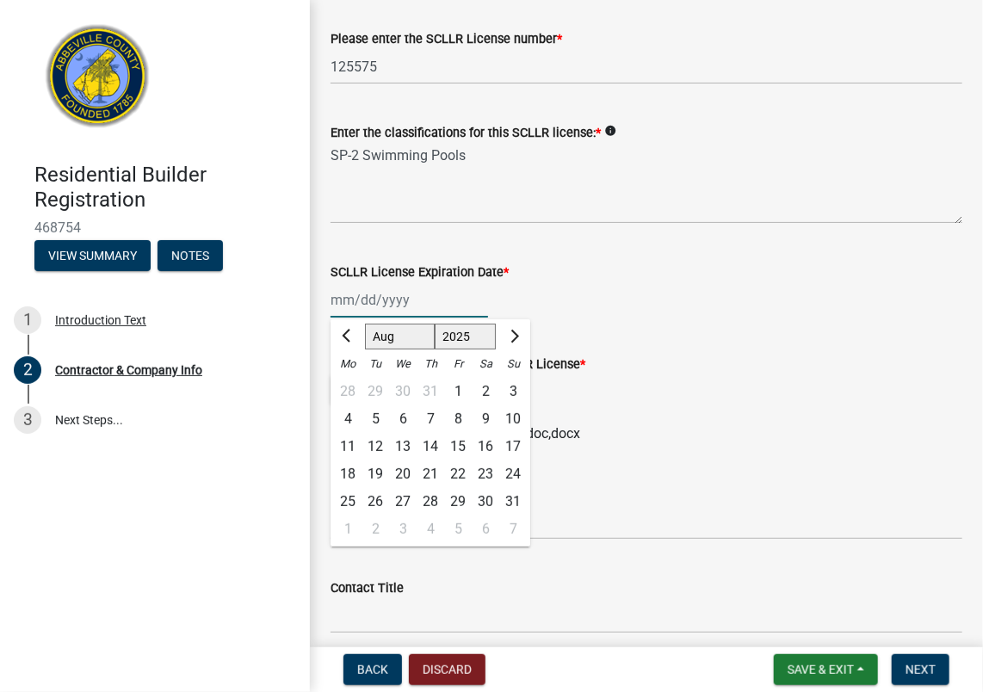
click at [475, 350] on select "1525 1526 1527 1528 1529 1530 1531 1532 1533 1534 1535 1536 1537 1538 1539 1540…" at bounding box center [466, 337] width 62 height 26
select select "2026"
click at [435, 344] on select "1525 1526 1527 1528 1529 1530 1531 1532 1533 1534 1535 1536 1537 1538 1539 1540…" at bounding box center [466, 337] width 62 height 26
click at [515, 343] on span "Next month" at bounding box center [512, 336] width 13 height 13
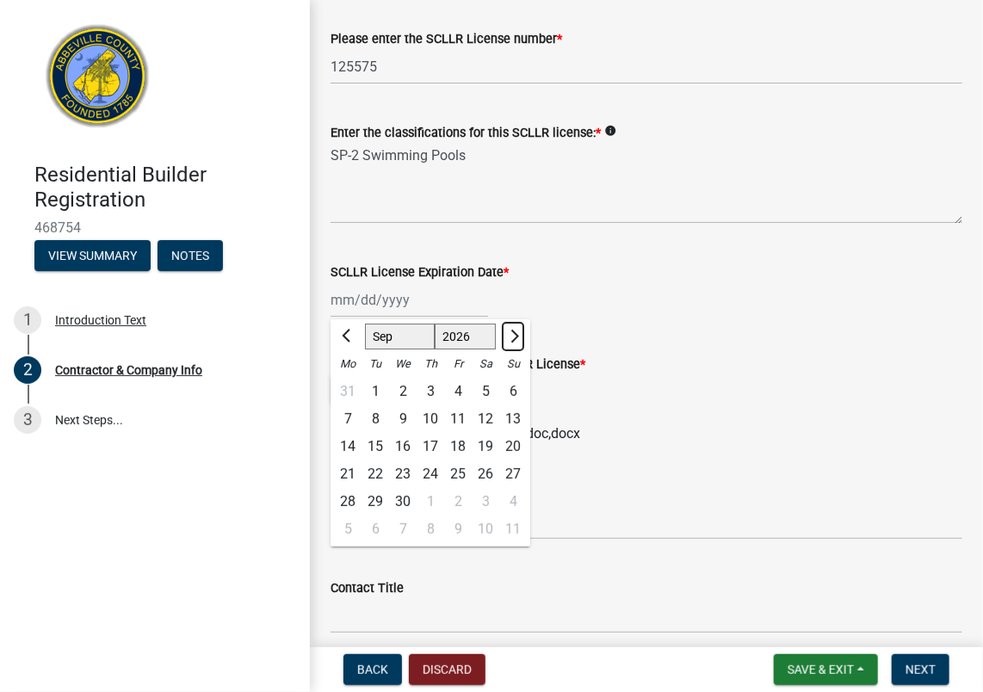
select select "10"
click at [480, 516] on div "31" at bounding box center [486, 502] width 28 height 28
type input "[DATE]"
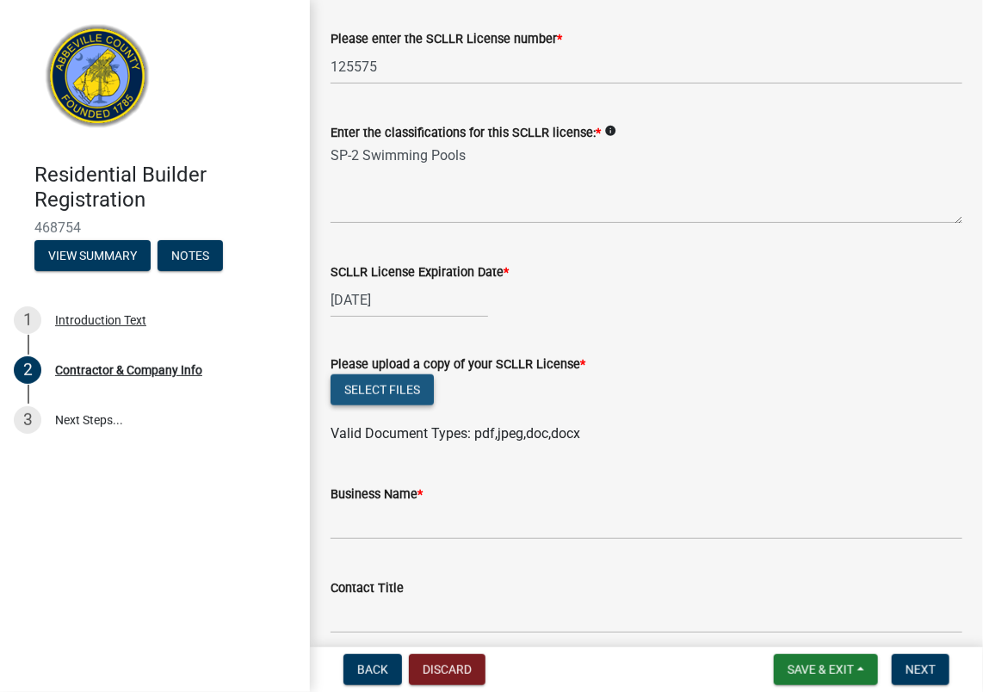
click at [375, 405] on button "Select files" at bounding box center [382, 390] width 103 height 31
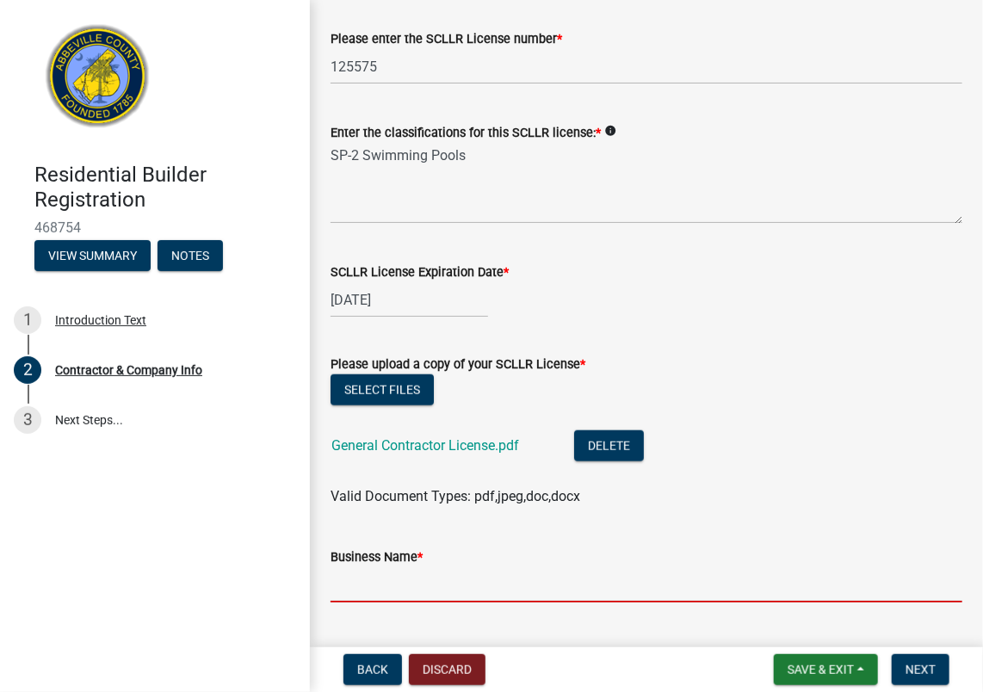
click at [438, 603] on input "Business Name *" at bounding box center [647, 584] width 632 height 35
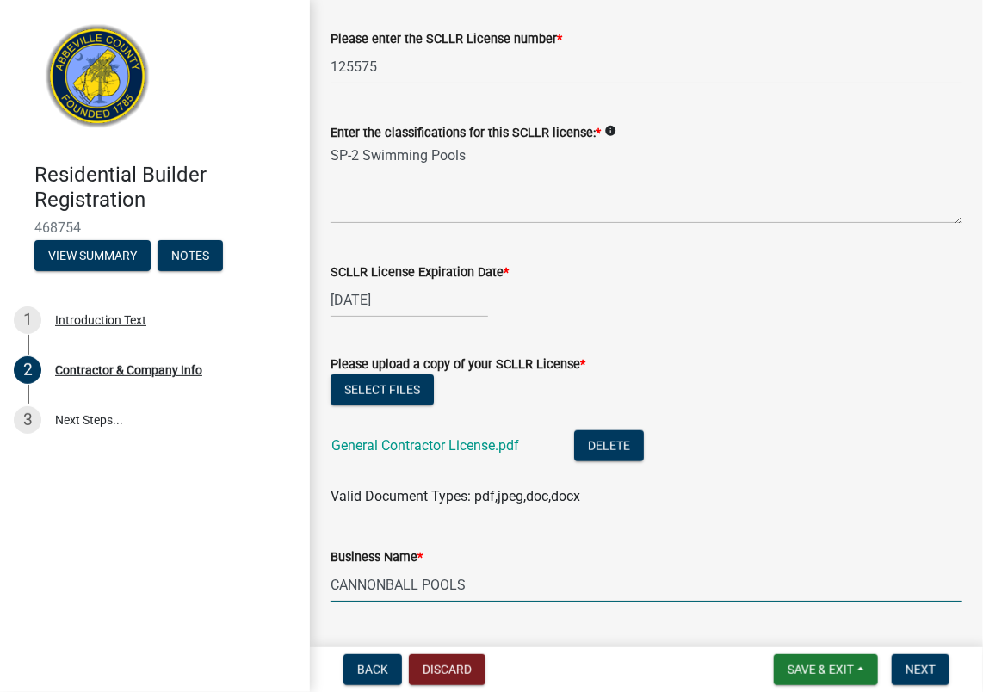
type input "[PERSON_NAME]"
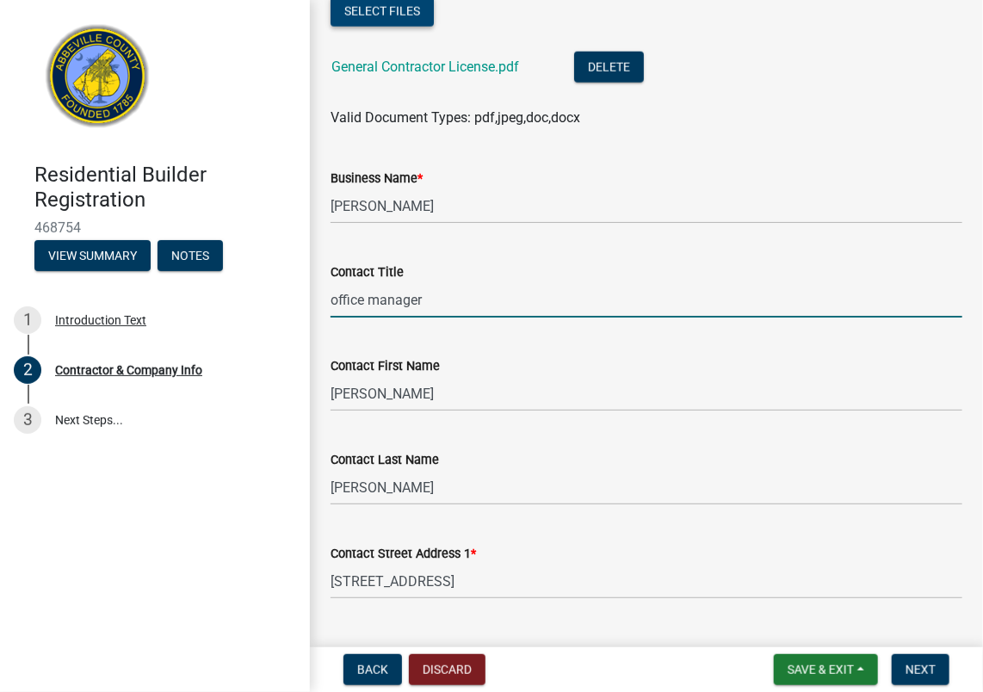
type input "office manager"
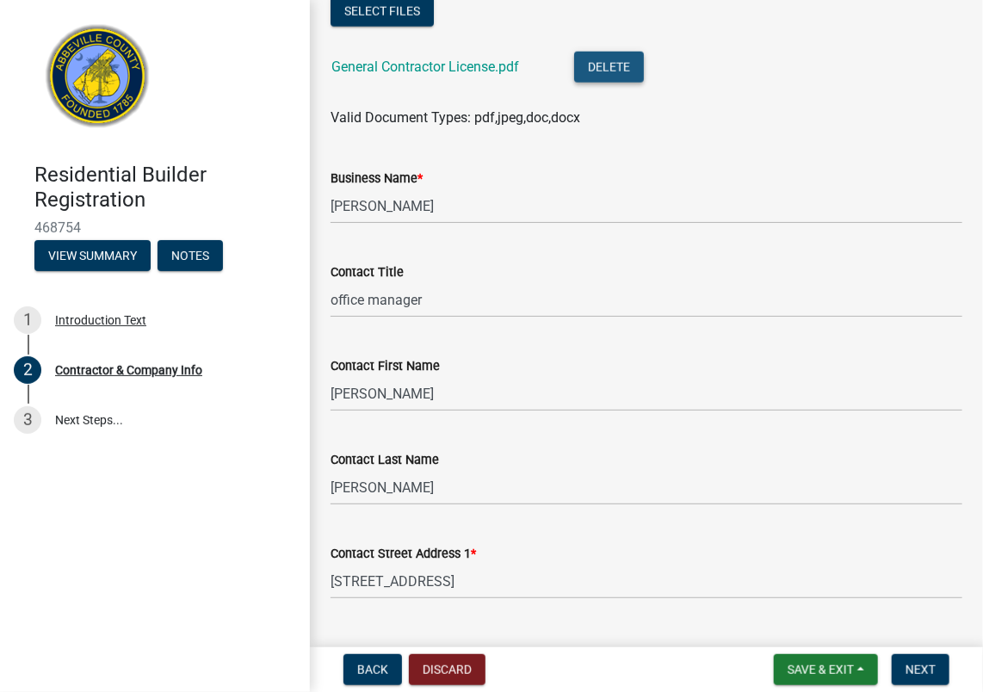
click at [608, 77] on button "Delete" at bounding box center [609, 67] width 70 height 31
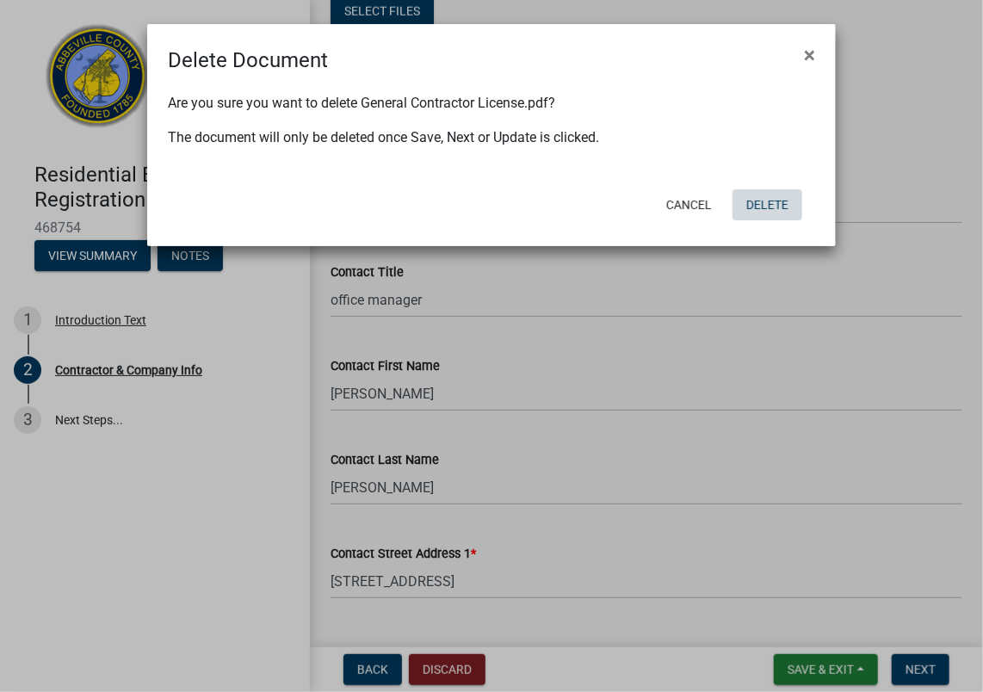
click at [772, 209] on button "Delete" at bounding box center [768, 204] width 70 height 31
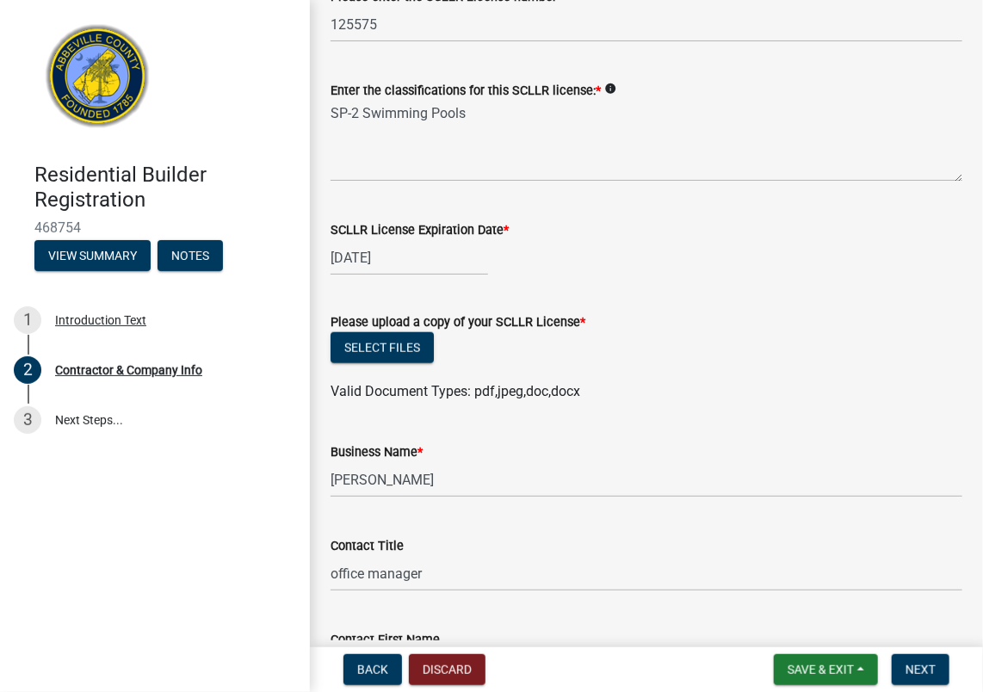
scroll to position [474, 0]
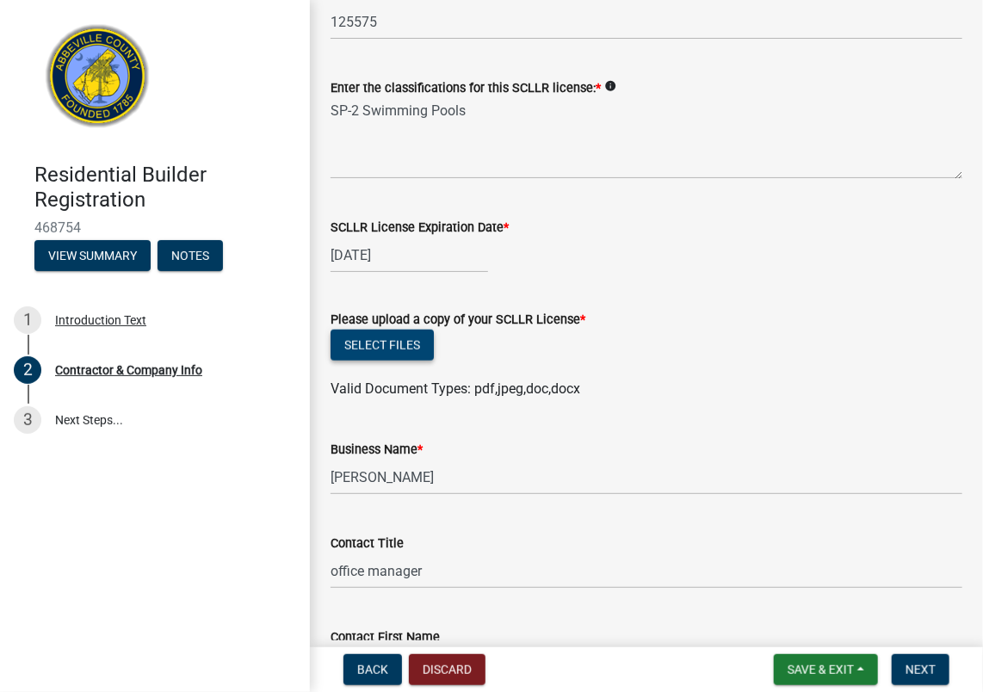
click at [400, 361] on button "Select files" at bounding box center [382, 345] width 103 height 31
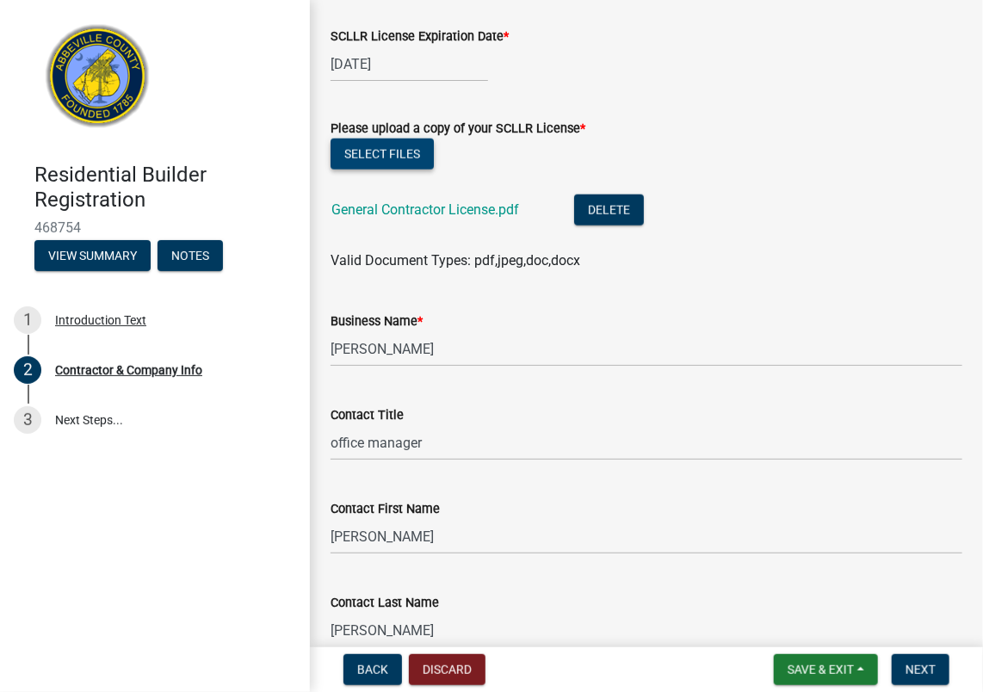
scroll to position [663, 0]
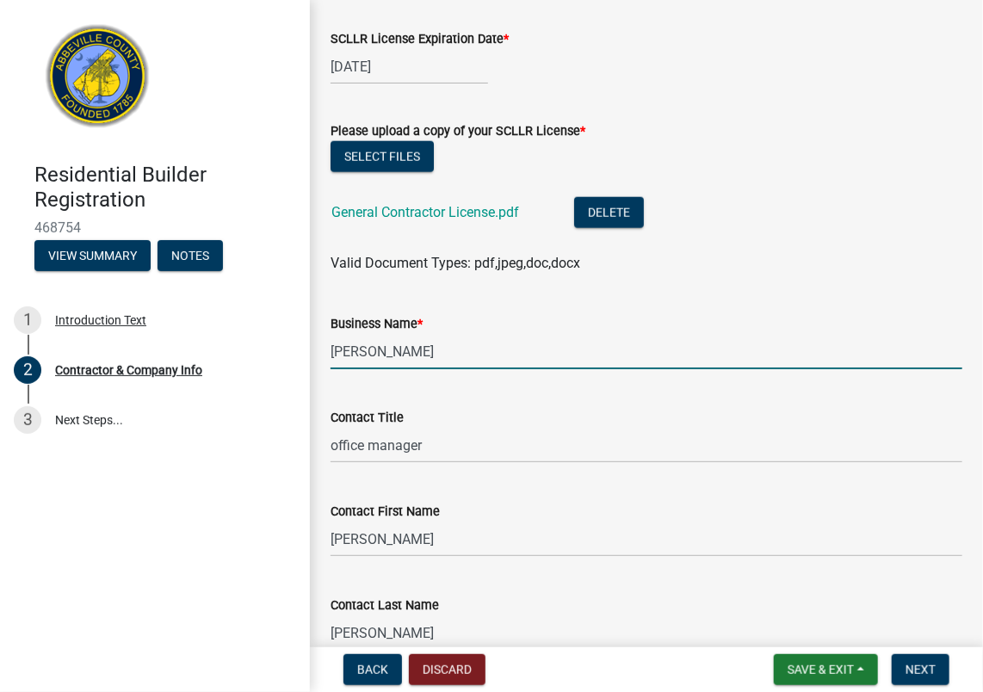
click at [479, 369] on input "[PERSON_NAME]" at bounding box center [647, 351] width 632 height 35
type input "H"
type input "CANNONBALL POOLS"
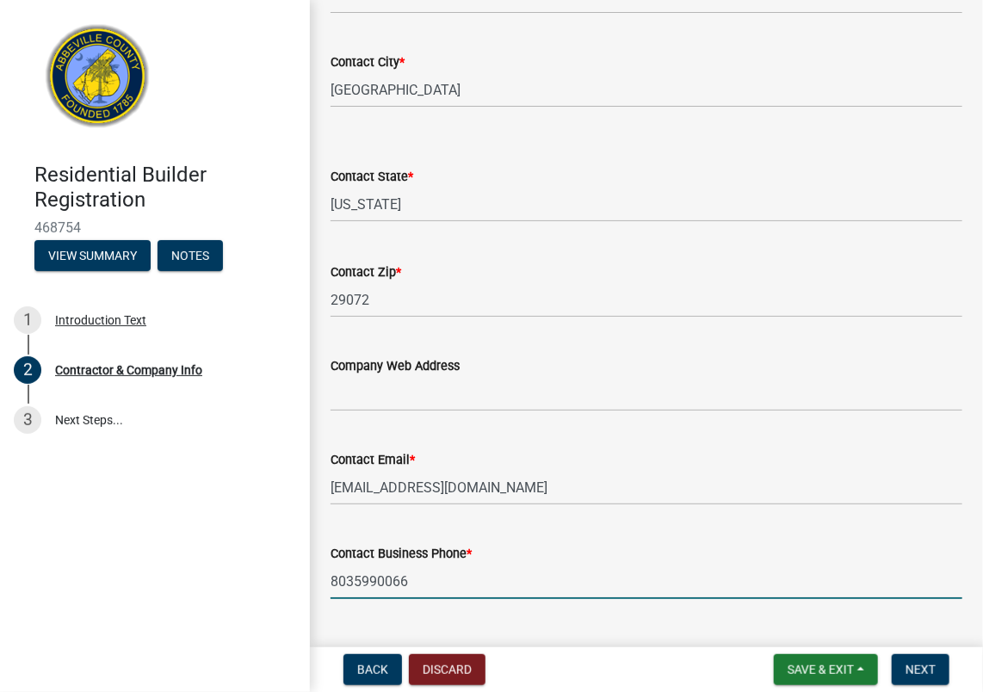
scroll to position [1681, 0]
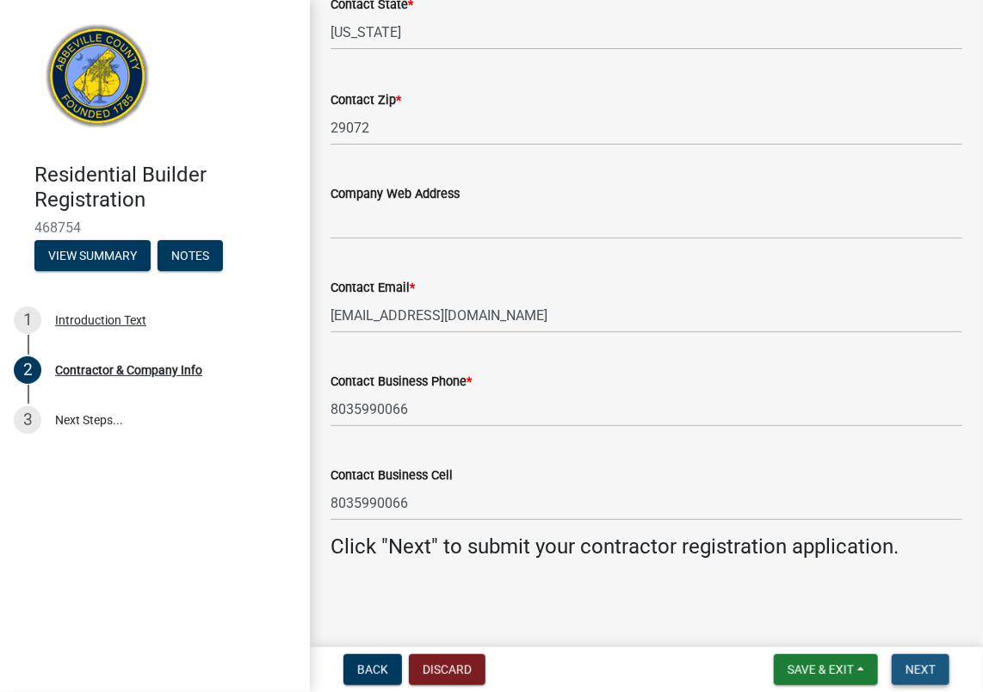
click at [922, 669] on span "Next" at bounding box center [921, 670] width 30 height 14
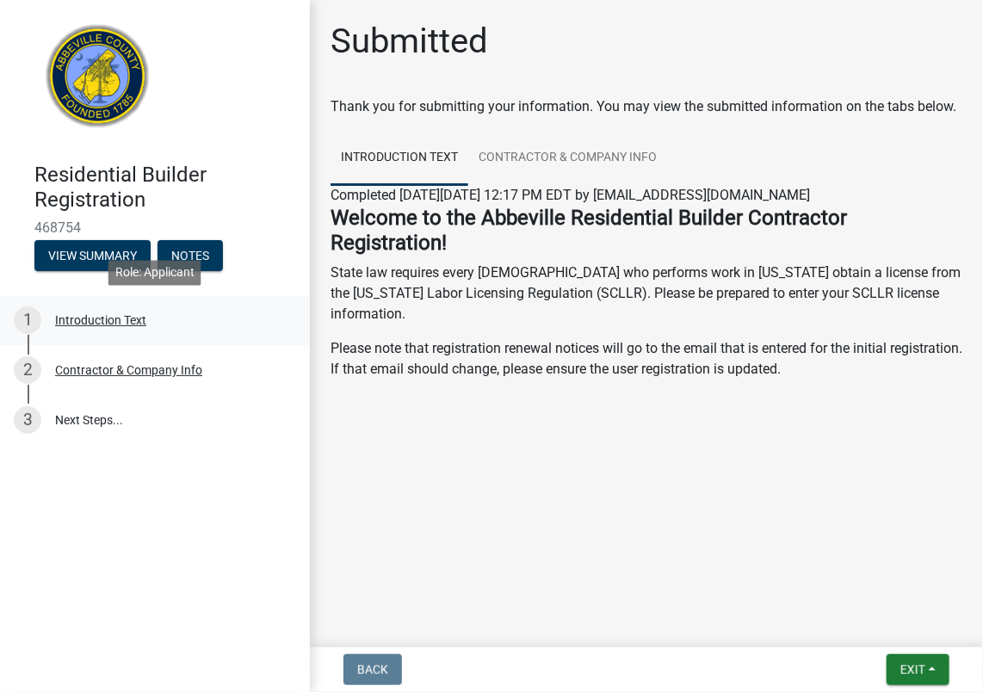
click at [114, 317] on div "Introduction Text" at bounding box center [100, 320] width 91 height 12
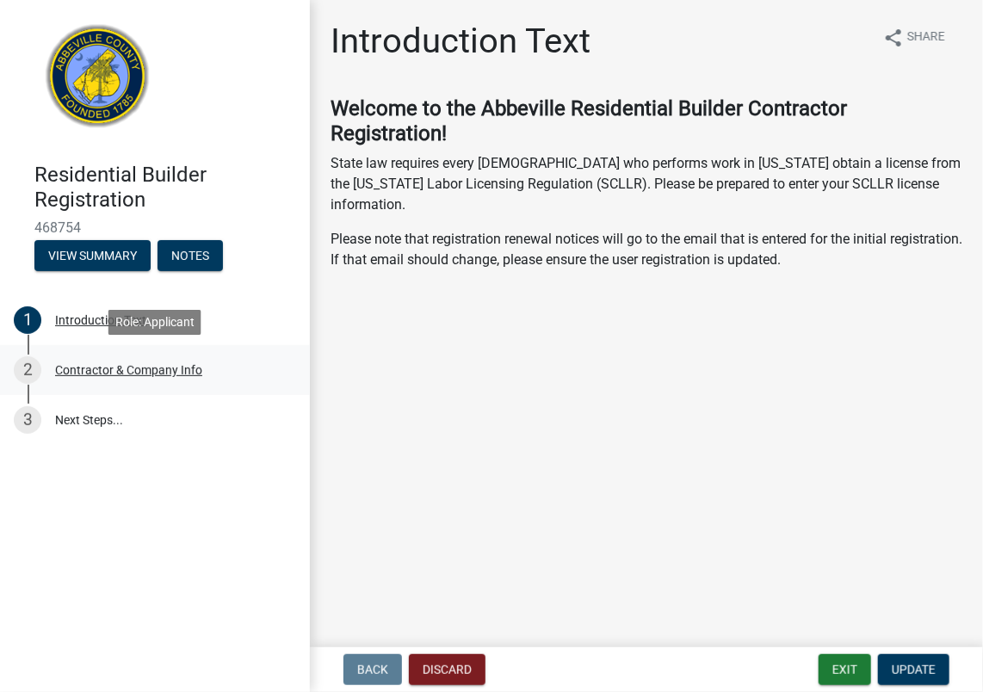
click at [96, 370] on div "Contractor & Company Info" at bounding box center [128, 370] width 147 height 12
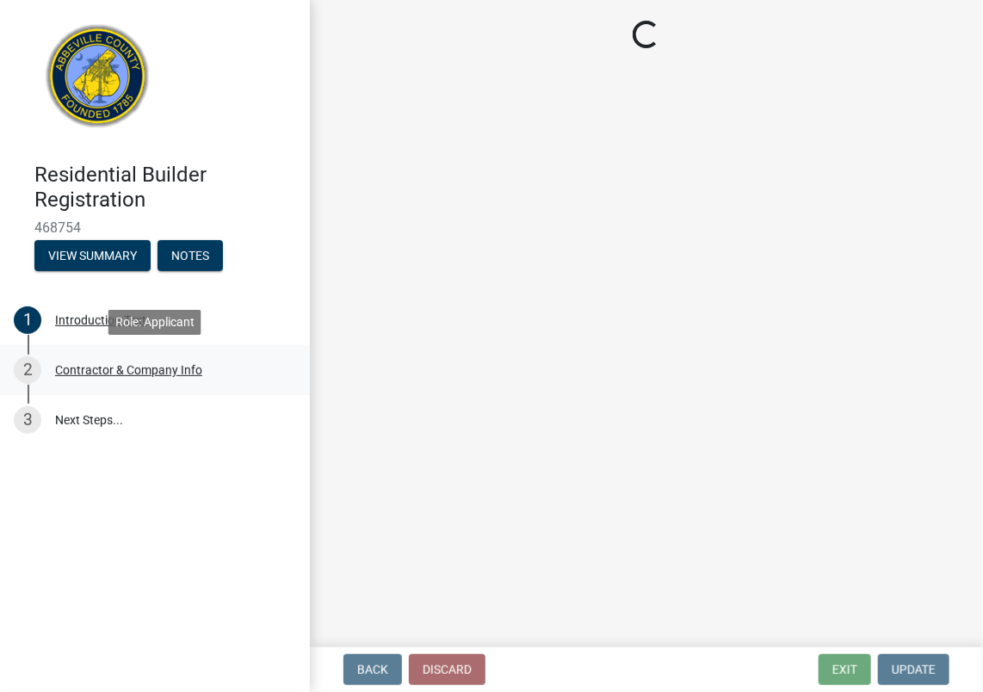
select select "SC"
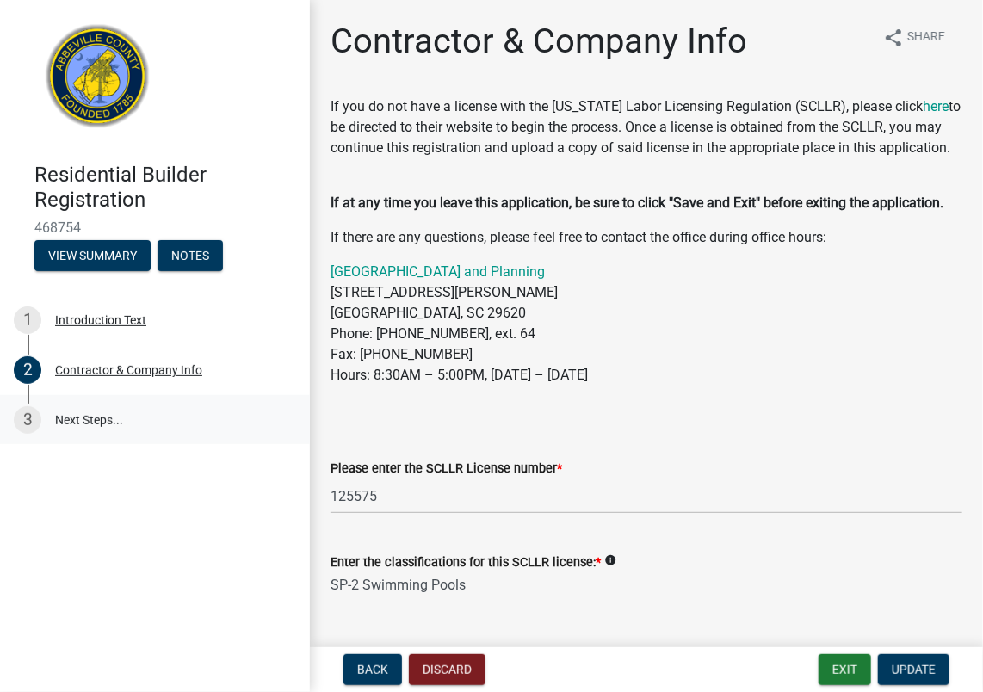
click at [86, 420] on link "3 Next Steps..." at bounding box center [155, 420] width 310 height 50
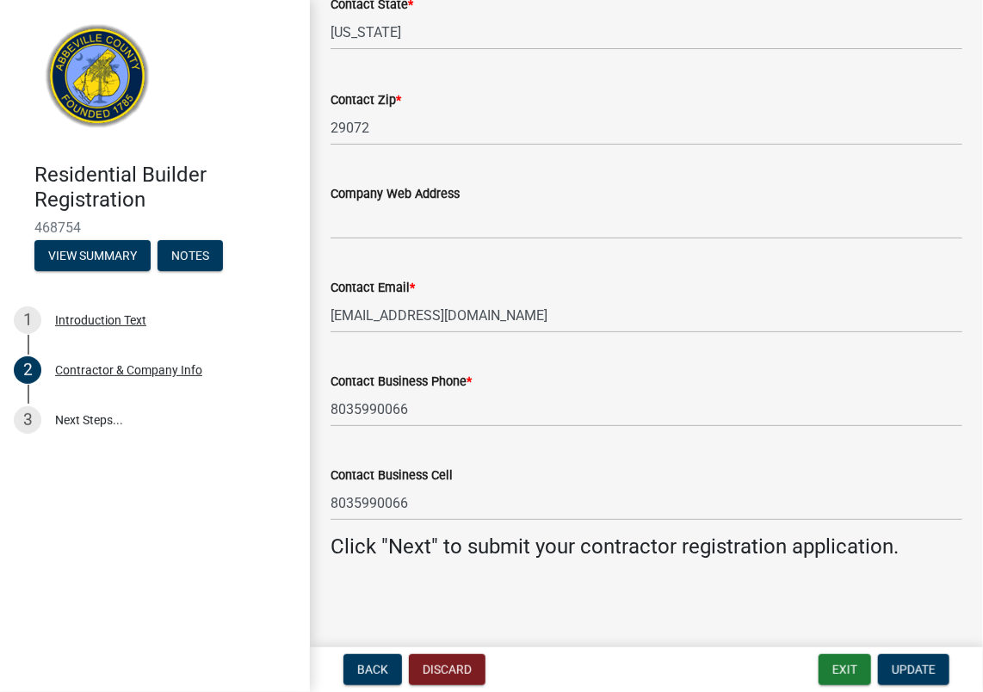
scroll to position [1681, 0]
click at [925, 666] on span "Update" at bounding box center [914, 670] width 44 height 14
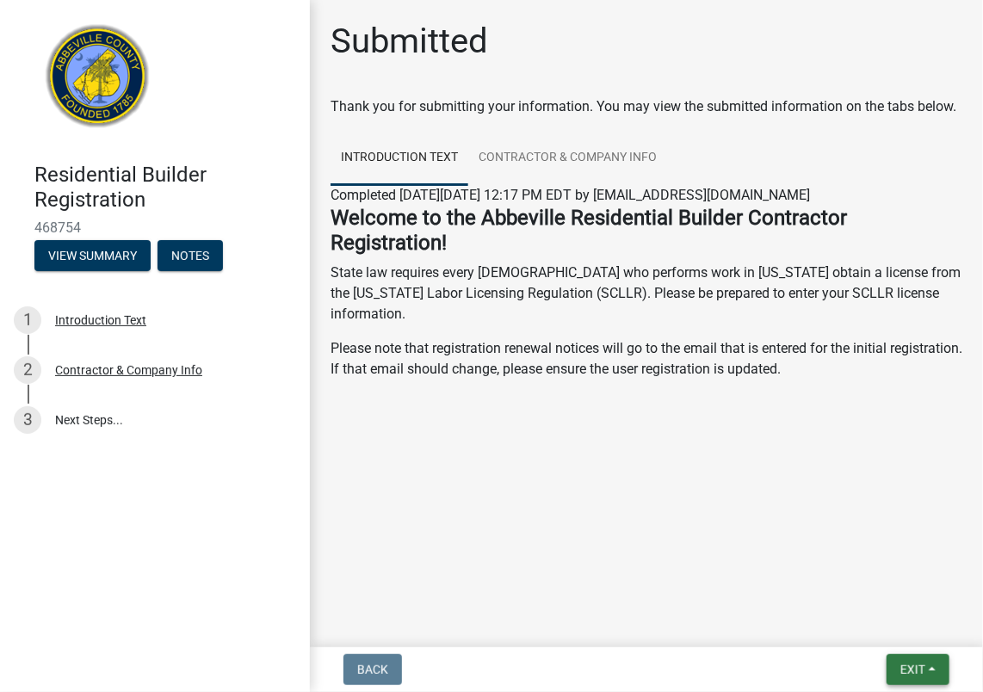
click at [925, 666] on span "Exit" at bounding box center [913, 670] width 25 height 14
click at [844, 582] on button "Save" at bounding box center [882, 583] width 138 height 41
click at [898, 674] on button "Exit" at bounding box center [918, 669] width 63 height 31
click at [845, 628] on button "Save & Exit" at bounding box center [882, 624] width 138 height 41
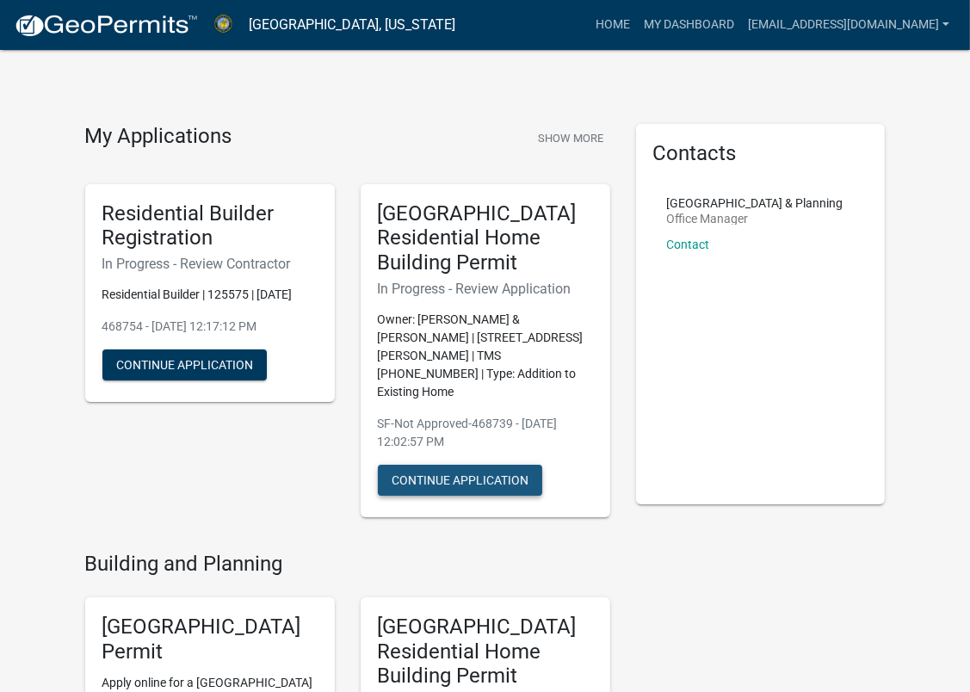
click at [467, 465] on button "Continue Application" at bounding box center [460, 480] width 164 height 31
